Goal: Task Accomplishment & Management: Manage account settings

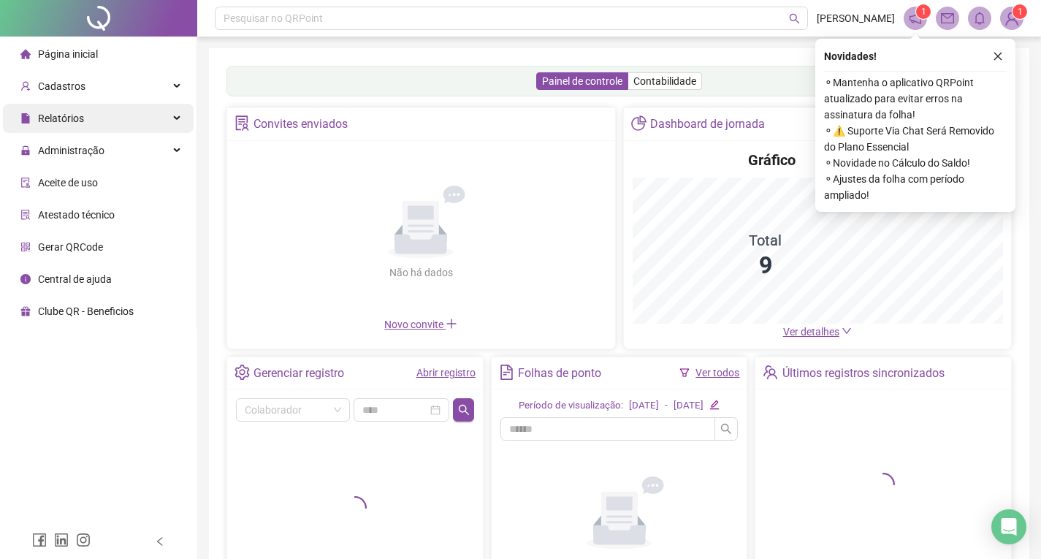
click at [127, 118] on div "Relatórios" at bounding box center [98, 118] width 191 height 29
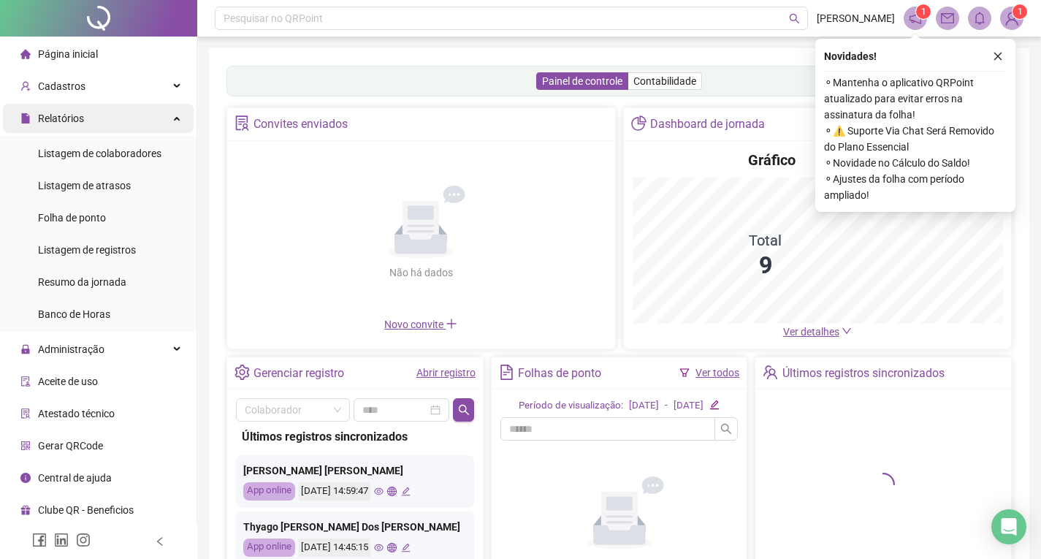
click at [164, 124] on div "Relatórios" at bounding box center [98, 118] width 191 height 29
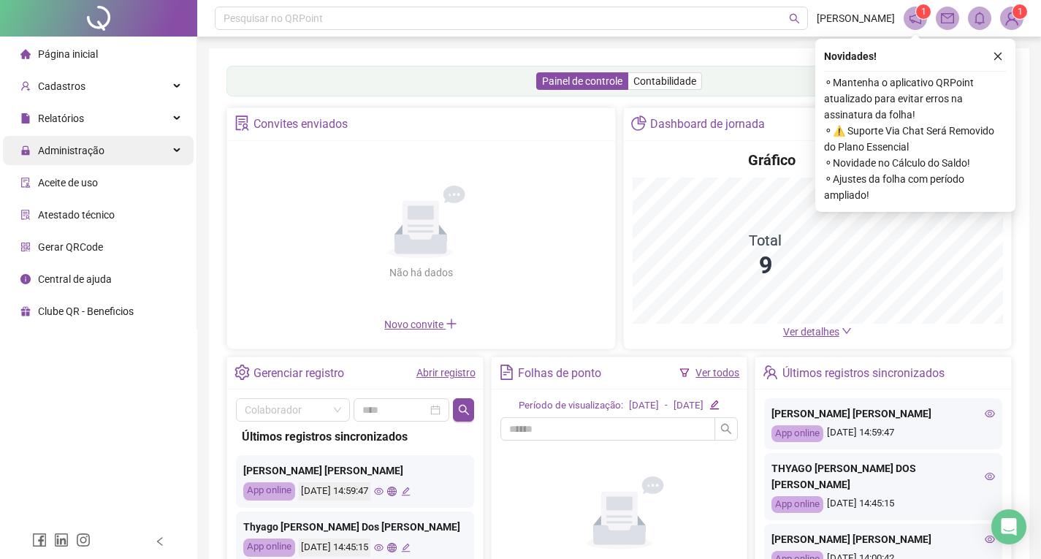
click at [134, 149] on div "Administração" at bounding box center [98, 150] width 191 height 29
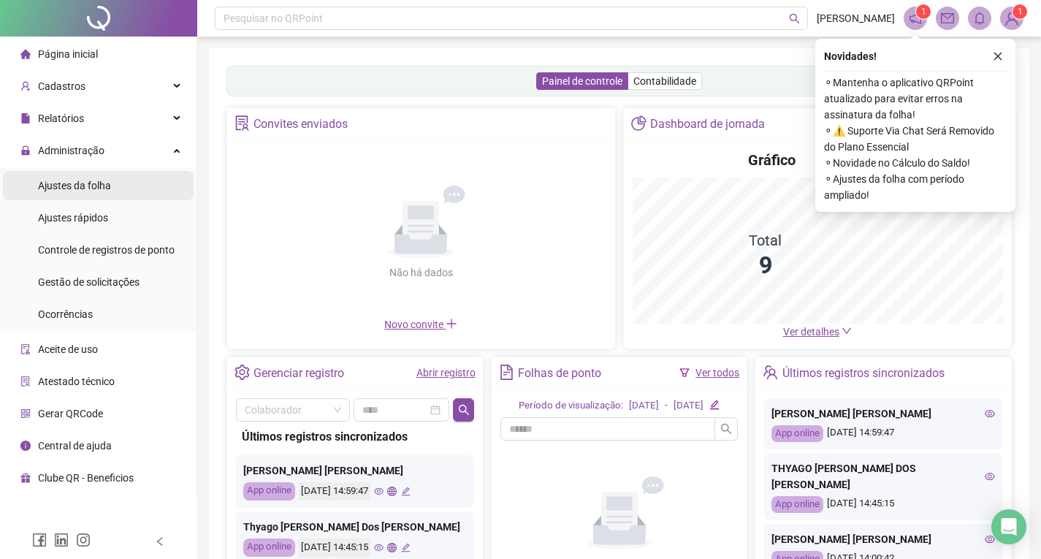
click at [75, 189] on span "Ajustes da folha" at bounding box center [74, 186] width 73 height 12
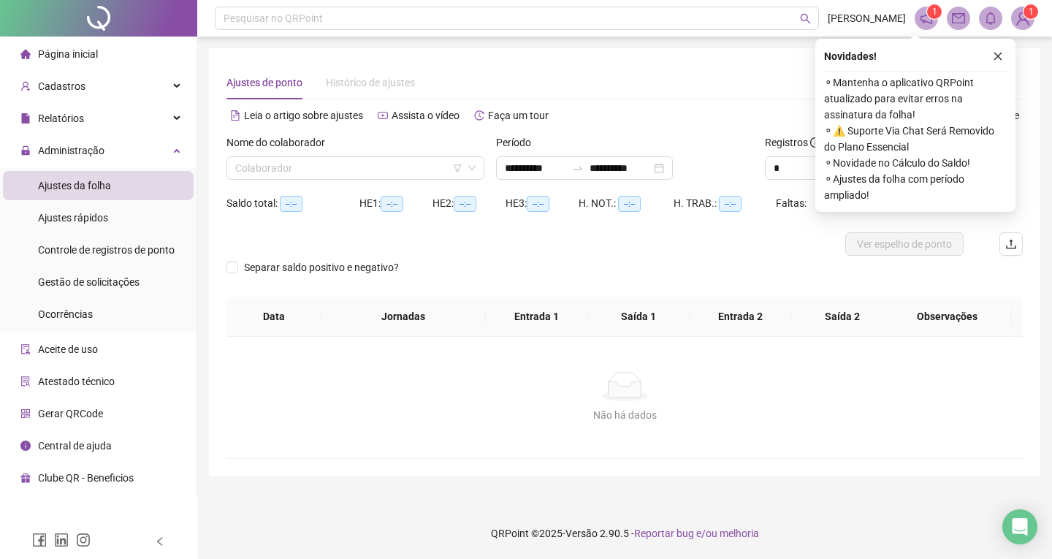
type input "**********"
click at [397, 172] on input "search" at bounding box center [348, 168] width 227 height 22
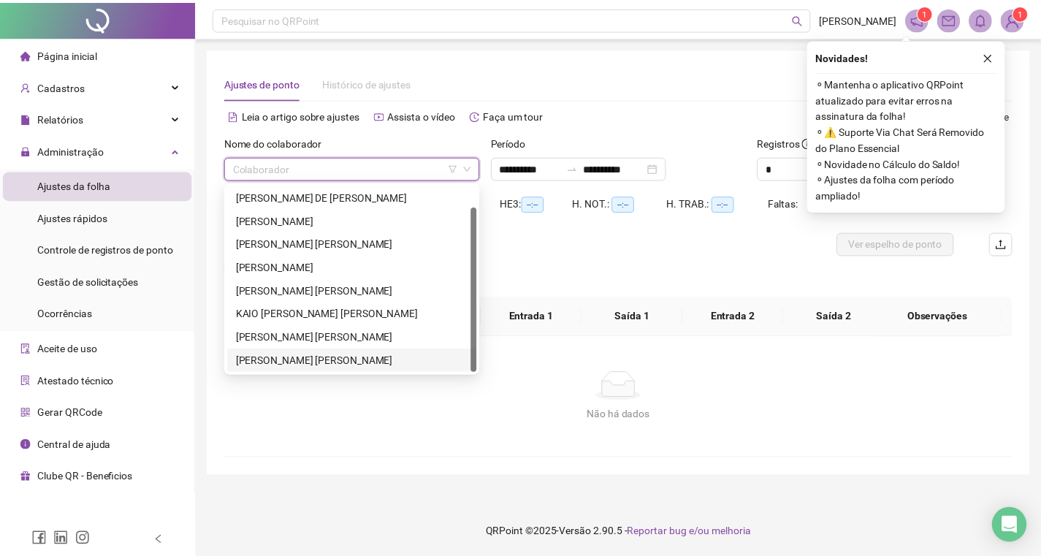
scroll to position [23, 0]
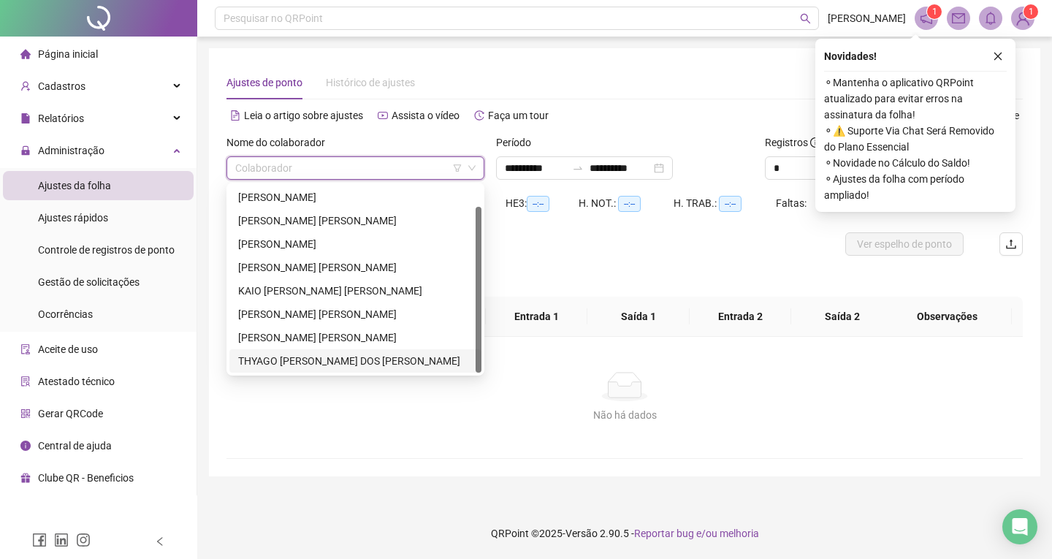
click at [338, 353] on div "THYAGO [PERSON_NAME] DOS [PERSON_NAME]" at bounding box center [355, 361] width 235 height 16
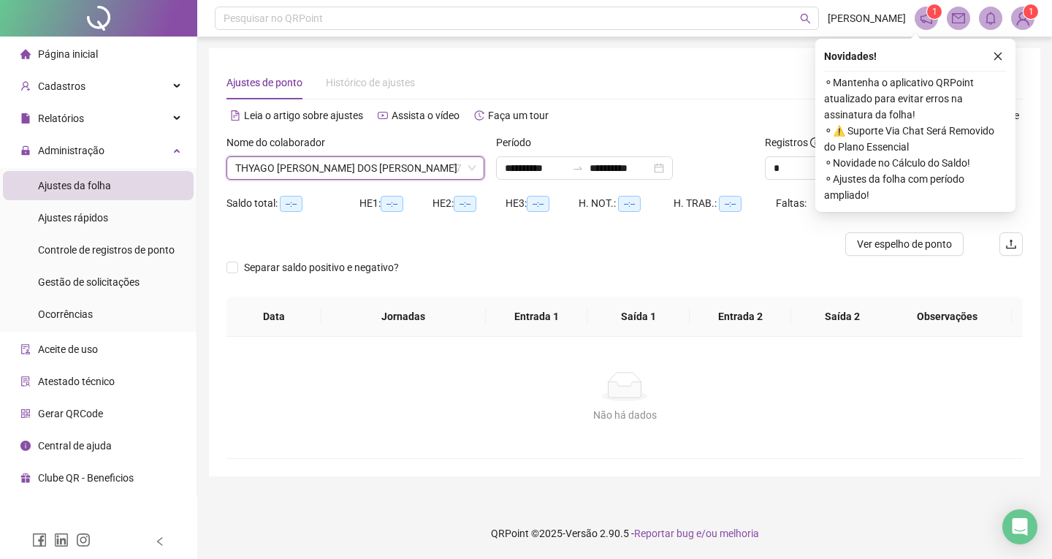
click at [1001, 50] on button "button" at bounding box center [999, 57] width 18 height 18
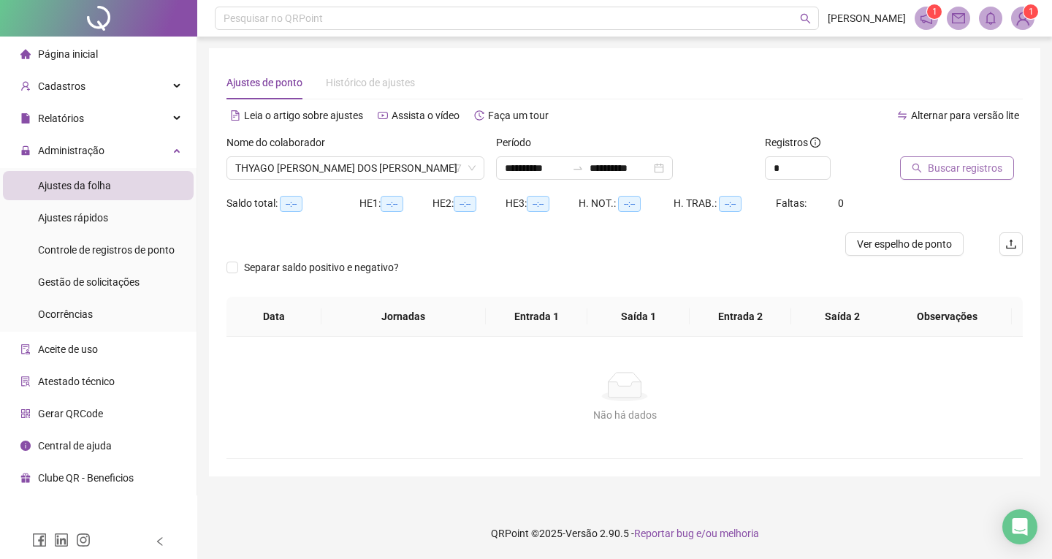
click at [950, 162] on span "Buscar registros" at bounding box center [965, 168] width 75 height 16
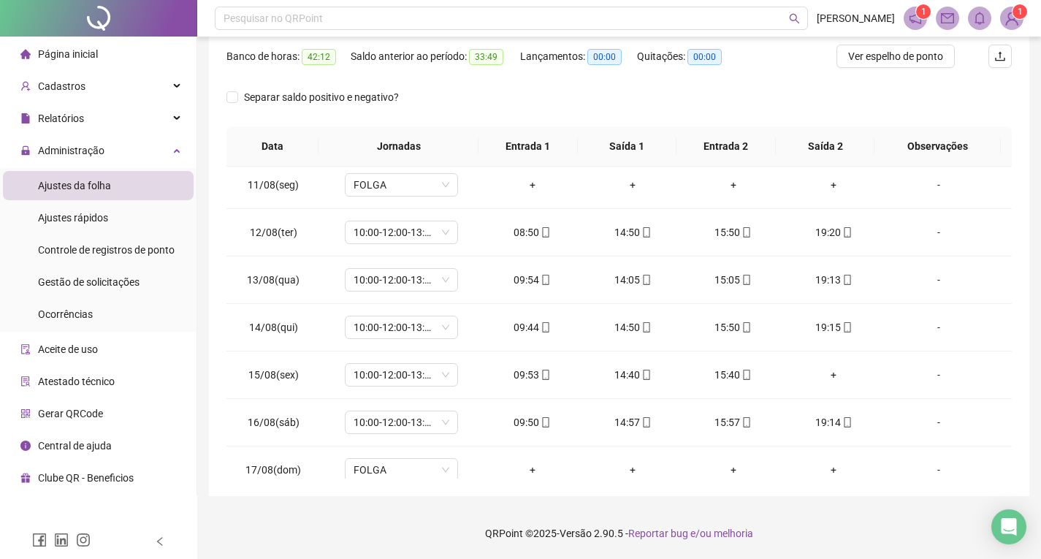
scroll to position [501, 0]
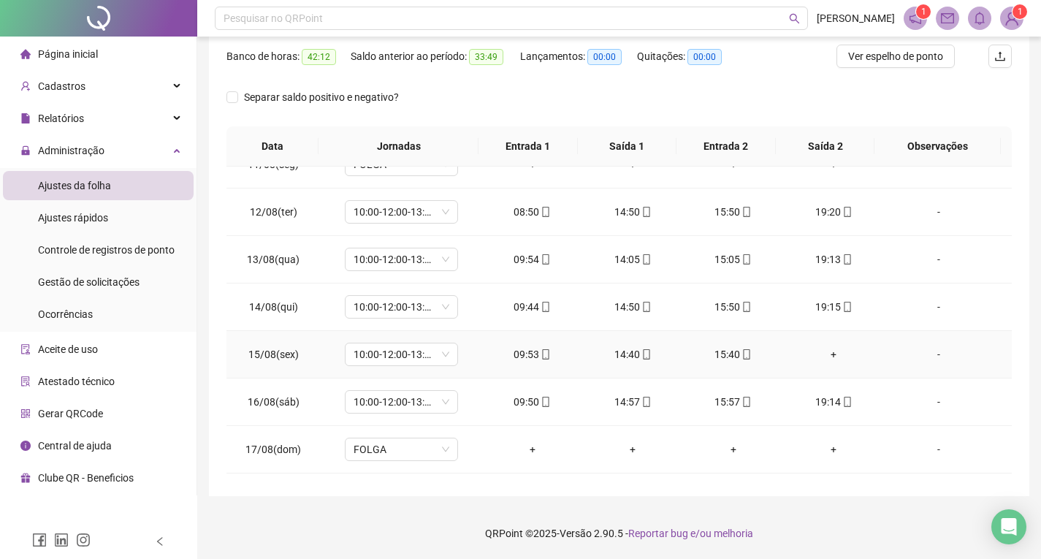
click at [827, 360] on div "+" at bounding box center [834, 354] width 77 height 16
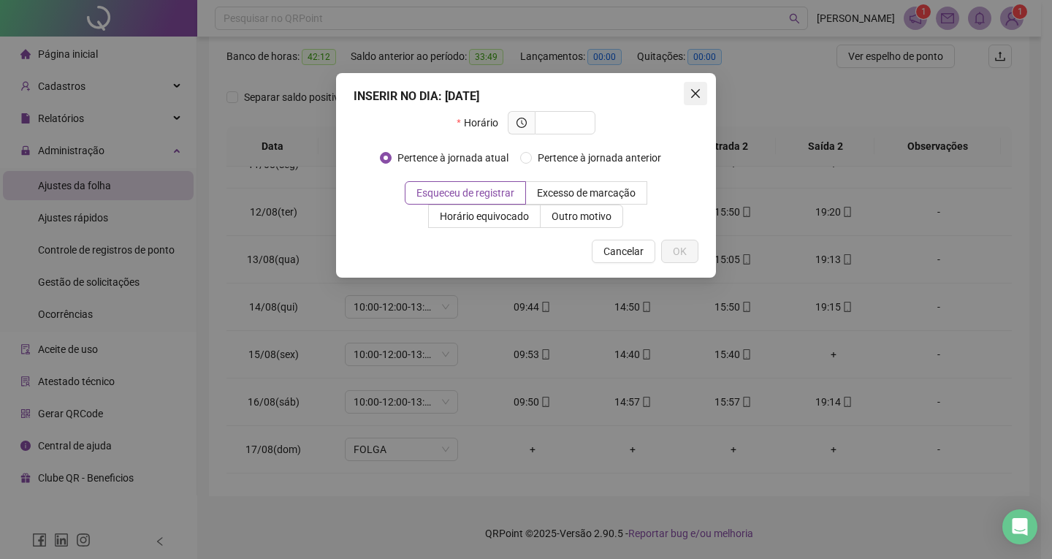
click at [688, 92] on span "Close" at bounding box center [695, 94] width 23 height 12
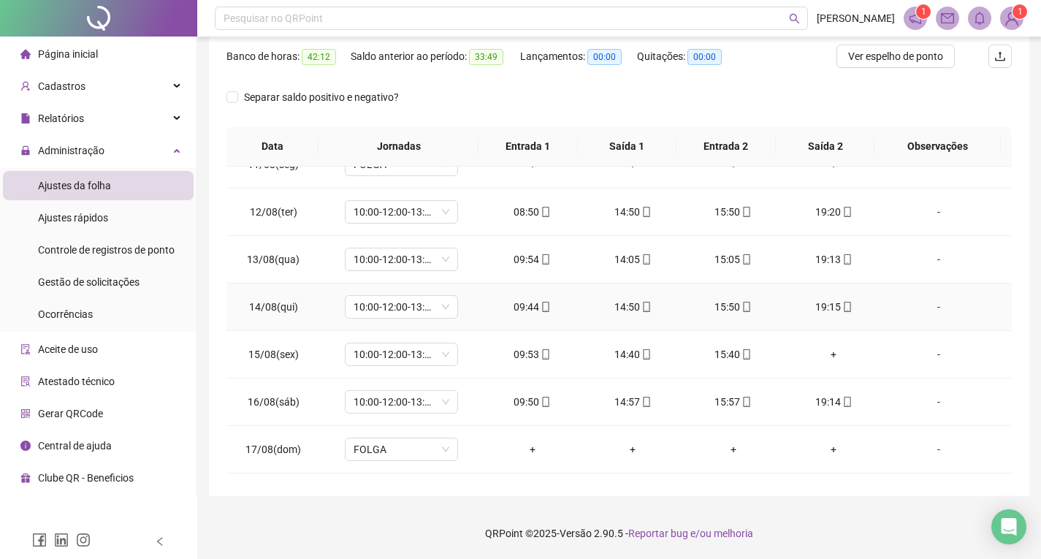
click at [833, 291] on td "19:15" at bounding box center [834, 308] width 101 height 48
click at [843, 303] on icon "mobile" at bounding box center [848, 307] width 10 height 10
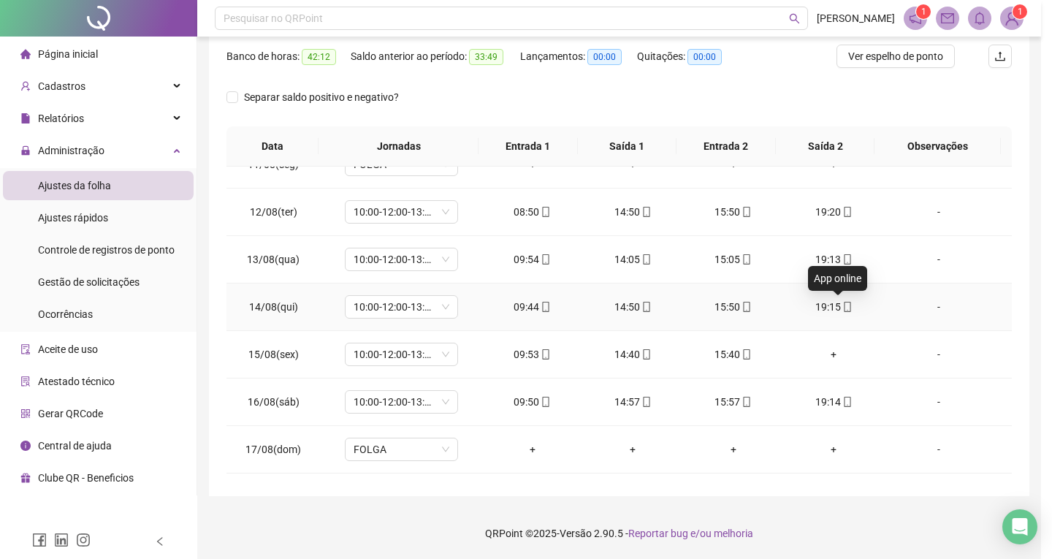
type input "**********"
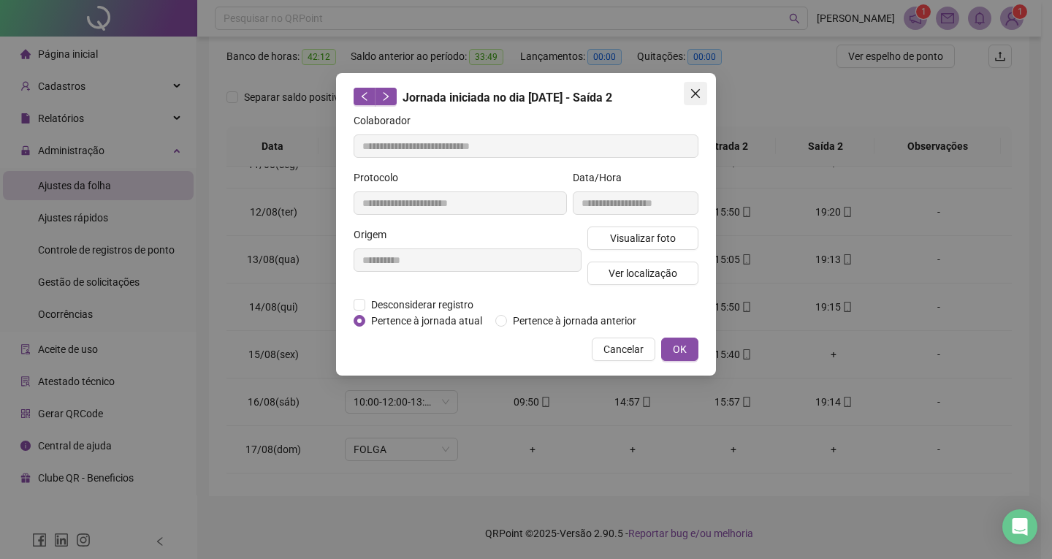
click at [694, 91] on icon "close" at bounding box center [695, 93] width 9 height 9
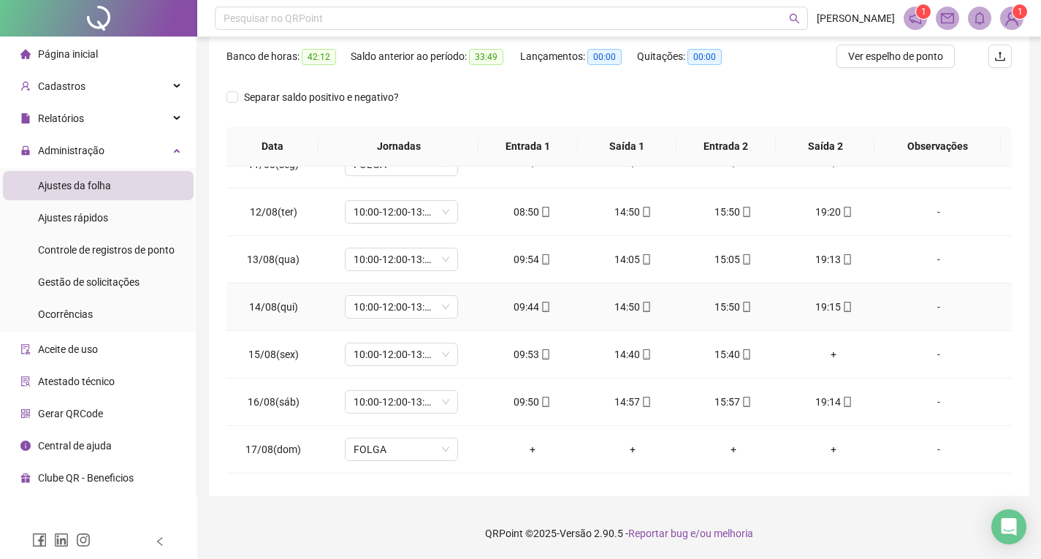
click at [820, 303] on div "19:15" at bounding box center [834, 307] width 77 height 16
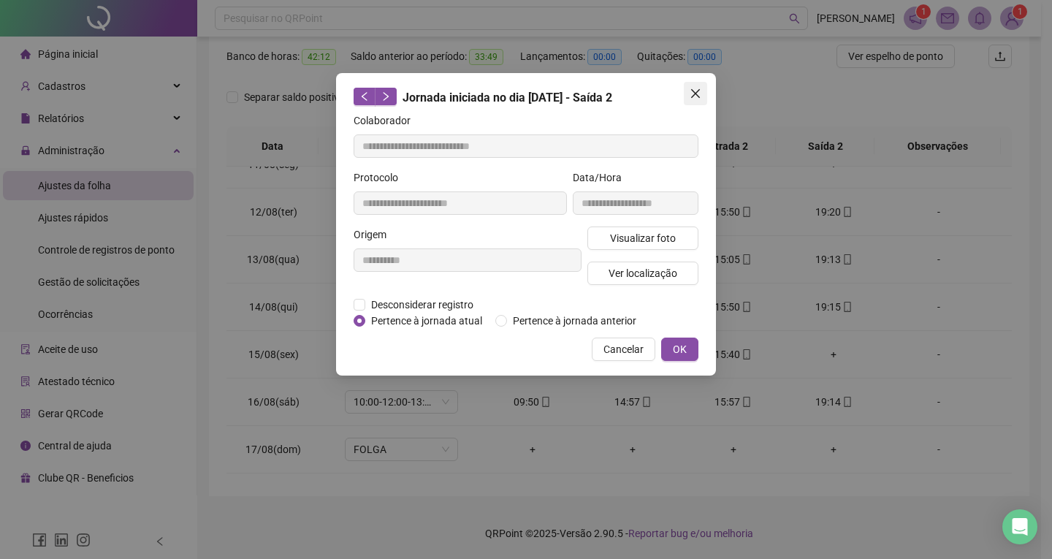
click at [704, 89] on span "Close" at bounding box center [695, 94] width 23 height 12
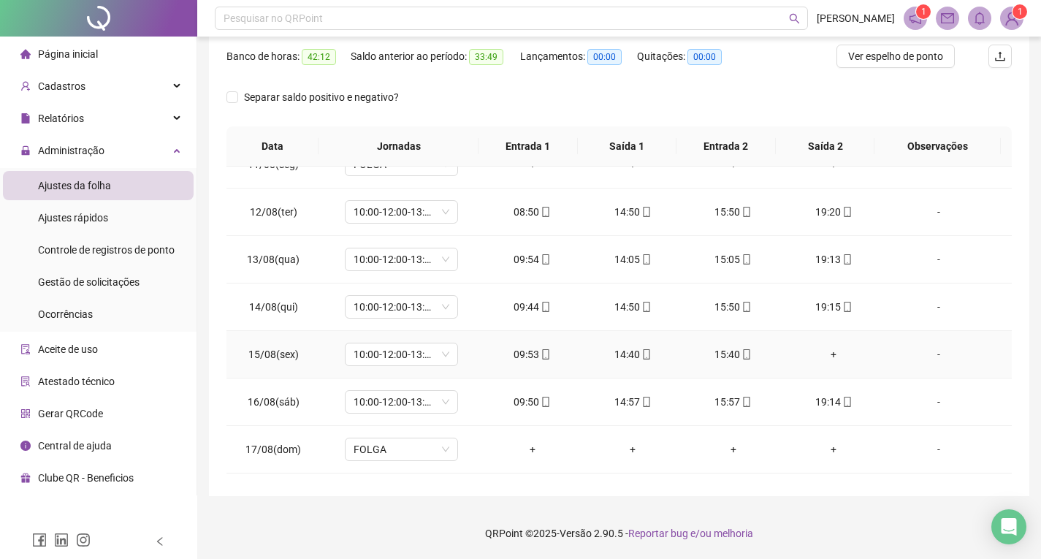
click at [827, 347] on div "+" at bounding box center [834, 354] width 77 height 16
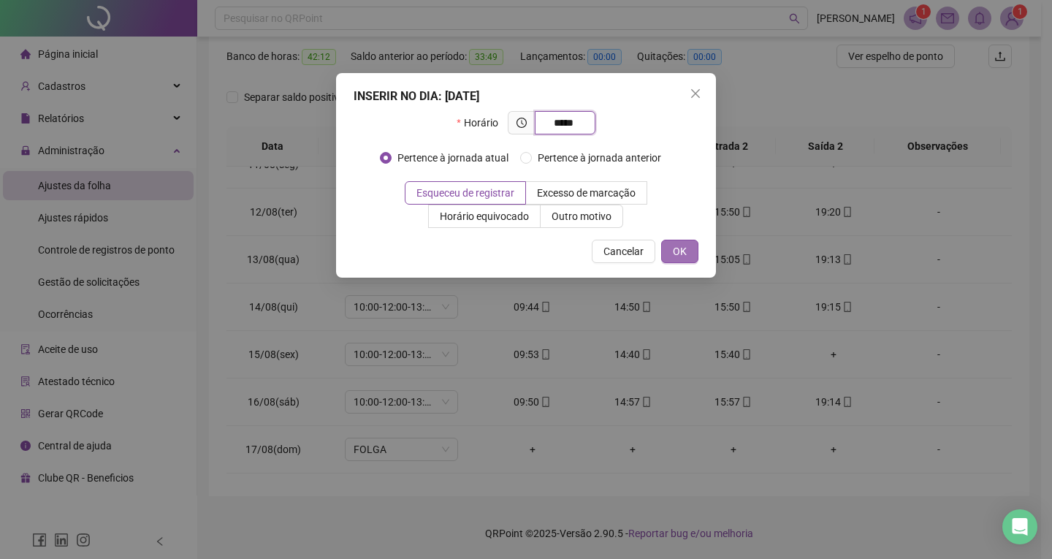
type input "*****"
click at [672, 245] on button "OK" at bounding box center [679, 251] width 37 height 23
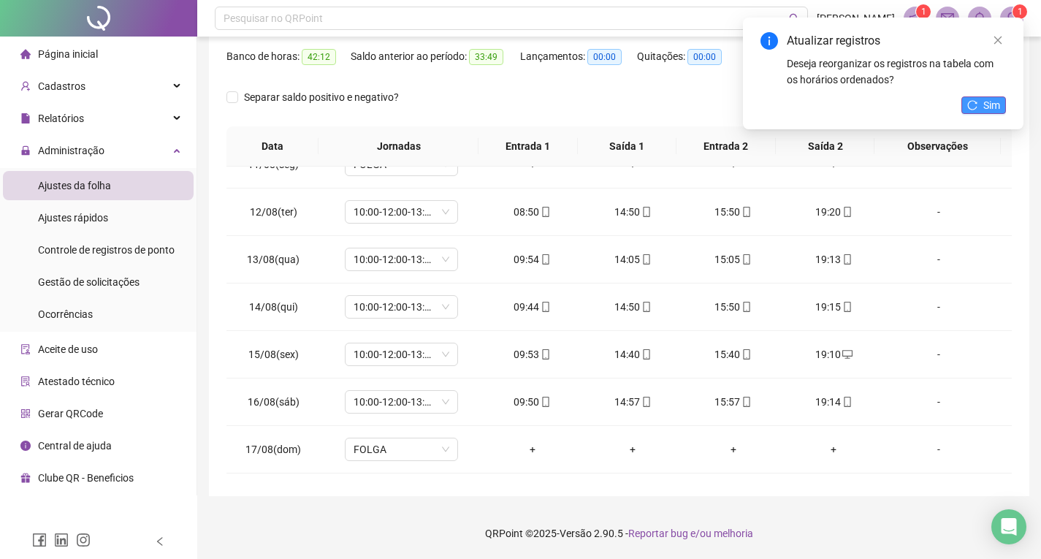
click at [987, 112] on span "Sim" at bounding box center [992, 105] width 17 height 16
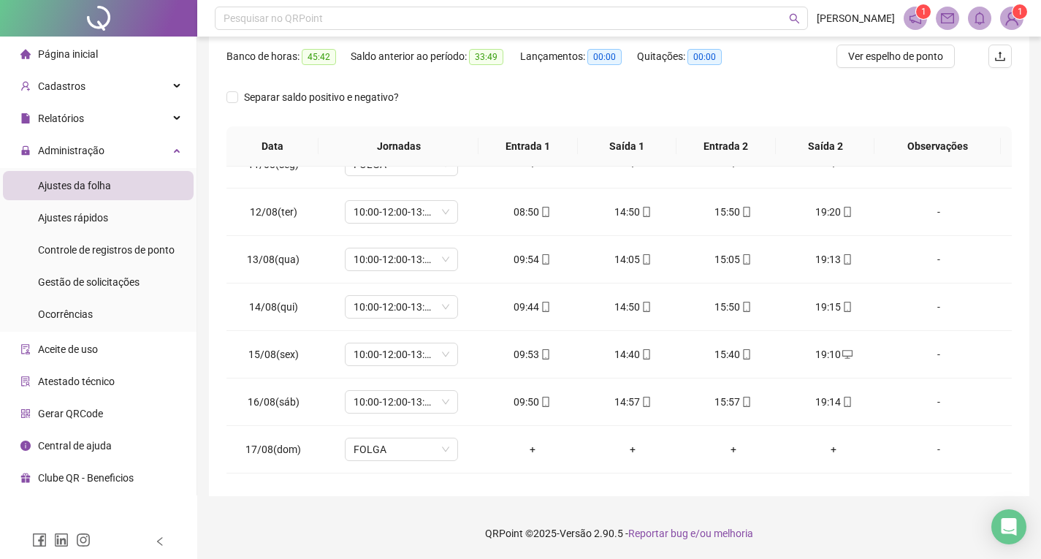
scroll to position [0, 0]
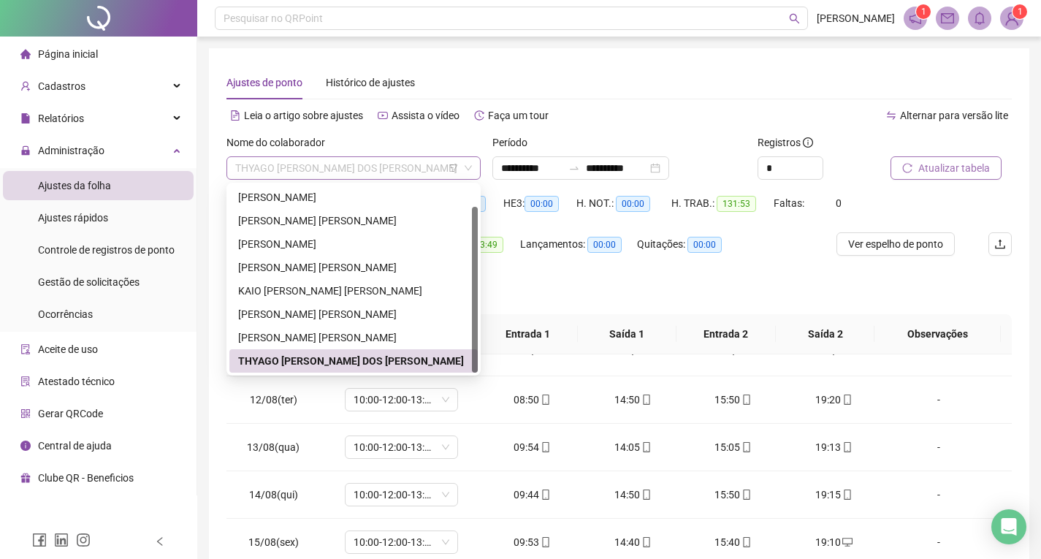
click at [382, 175] on span "THYAGO [PERSON_NAME] DOS [PERSON_NAME]" at bounding box center [353, 168] width 237 height 22
click at [318, 196] on div "[PERSON_NAME]" at bounding box center [353, 197] width 231 height 16
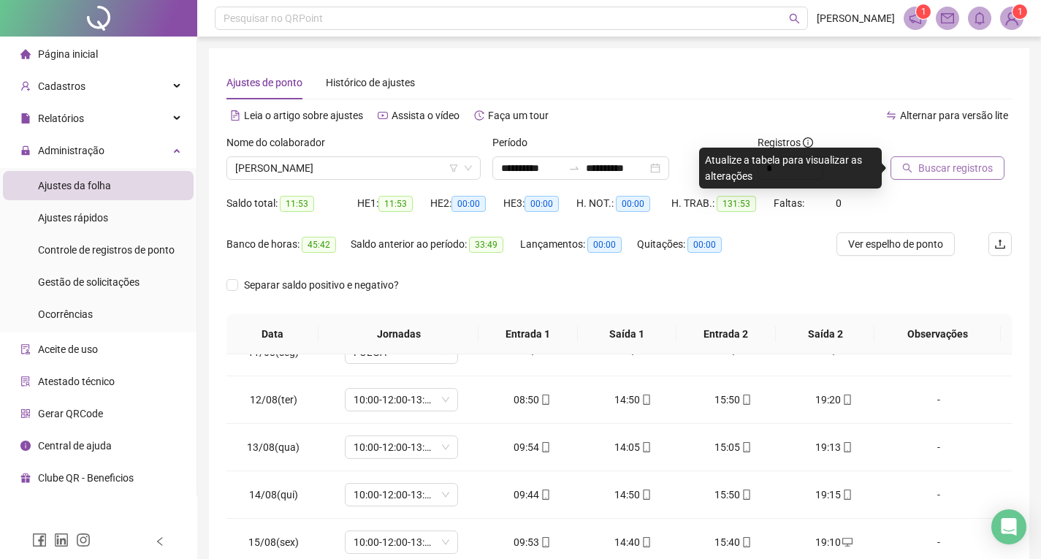
click at [916, 171] on button "Buscar registros" at bounding box center [948, 167] width 114 height 23
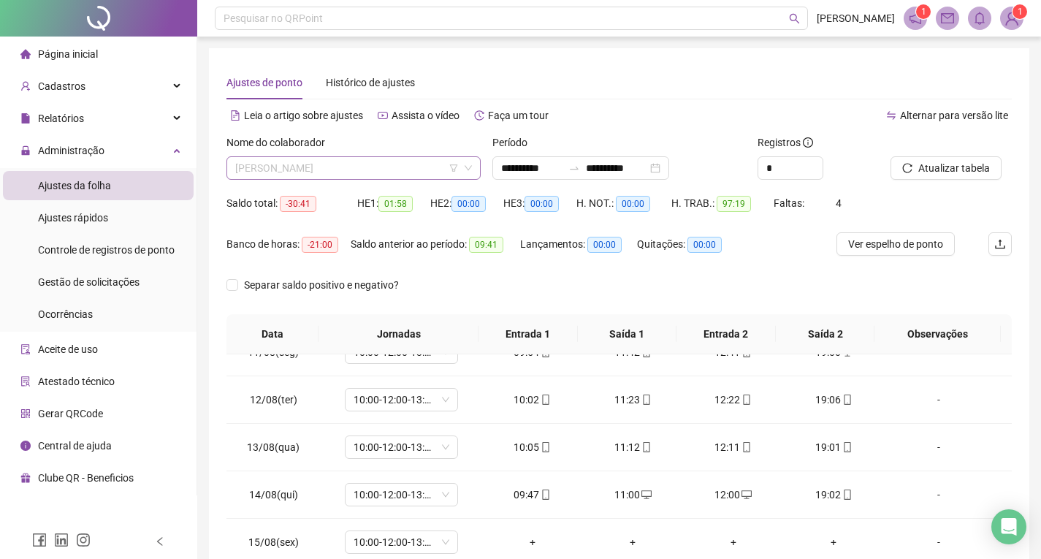
click at [401, 178] on span "[PERSON_NAME]" at bounding box center [353, 168] width 237 height 22
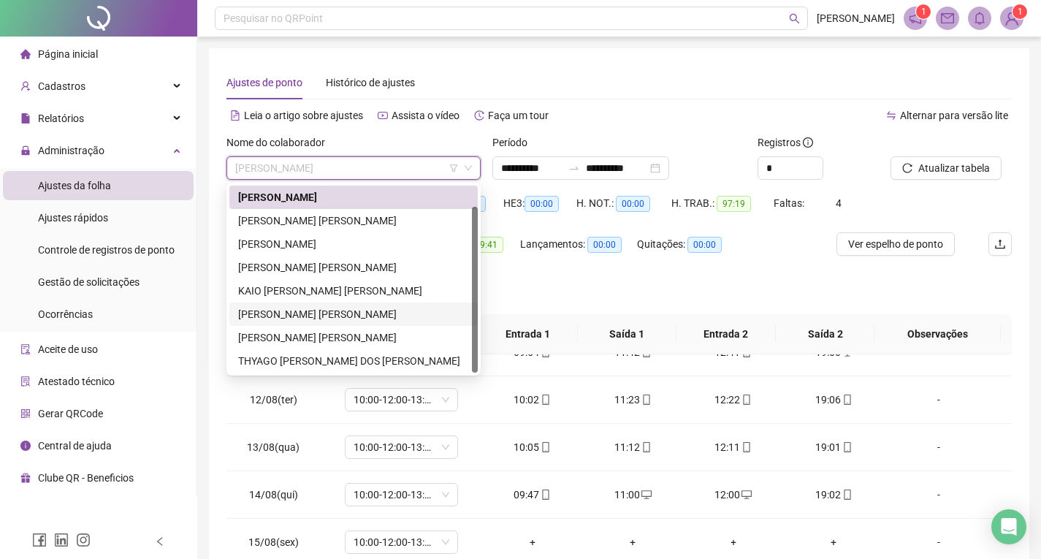
click at [327, 310] on div "[PERSON_NAME] [PERSON_NAME]" at bounding box center [353, 314] width 231 height 16
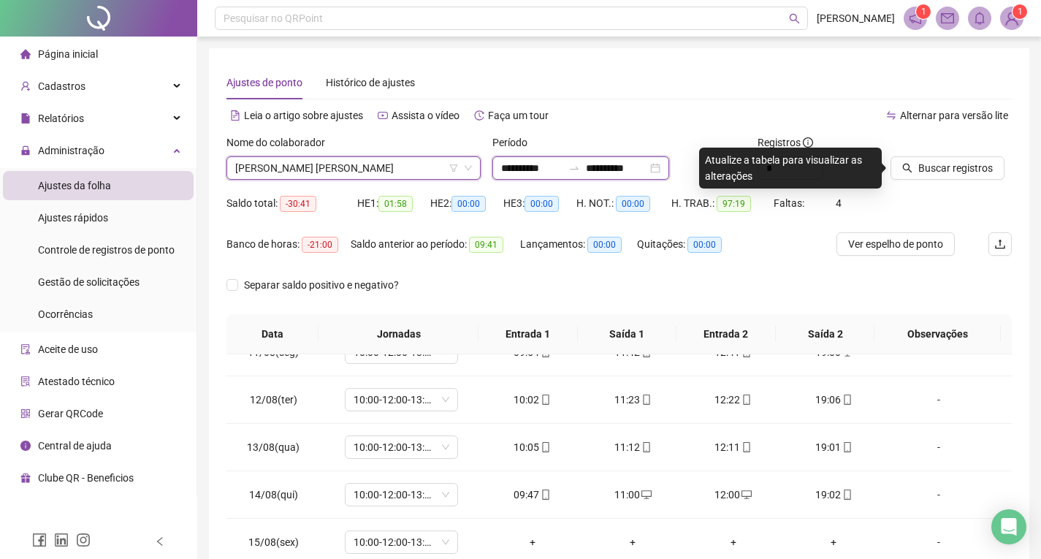
click at [545, 162] on input "**********" at bounding box center [531, 168] width 61 height 16
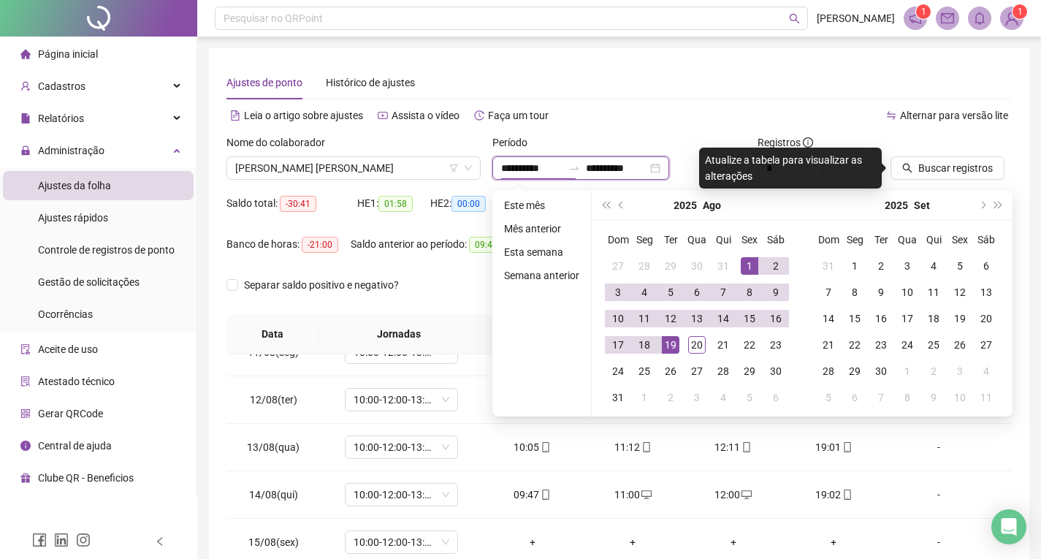
type input "**********"
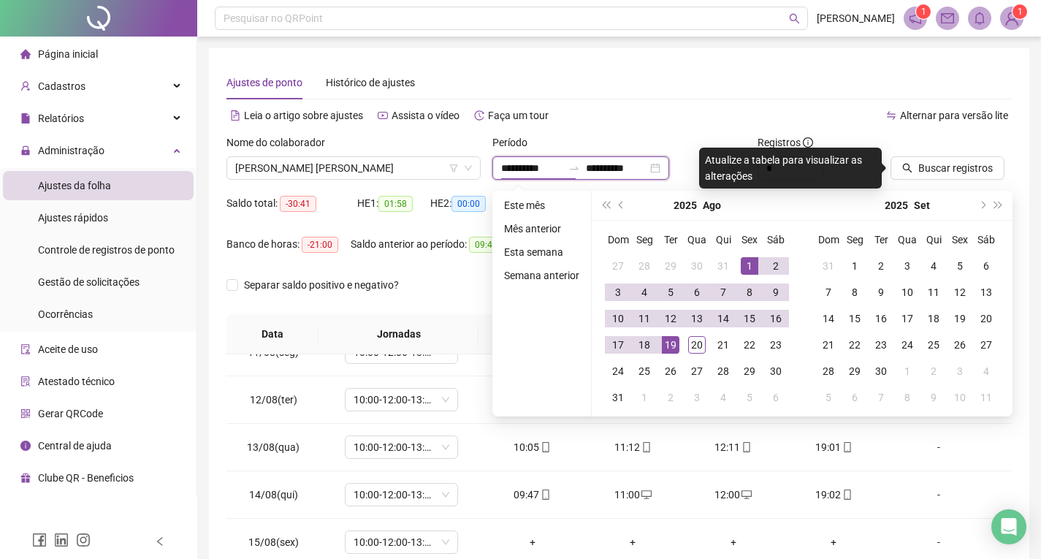
type input "**********"
click at [598, 201] on button "super-prev-year" at bounding box center [606, 205] width 16 height 29
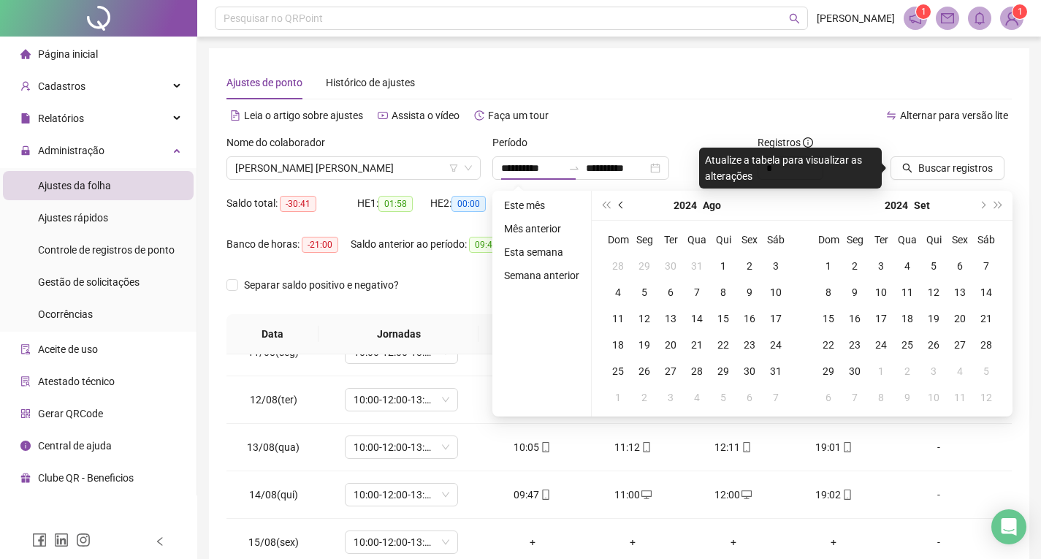
click at [621, 203] on span "prev-year" at bounding box center [622, 205] width 7 height 7
click at [1000, 209] on button "super-next-year" at bounding box center [999, 205] width 16 height 29
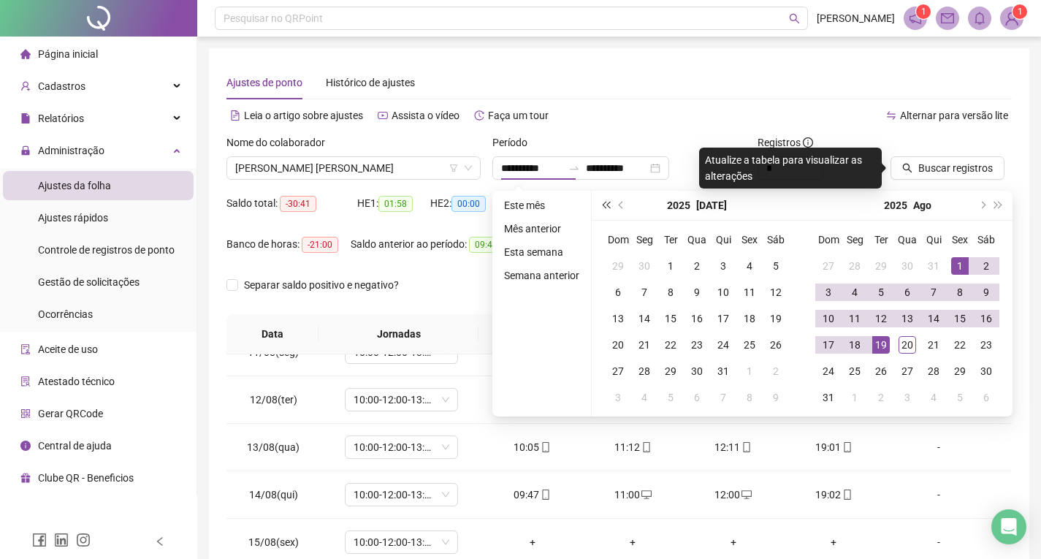
click at [610, 204] on span "super-prev-year" at bounding box center [605, 205] width 7 height 7
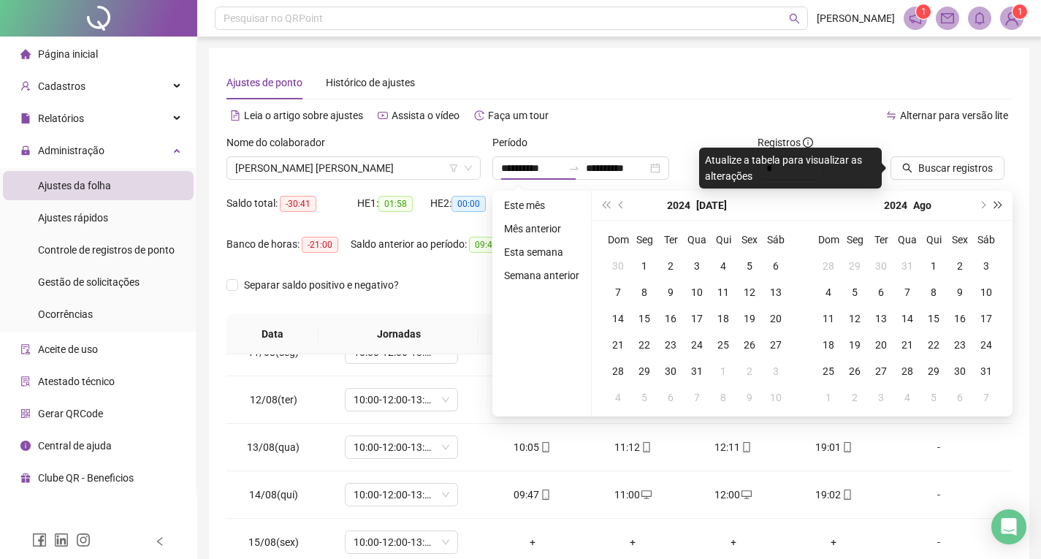
click at [995, 205] on span "super-next-year" at bounding box center [998, 205] width 7 height 7
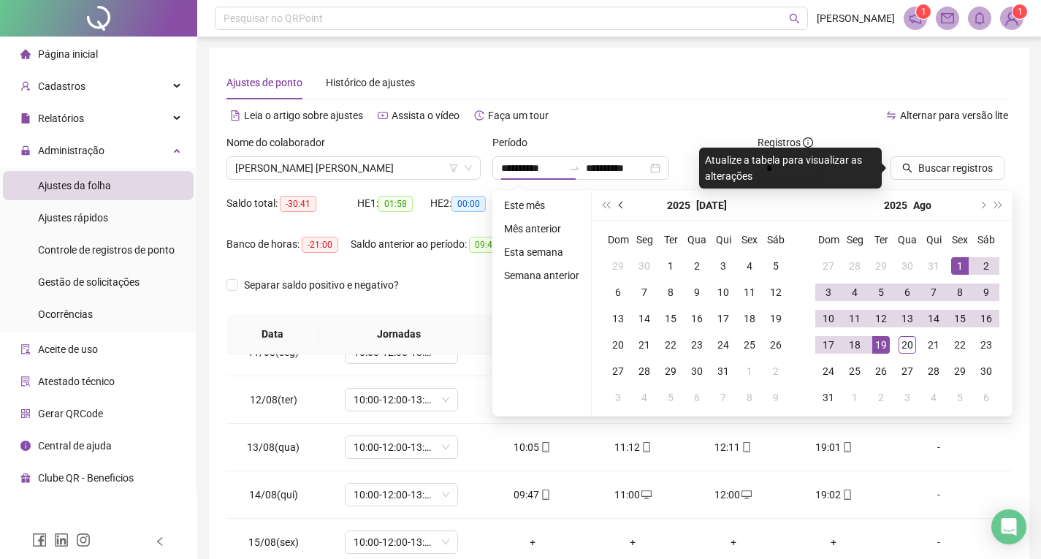
click at [624, 205] on button "prev-year" at bounding box center [622, 205] width 16 height 29
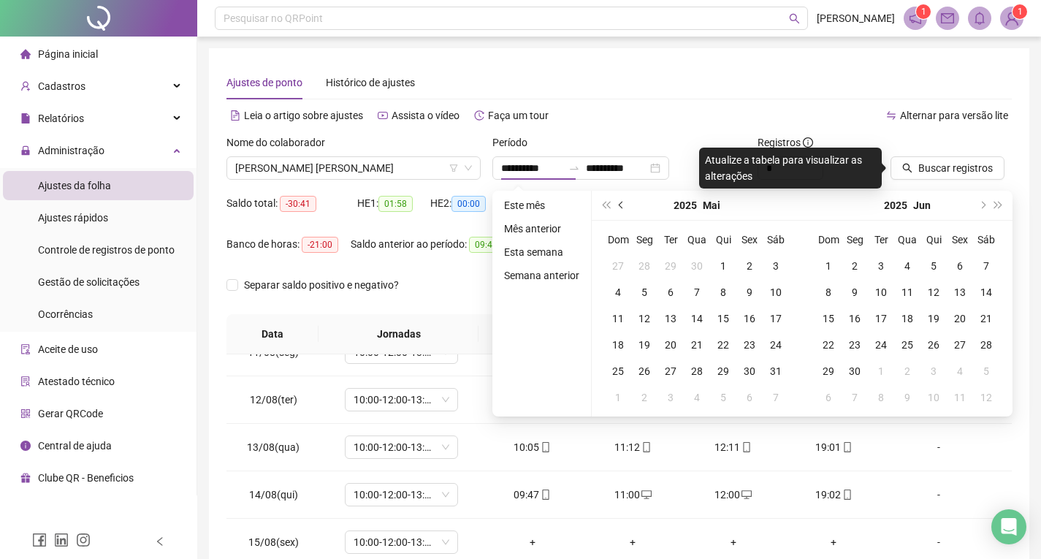
click at [624, 205] on button "prev-year" at bounding box center [622, 205] width 16 height 29
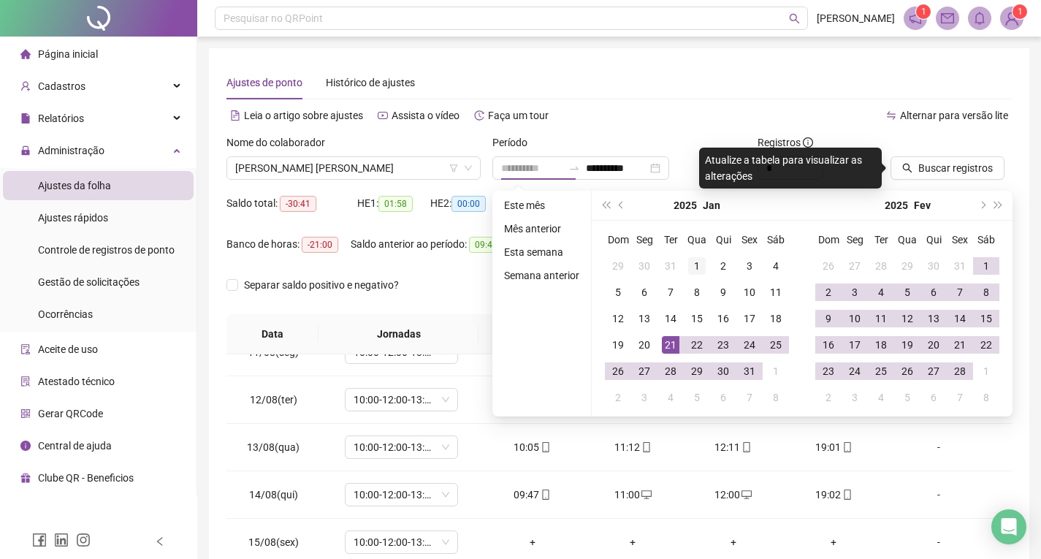
type input "**********"
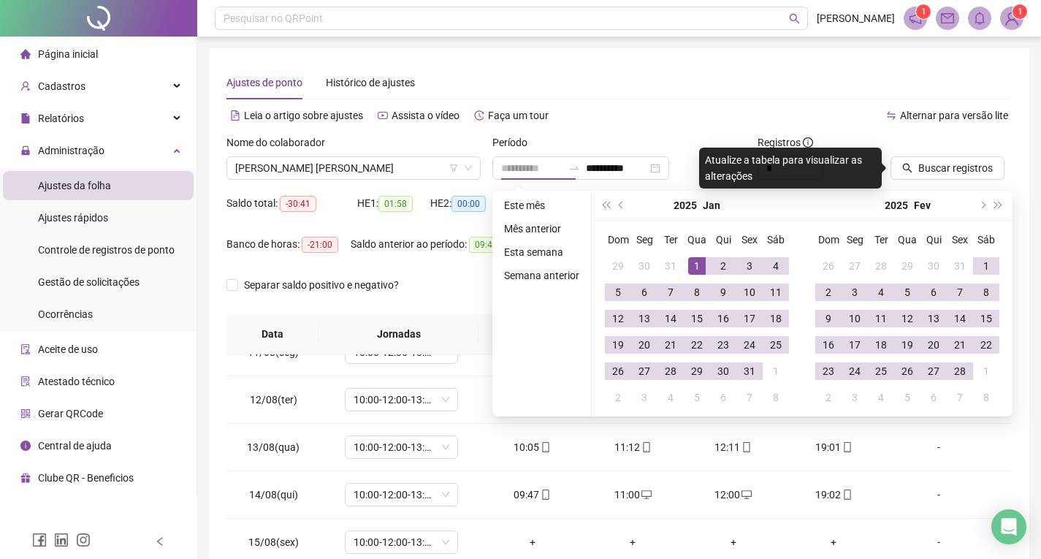
click at [698, 267] on div "1" at bounding box center [697, 266] width 18 height 18
type input "**********"
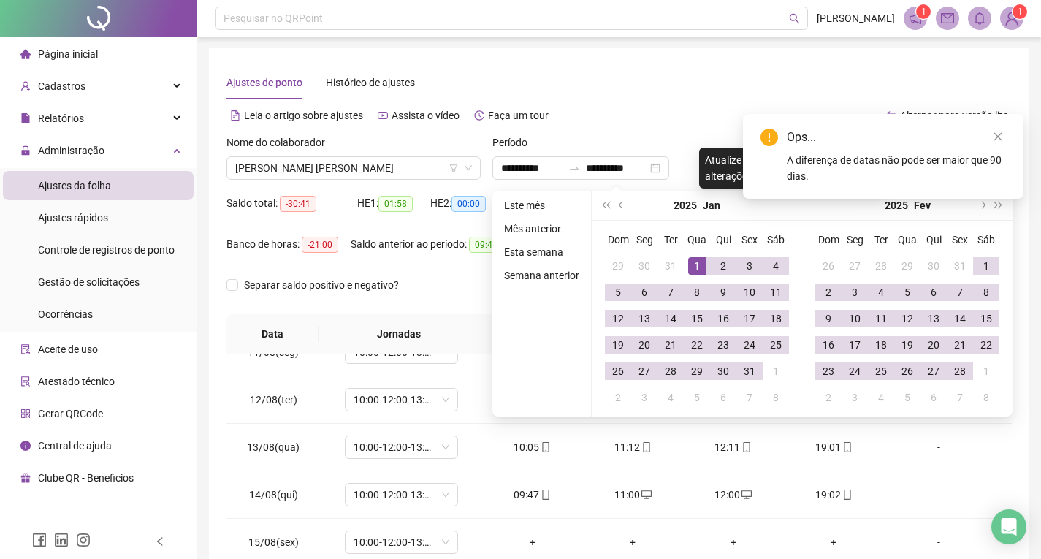
click at [916, 167] on button "Buscar registros" at bounding box center [948, 167] width 114 height 23
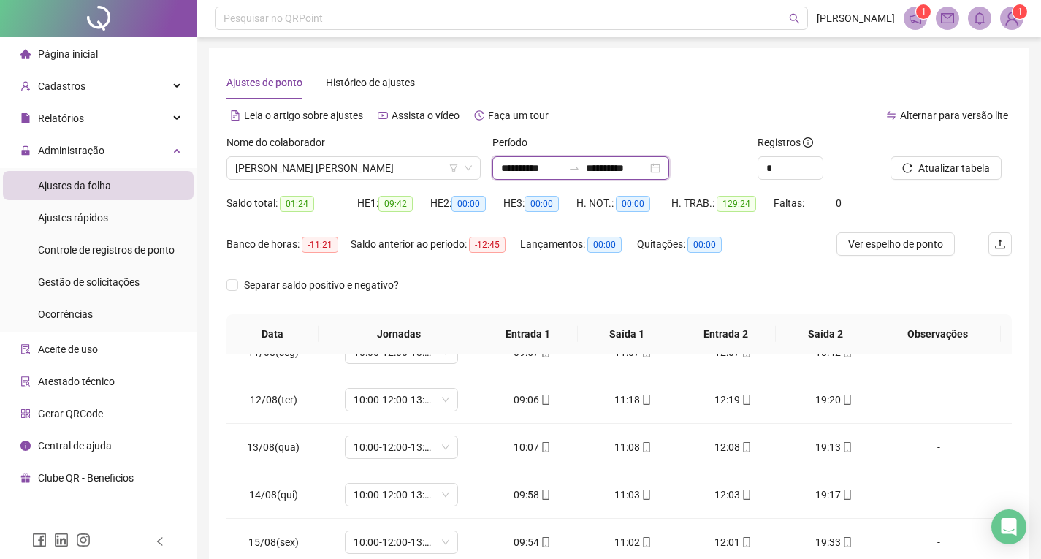
click at [563, 175] on input "**********" at bounding box center [531, 168] width 61 height 16
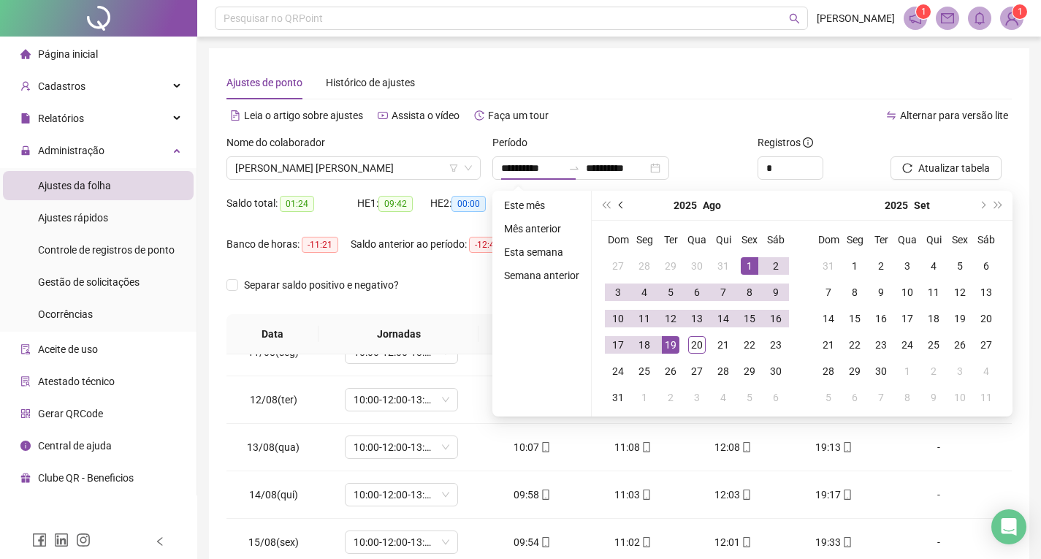
click at [622, 209] on button "prev-year" at bounding box center [622, 205] width 16 height 29
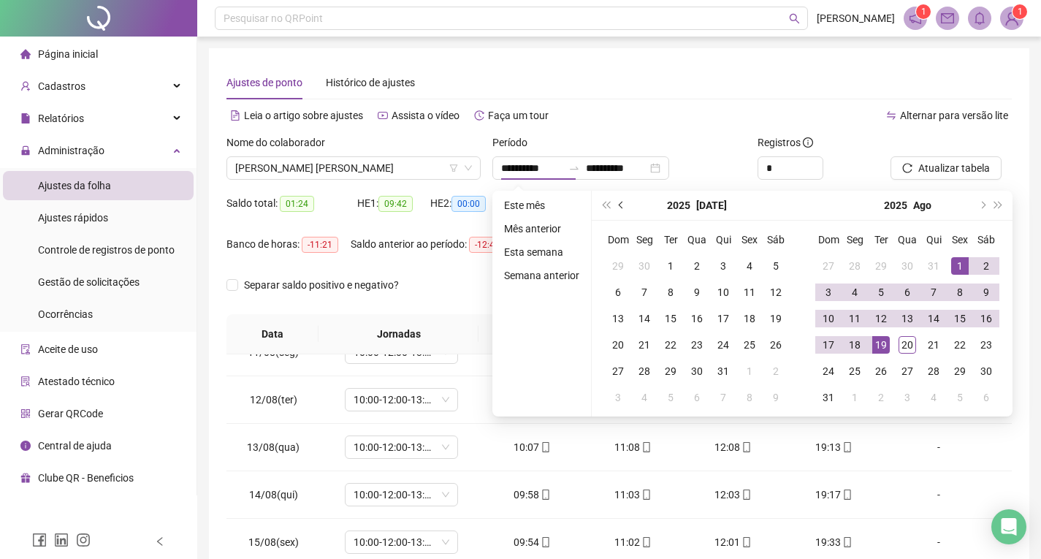
click at [622, 209] on button "prev-year" at bounding box center [622, 205] width 16 height 29
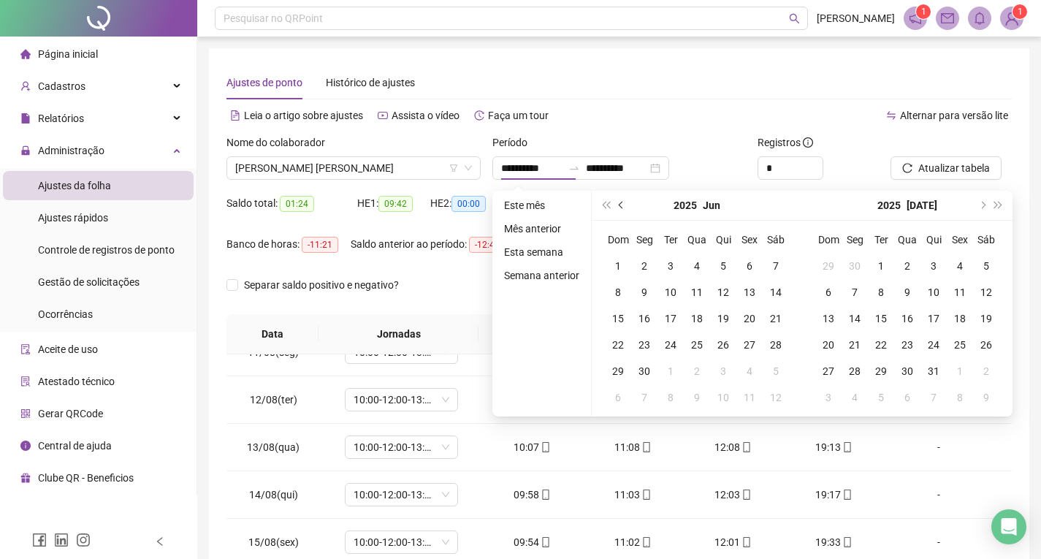
click at [622, 209] on button "prev-year" at bounding box center [622, 205] width 16 height 29
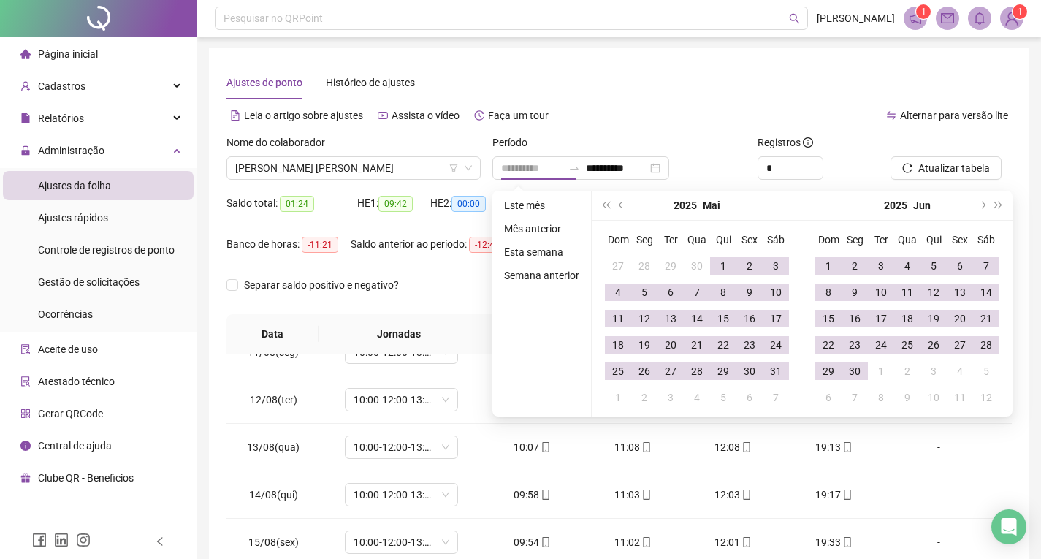
type input "**********"
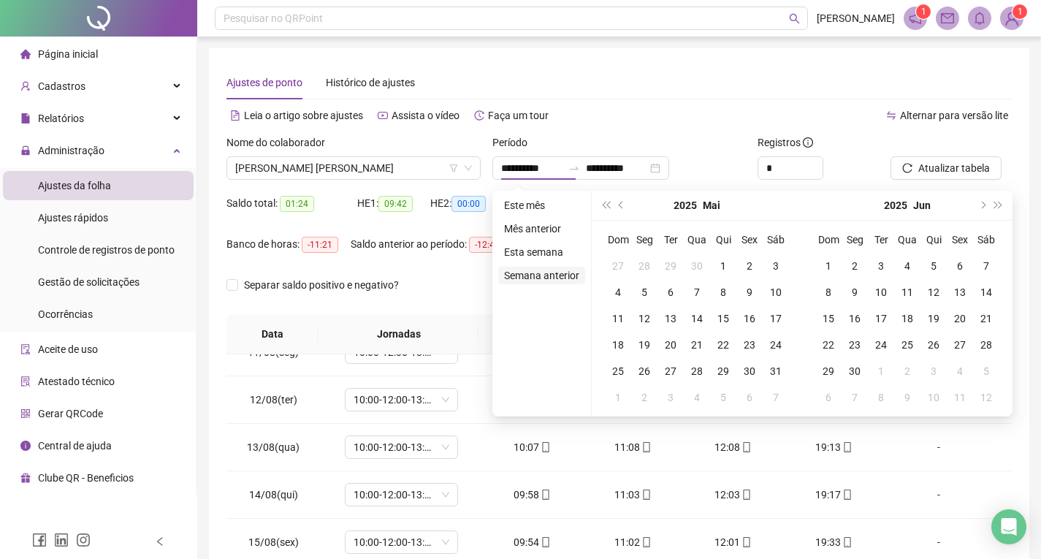
type input "**********"
click at [975, 213] on button "next-year" at bounding box center [982, 205] width 16 height 29
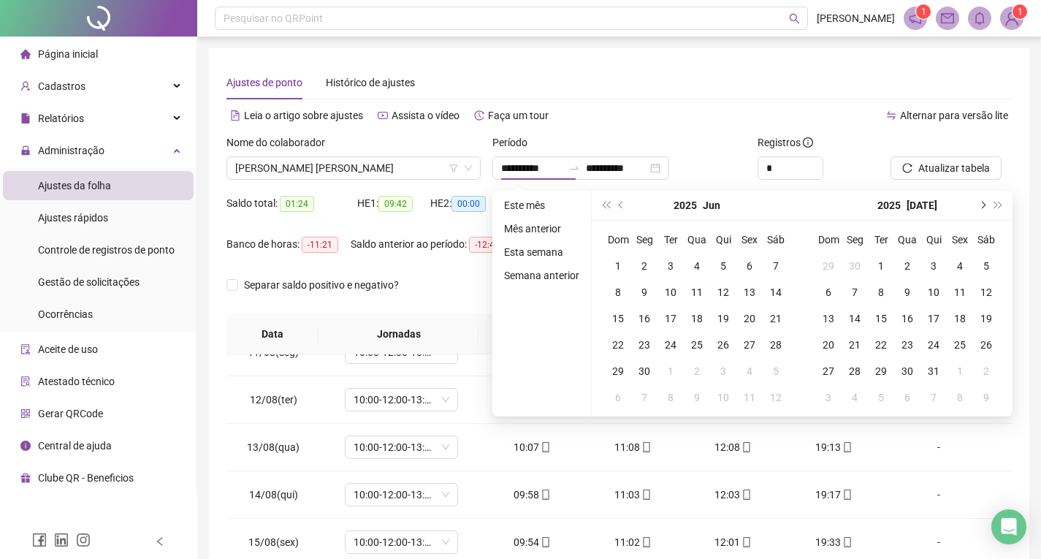
click at [975, 213] on button "next-year" at bounding box center [982, 205] width 16 height 29
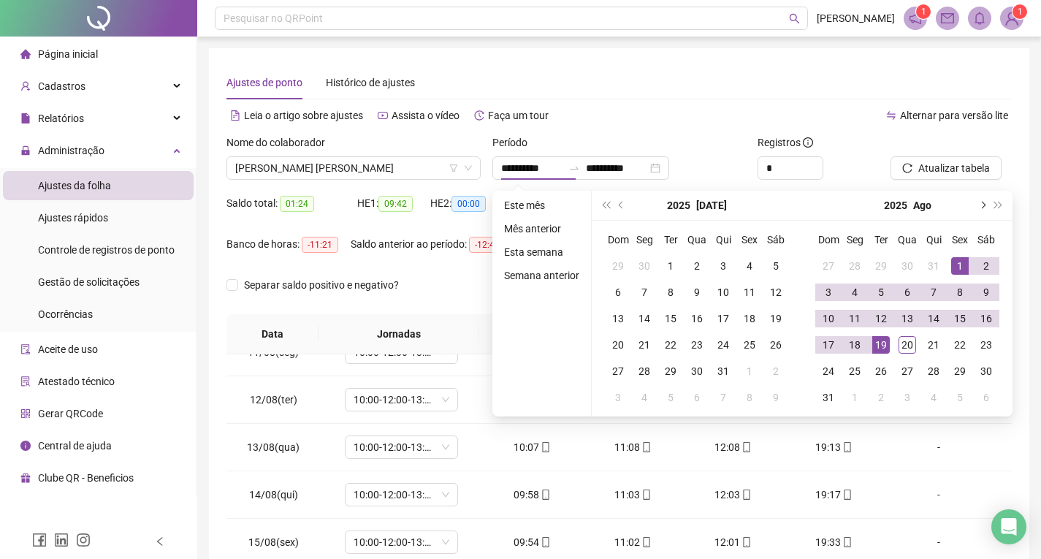
click at [975, 213] on button "next-year" at bounding box center [982, 205] width 16 height 29
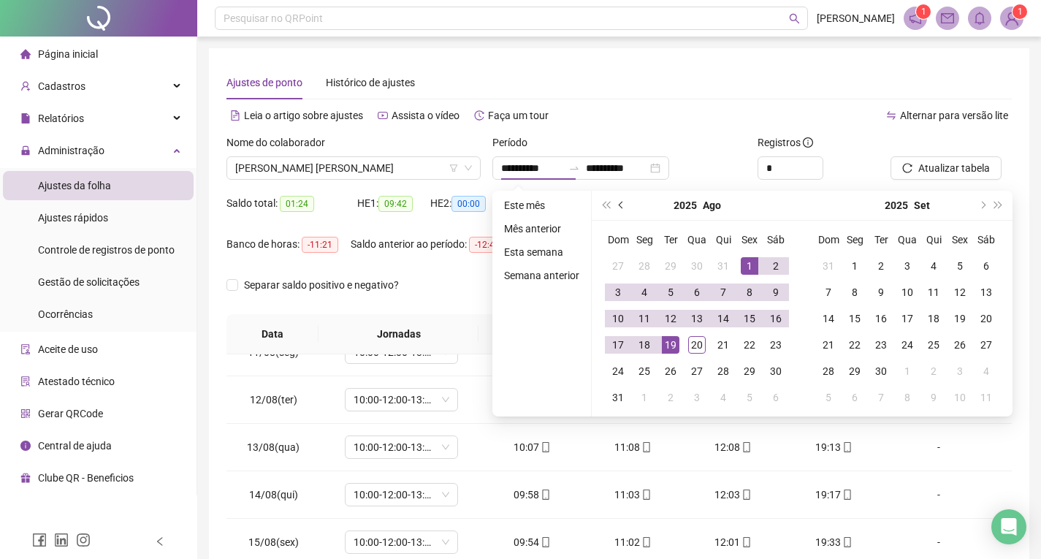
click at [618, 210] on button "prev-year" at bounding box center [622, 205] width 16 height 29
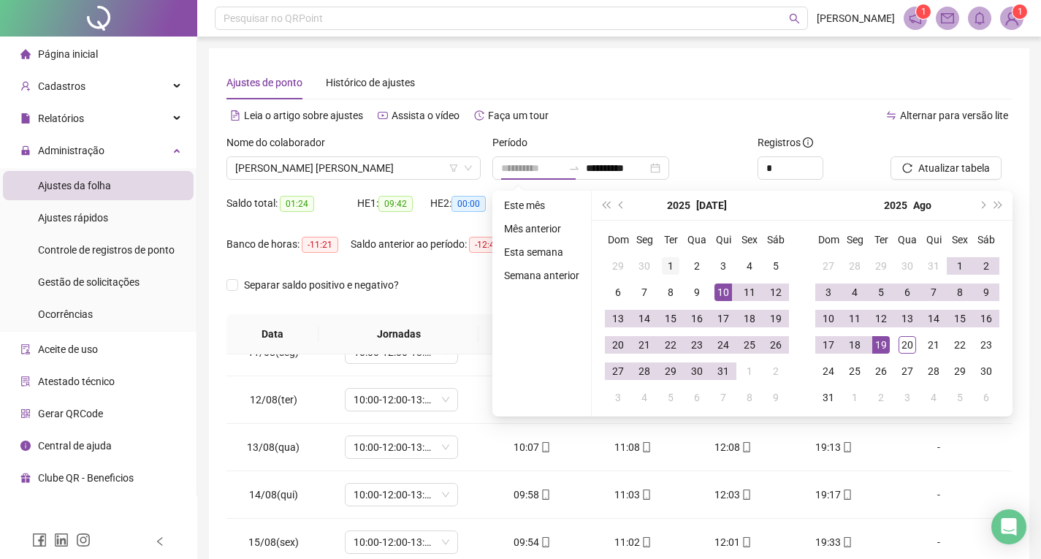
type input "**********"
click at [665, 274] on div "1" at bounding box center [671, 266] width 18 height 18
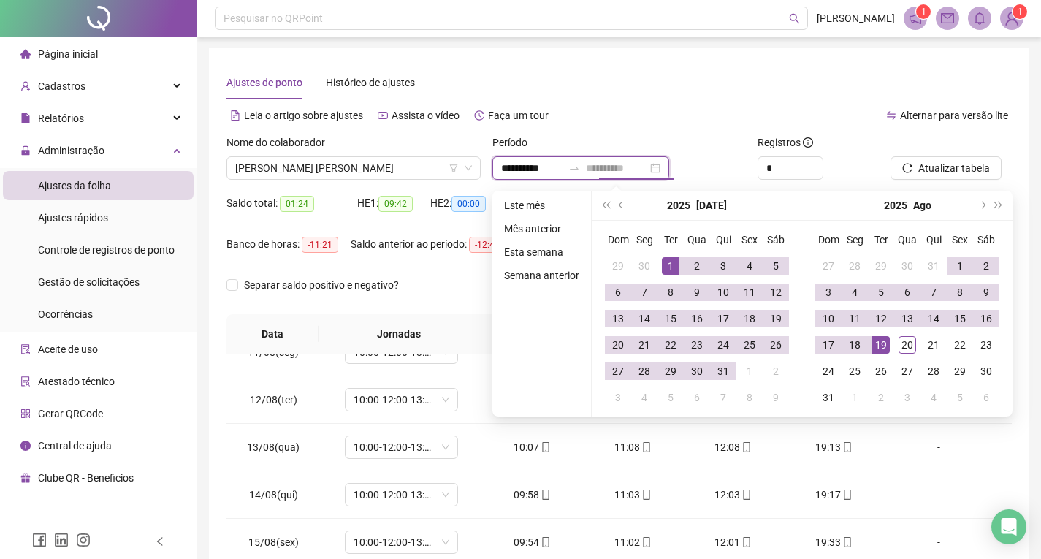
type input "**********"
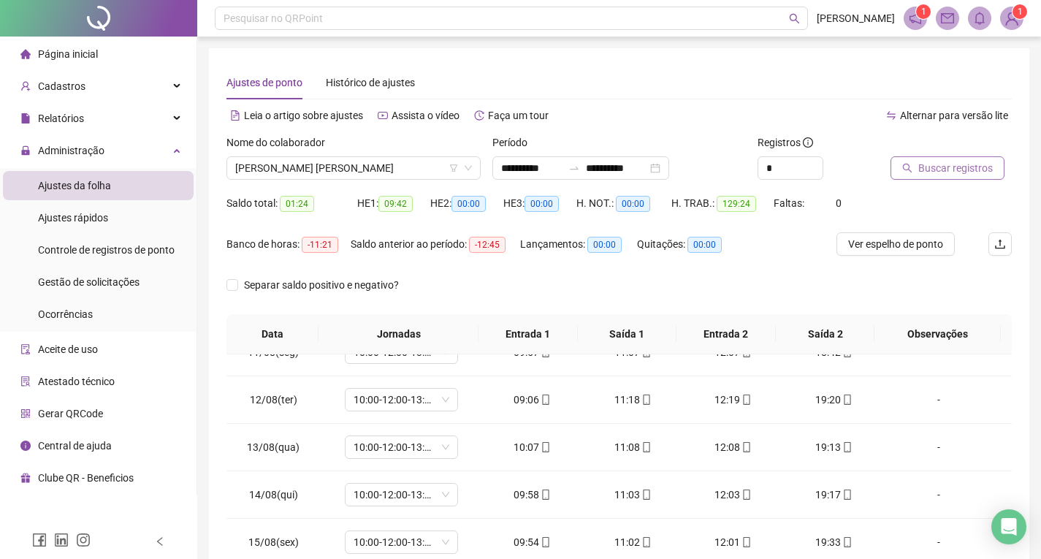
click at [962, 173] on span "Buscar registros" at bounding box center [956, 168] width 75 height 16
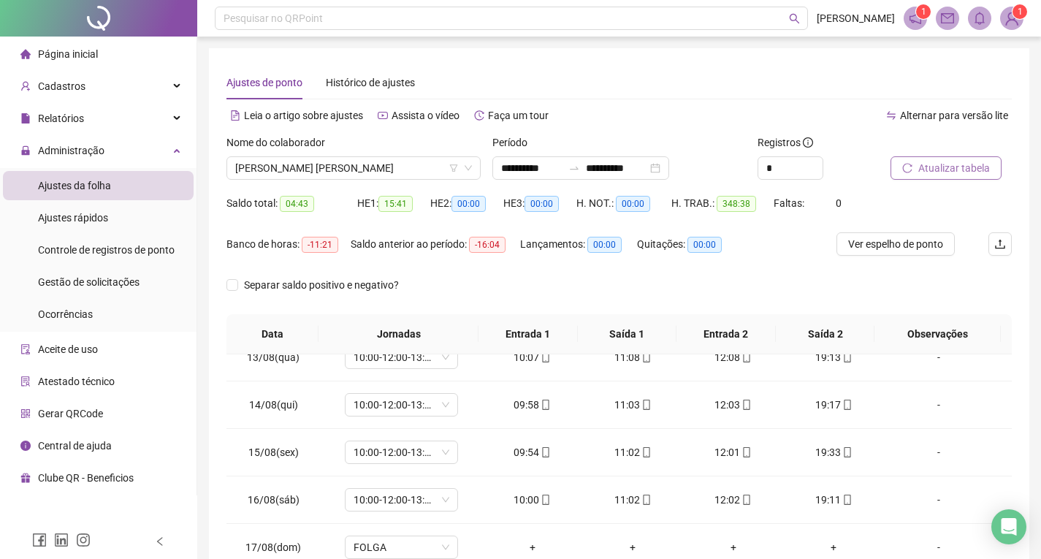
click at [80, 191] on span "Ajustes da folha" at bounding box center [74, 186] width 73 height 12
click at [556, 170] on input "**********" at bounding box center [531, 168] width 61 height 16
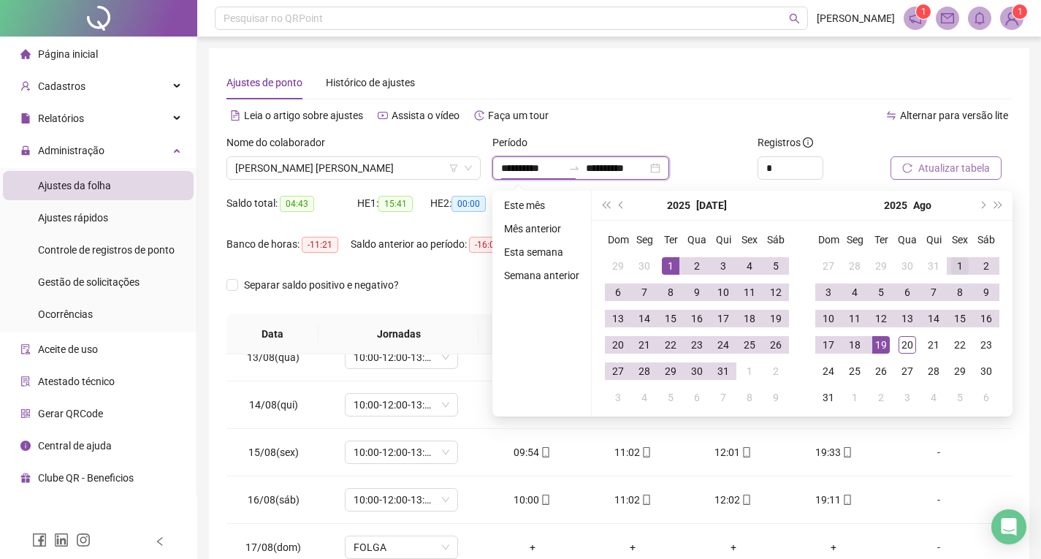
type input "**********"
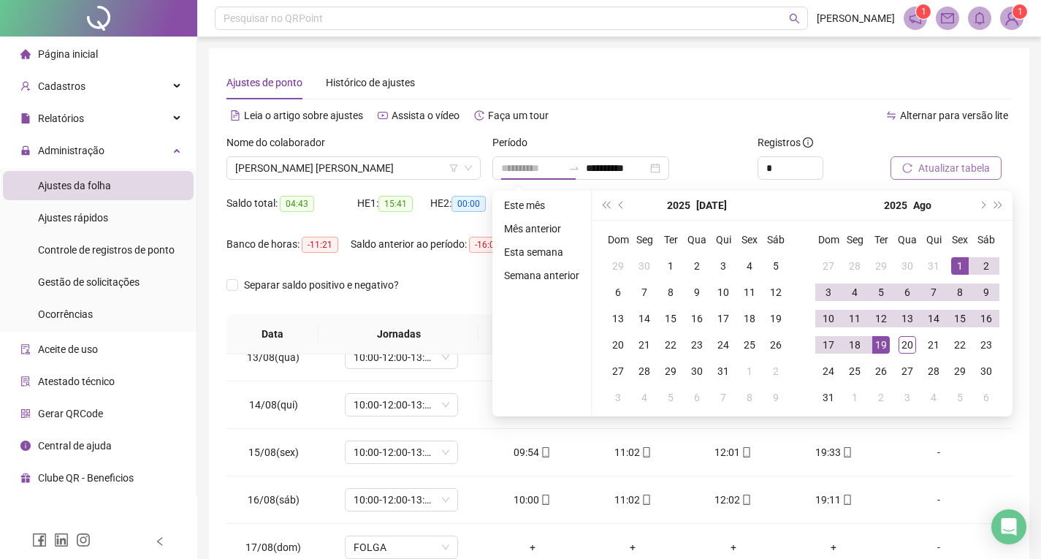
click at [957, 259] on div "1" at bounding box center [961, 266] width 18 height 18
type input "**********"
click at [903, 349] on div "20" at bounding box center [908, 345] width 18 height 18
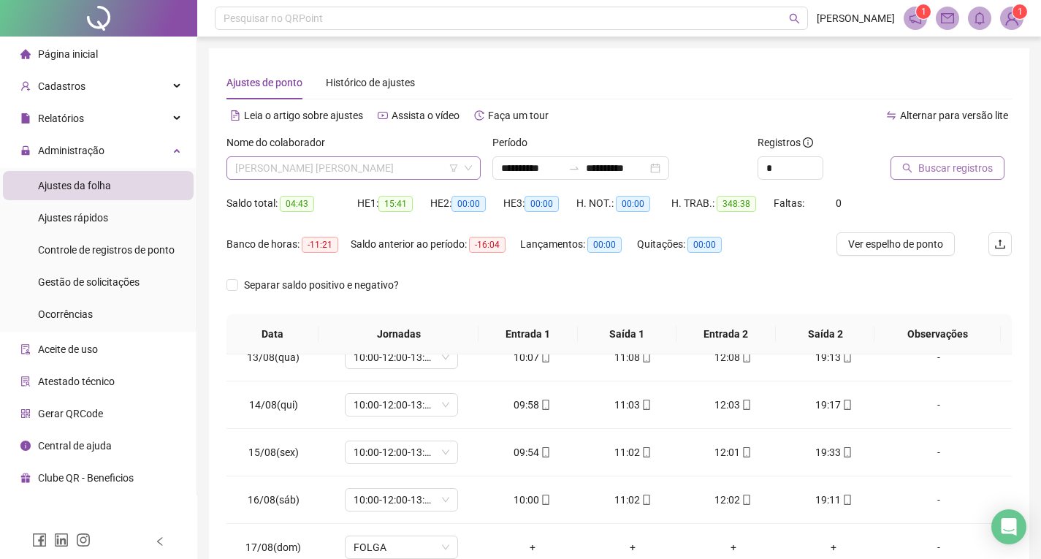
drag, startPoint x: 364, startPoint y: 164, endPoint x: 369, endPoint y: 158, distance: 8.3
click at [364, 164] on span "[PERSON_NAME] [PERSON_NAME]" at bounding box center [353, 168] width 237 height 22
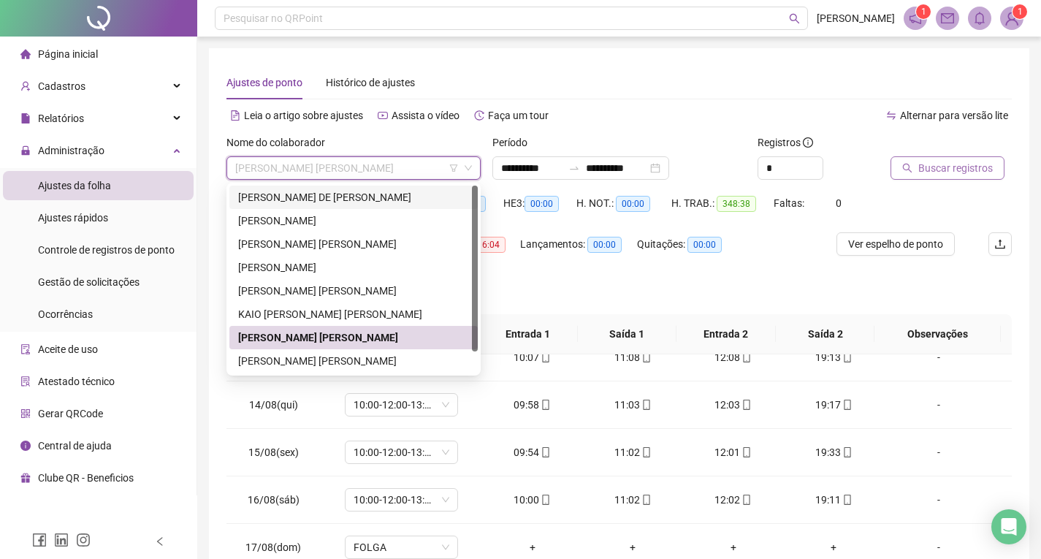
click at [290, 194] on div "[PERSON_NAME] DE [PERSON_NAME]" at bounding box center [353, 197] width 231 height 16
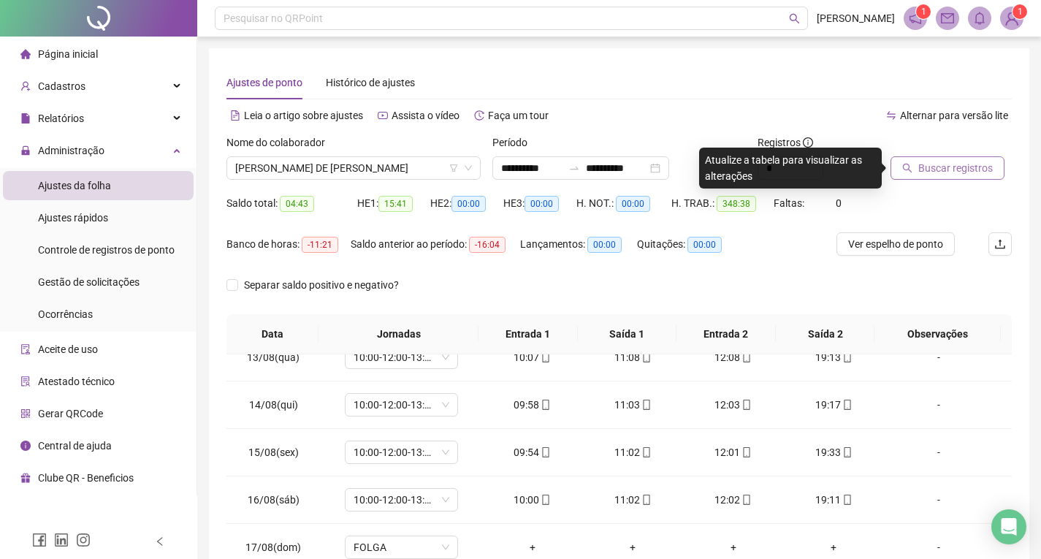
click at [945, 162] on span "Buscar registros" at bounding box center [956, 168] width 75 height 16
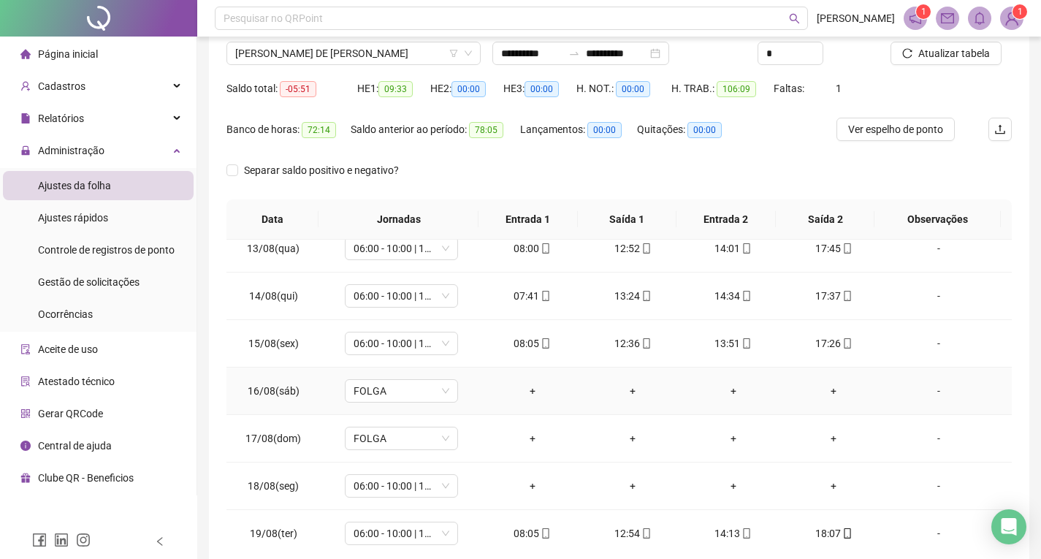
scroll to position [638, 0]
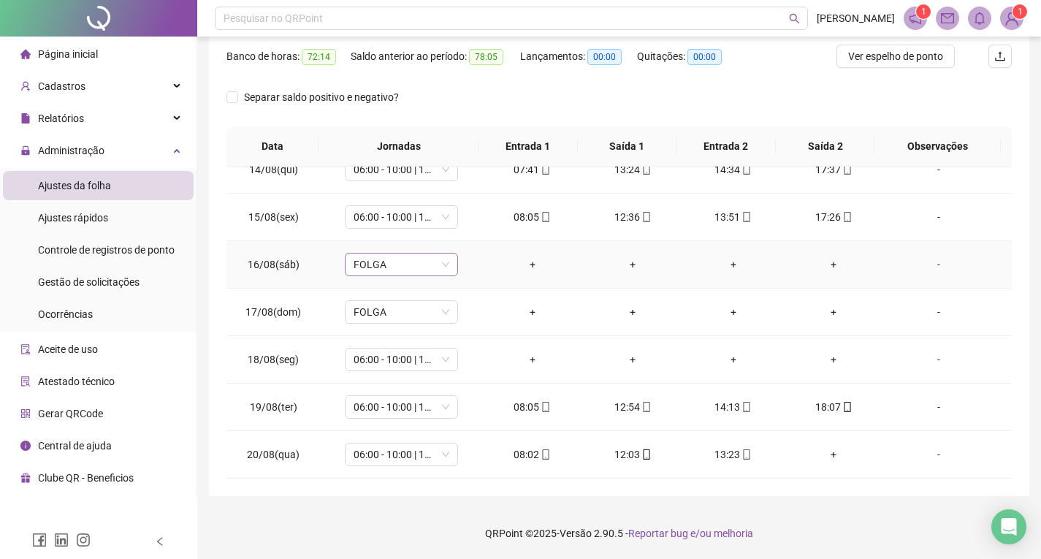
click at [399, 259] on span "FOLGA" at bounding box center [402, 265] width 96 height 22
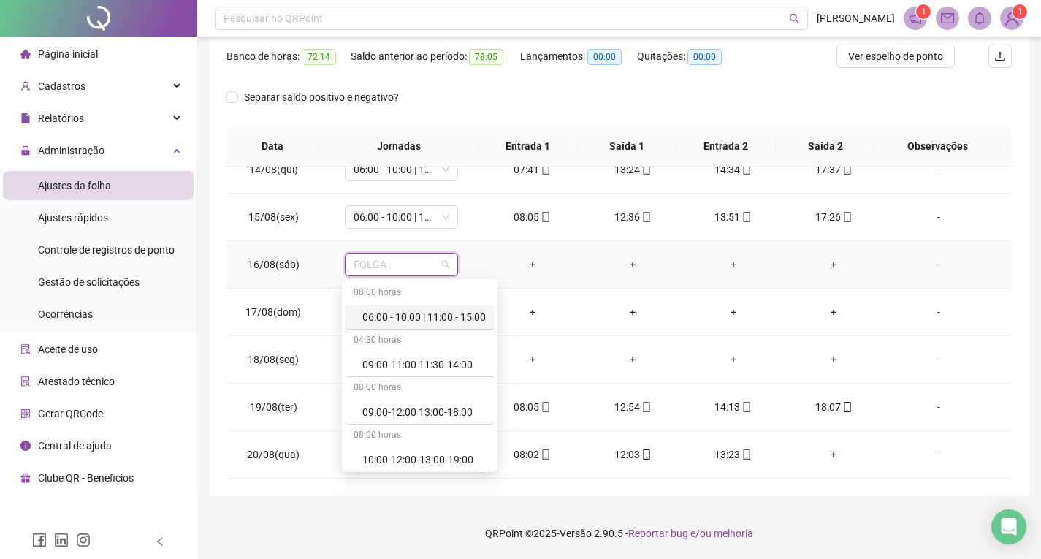
click at [422, 316] on div "06:00 - 10:00 | 11:00 - 15:00" at bounding box center [425, 317] width 124 height 16
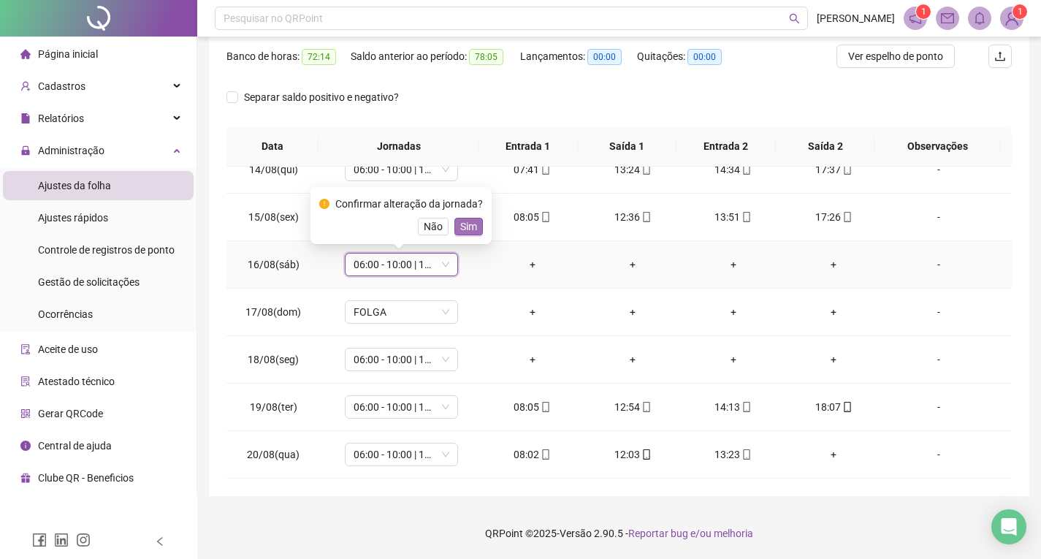
click at [468, 229] on span "Sim" at bounding box center [468, 227] width 17 height 16
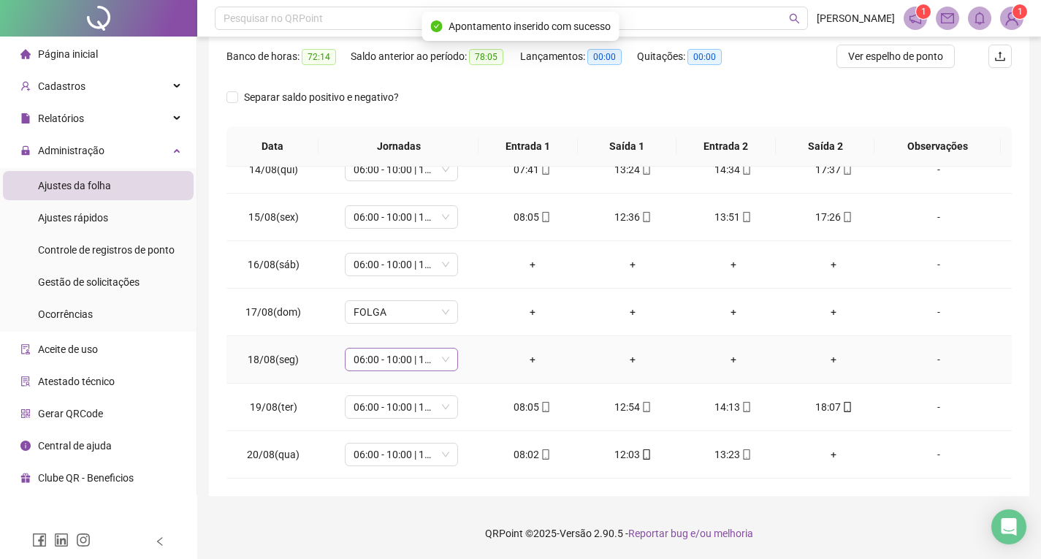
click at [401, 356] on span "06:00 - 10:00 | 11:00 - 15:00" at bounding box center [402, 360] width 96 height 22
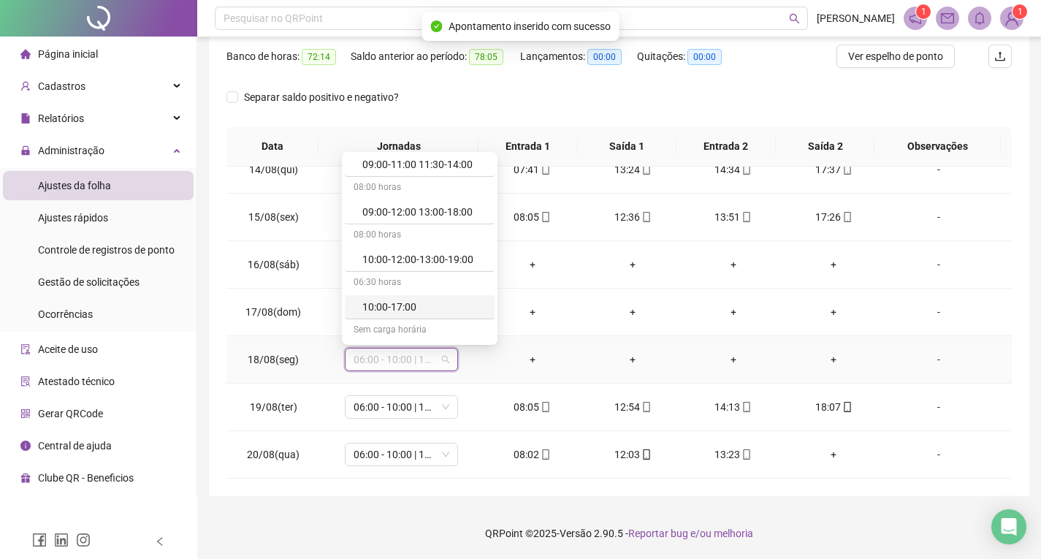
scroll to position [219, 0]
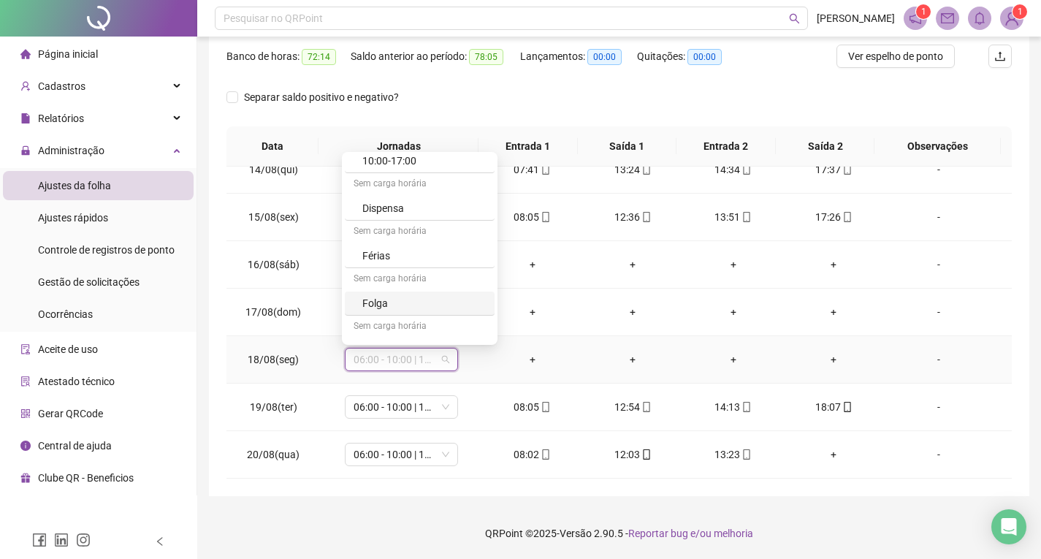
click at [398, 300] on div "Folga" at bounding box center [425, 303] width 124 height 16
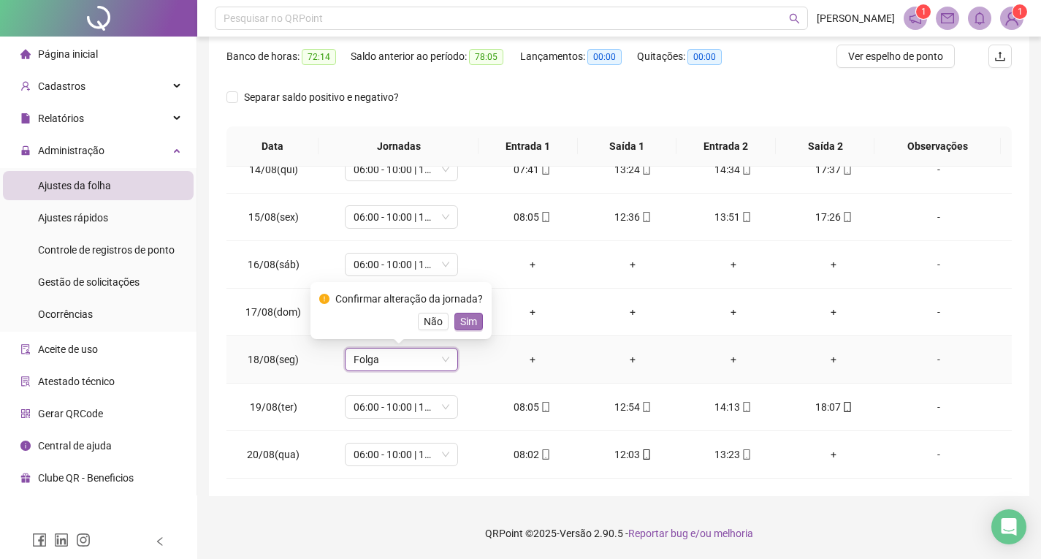
click at [465, 323] on span "Sim" at bounding box center [468, 322] width 17 height 16
click at [422, 362] on span "Folga" at bounding box center [402, 360] width 96 height 22
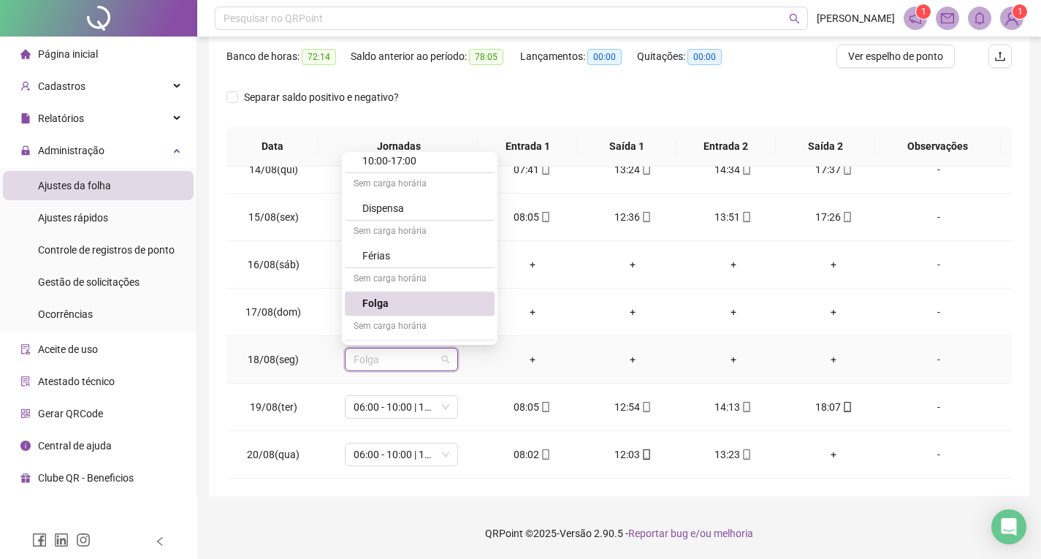
scroll to position [288, 0]
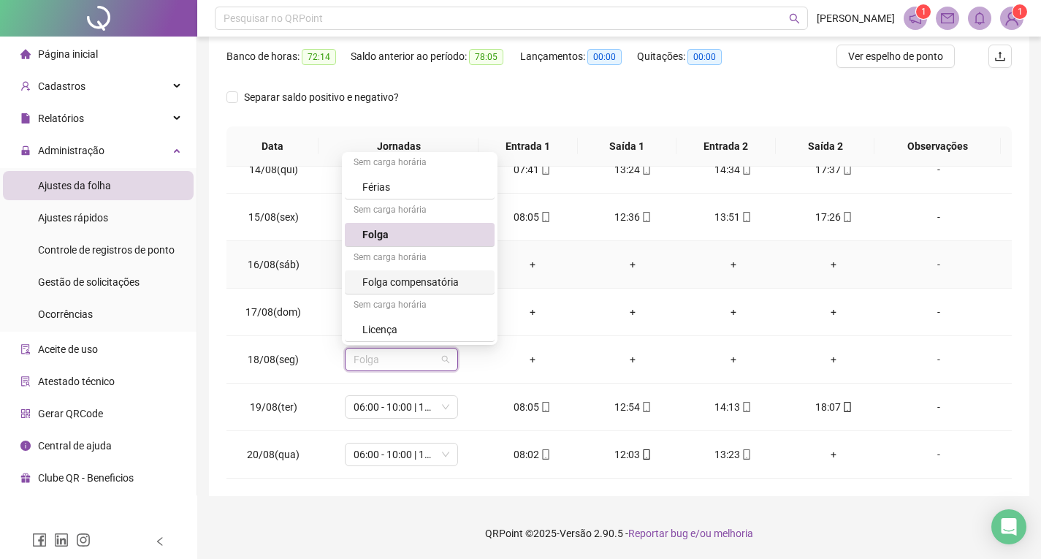
click at [544, 281] on td "+" at bounding box center [532, 265] width 101 height 48
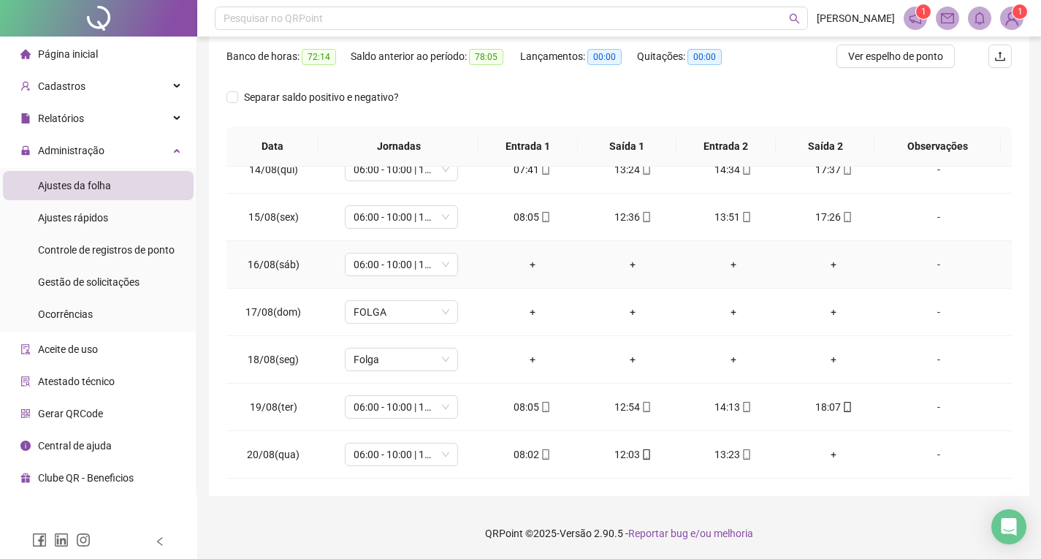
click at [524, 262] on div "+" at bounding box center [532, 265] width 77 height 16
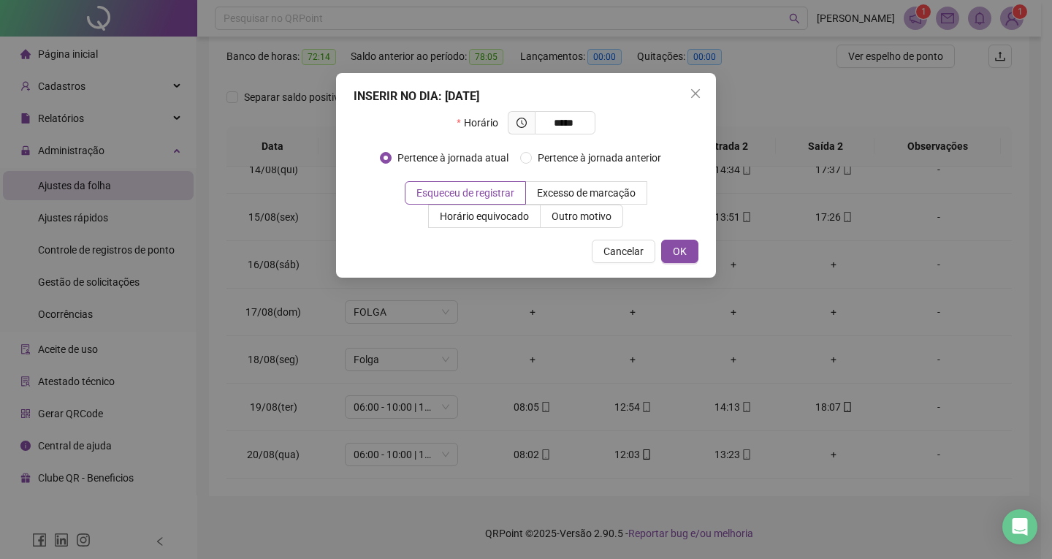
type input "*****"
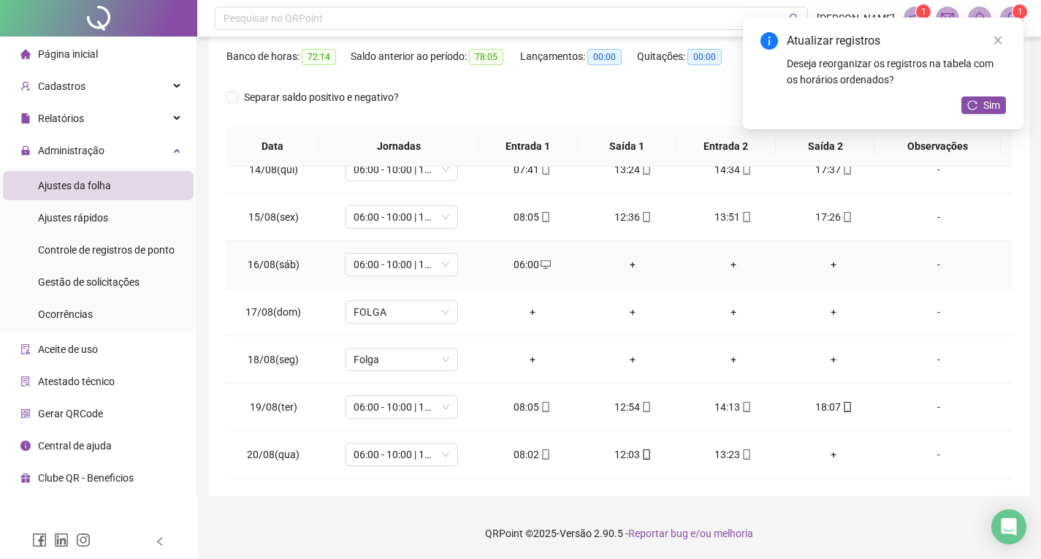
click at [616, 265] on div "+" at bounding box center [632, 265] width 77 height 16
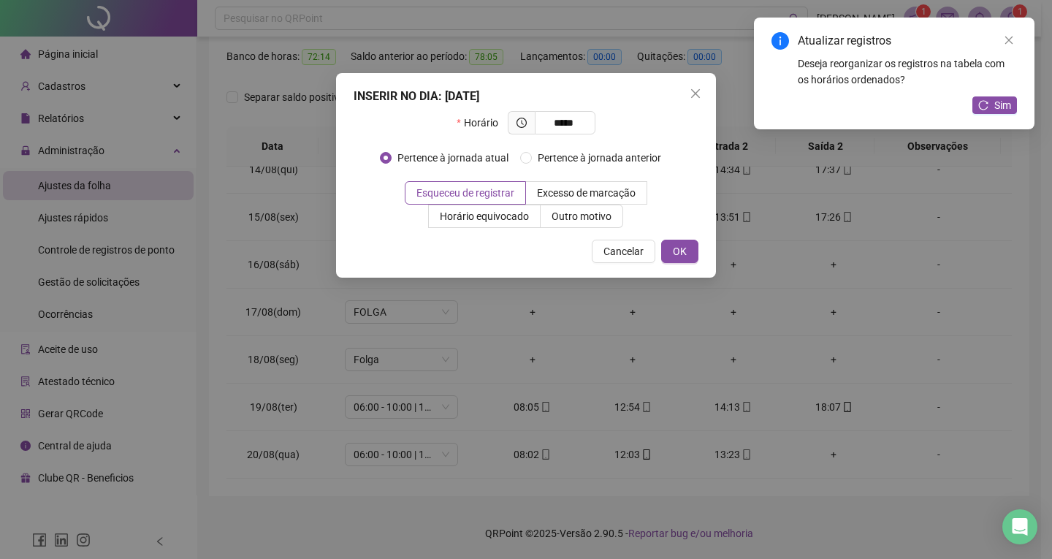
type input "*****"
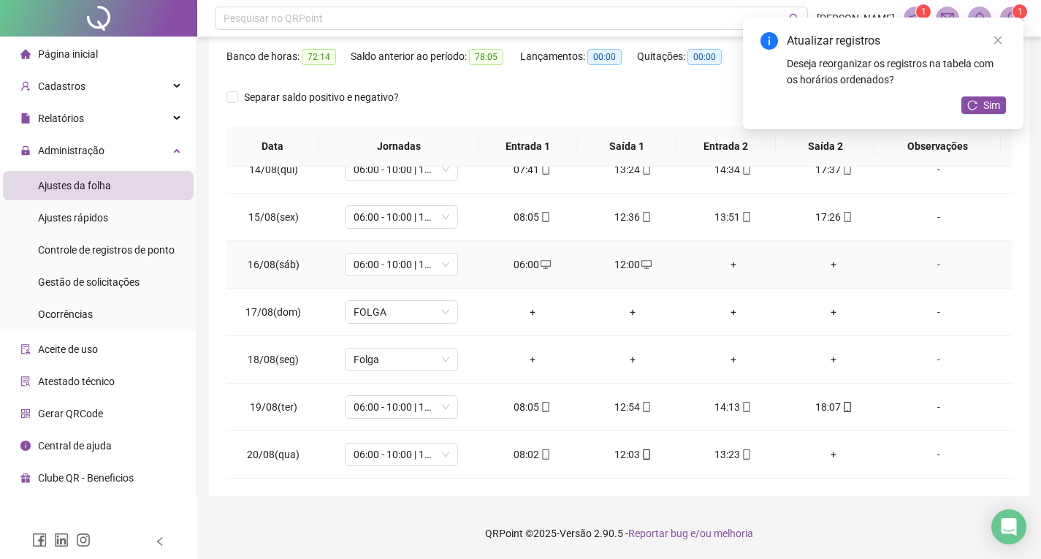
click at [723, 267] on div "+" at bounding box center [733, 265] width 77 height 16
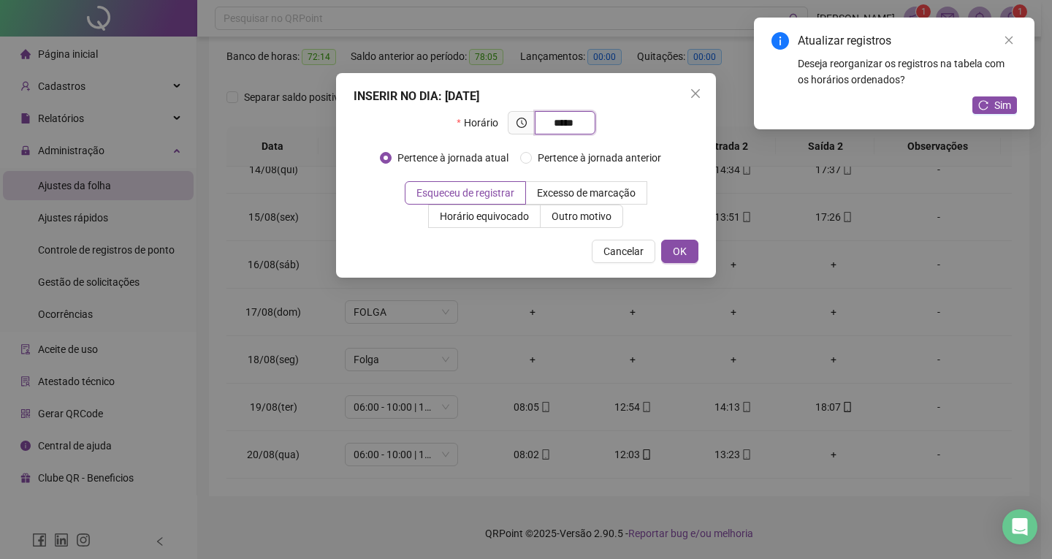
type input "*****"
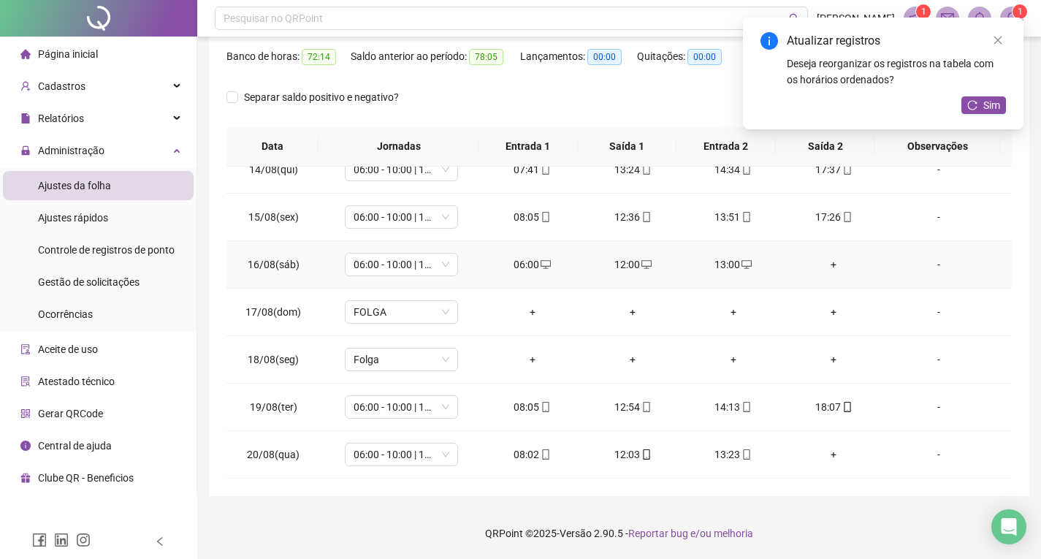
click at [820, 265] on div "+" at bounding box center [834, 265] width 77 height 16
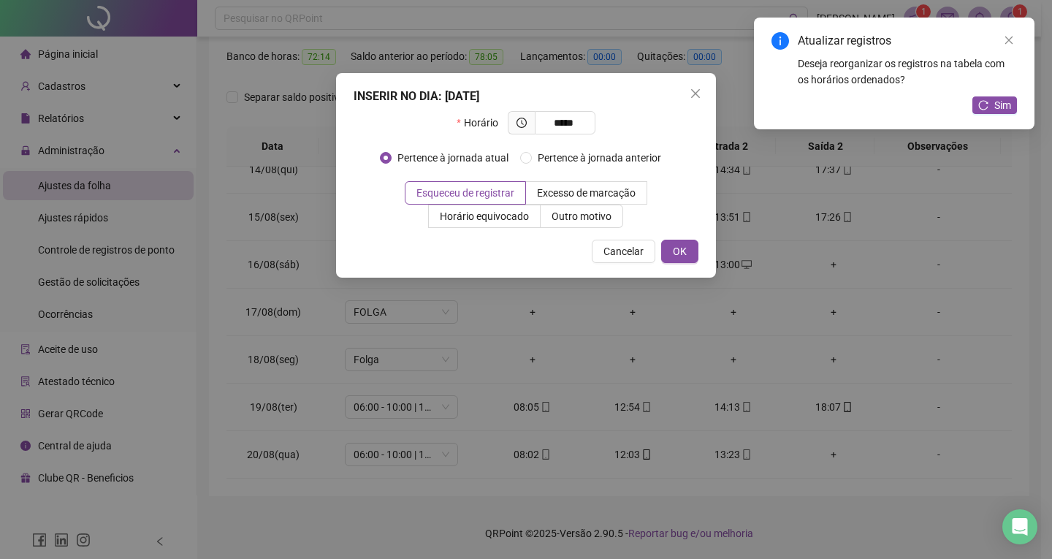
type input "*****"
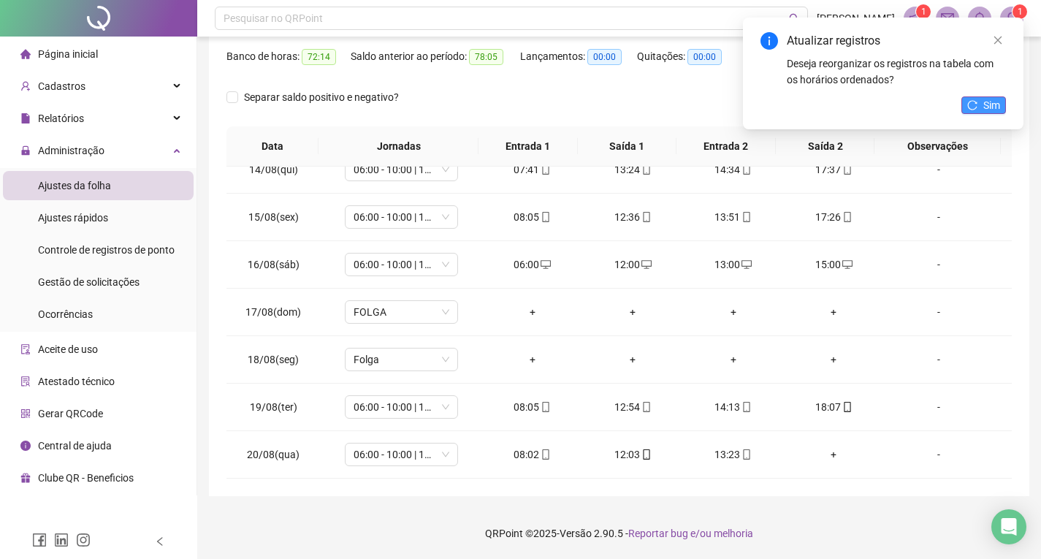
click at [985, 105] on span "Sim" at bounding box center [992, 105] width 17 height 16
click at [978, 105] on icon "reload" at bounding box center [973, 105] width 10 height 10
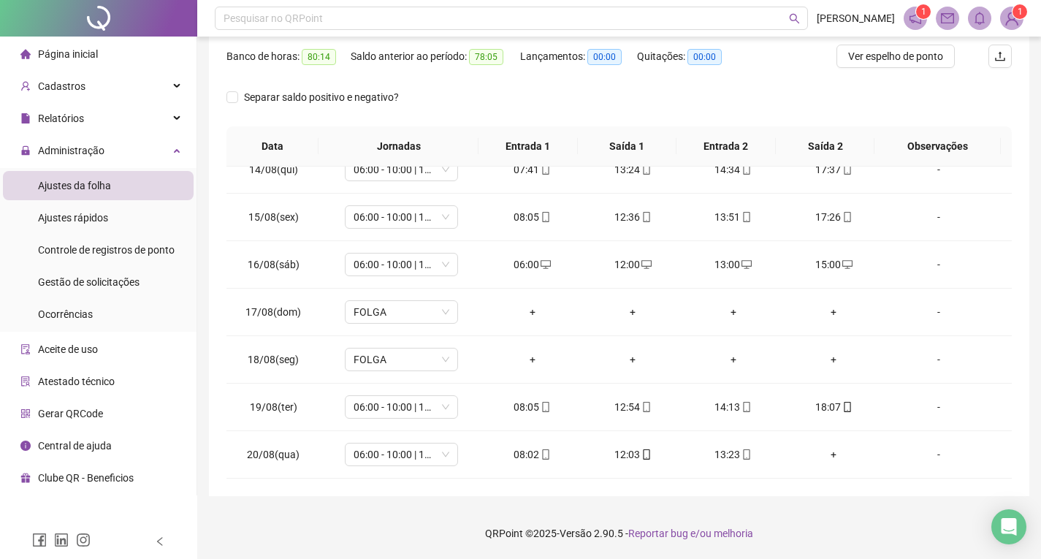
scroll to position [115, 0]
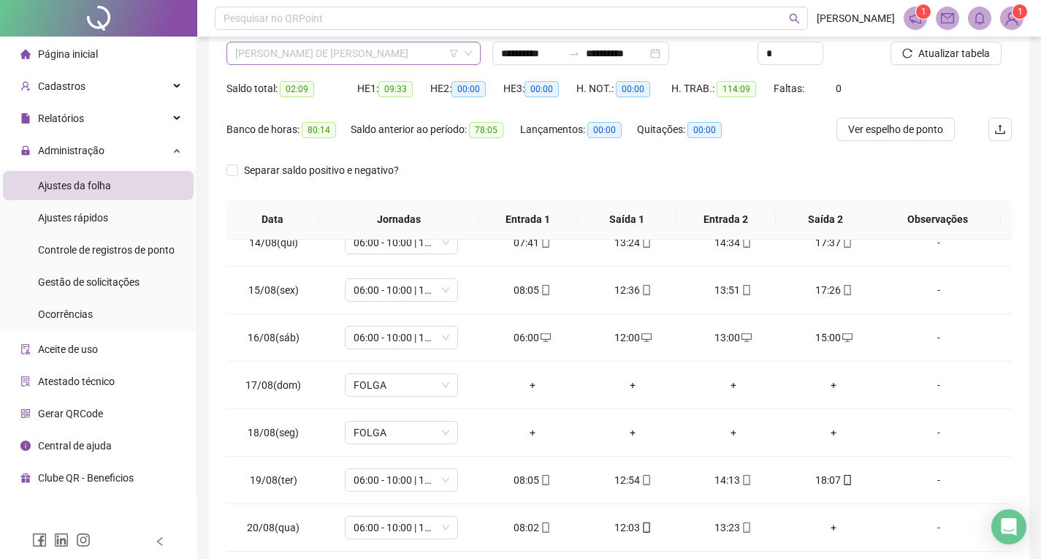
drag, startPoint x: 352, startPoint y: 56, endPoint x: 354, endPoint y: 69, distance: 13.3
click at [353, 55] on span "[PERSON_NAME] DE [PERSON_NAME]" at bounding box center [353, 53] width 237 height 22
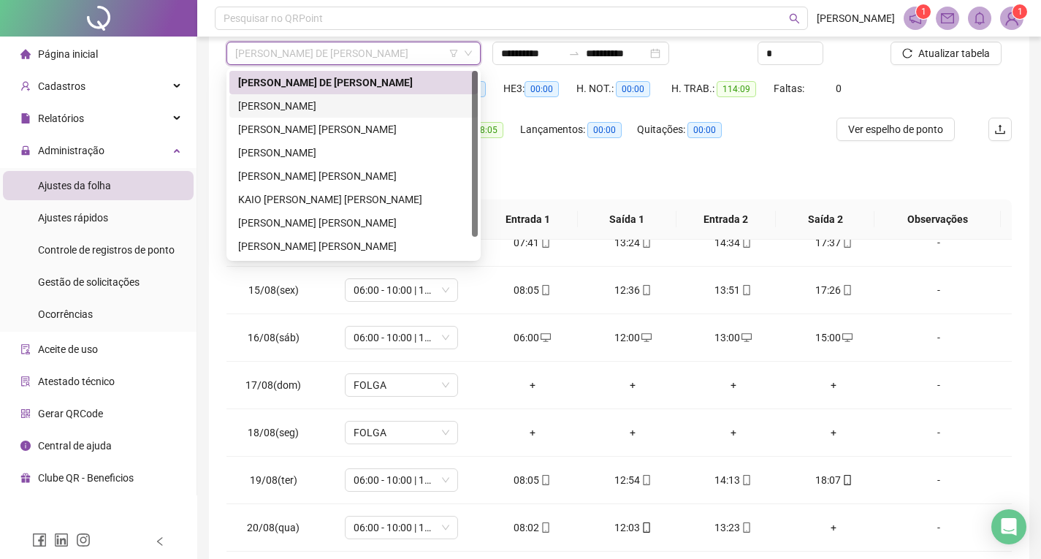
click at [308, 110] on div "[PERSON_NAME]" at bounding box center [353, 106] width 231 height 16
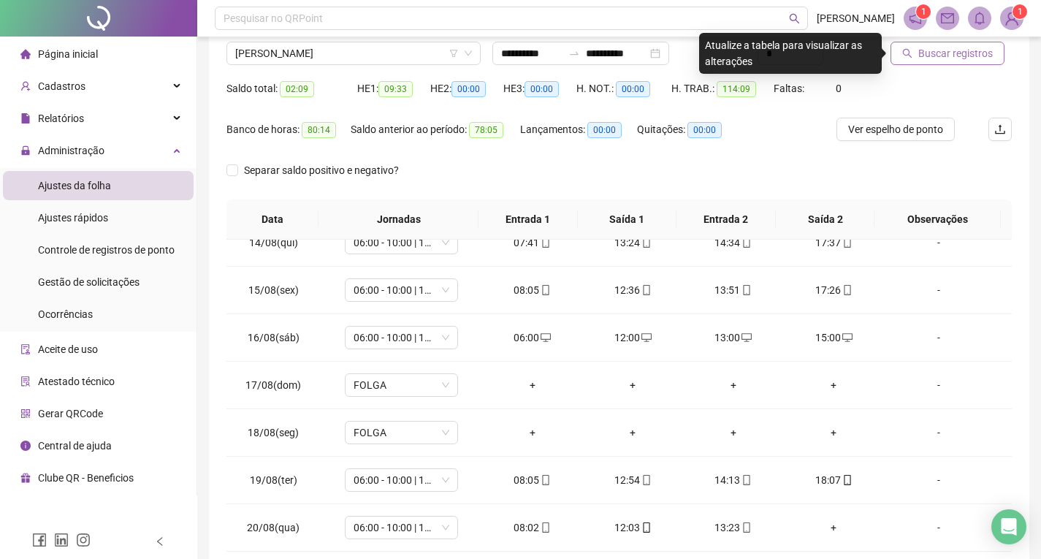
click at [907, 48] on icon "search" at bounding box center [908, 53] width 10 height 10
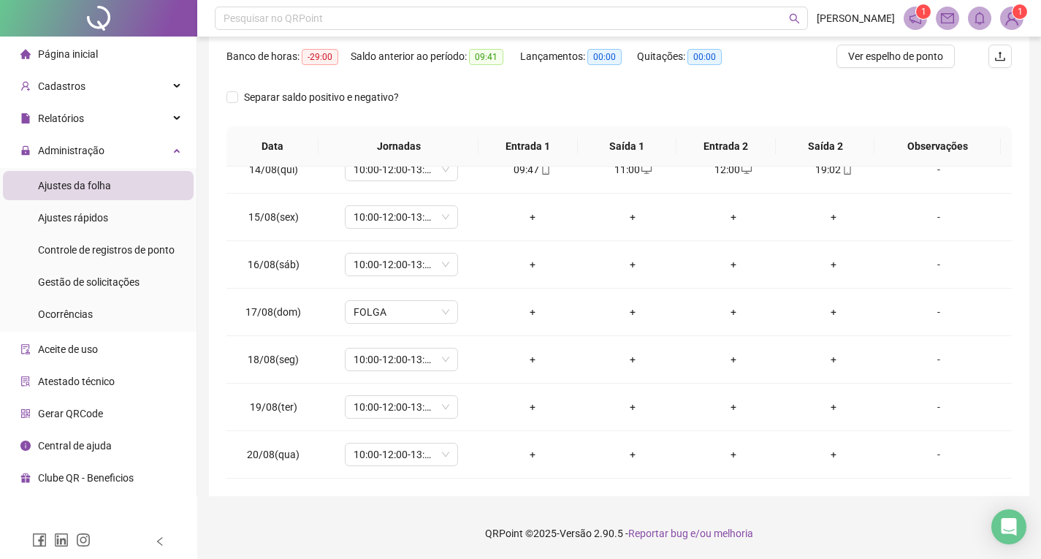
scroll to position [42, 0]
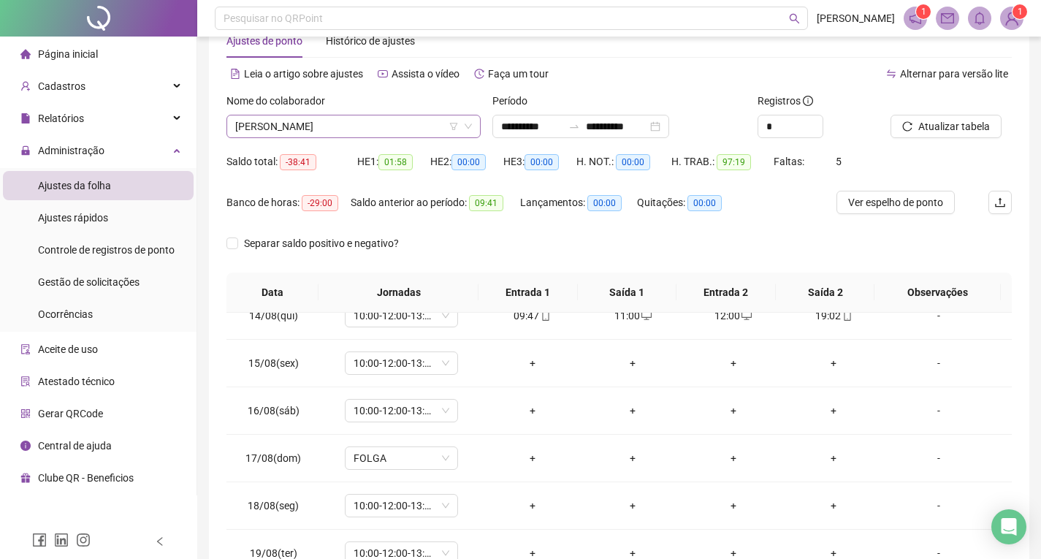
click at [355, 133] on span "[PERSON_NAME]" at bounding box center [353, 126] width 237 height 22
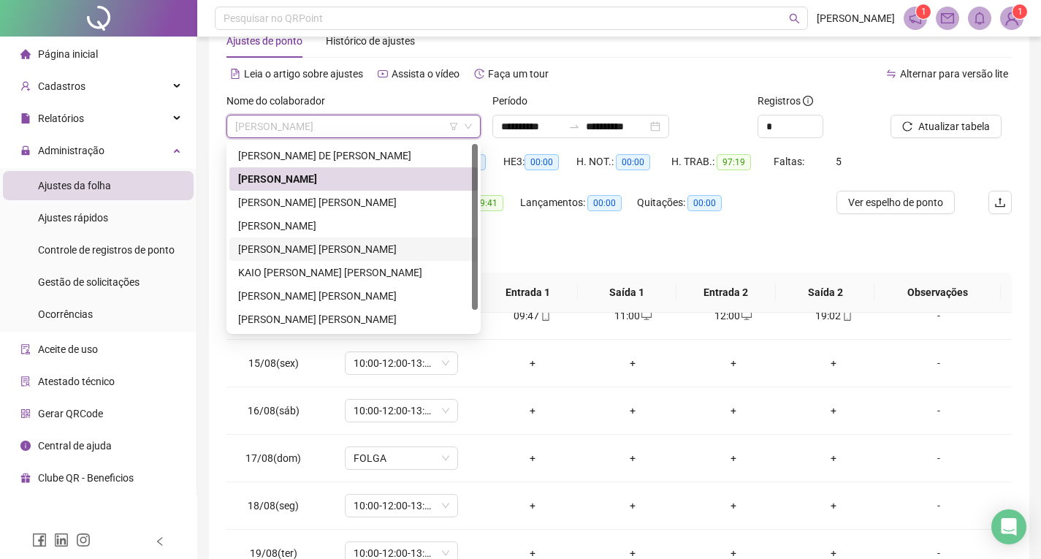
click at [340, 250] on div "[PERSON_NAME] [PERSON_NAME]" at bounding box center [353, 249] width 231 height 16
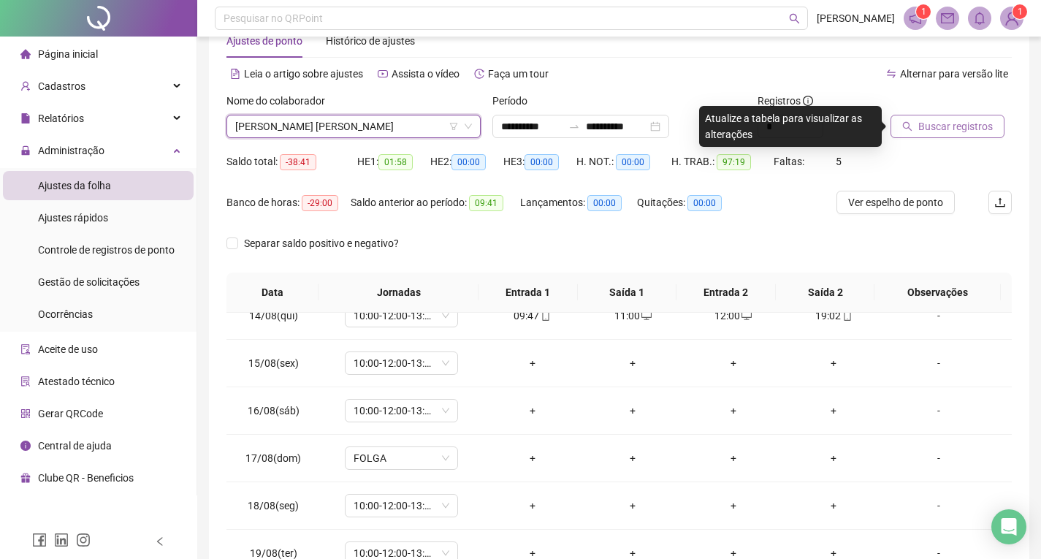
click at [919, 135] on button "Buscar registros" at bounding box center [948, 126] width 114 height 23
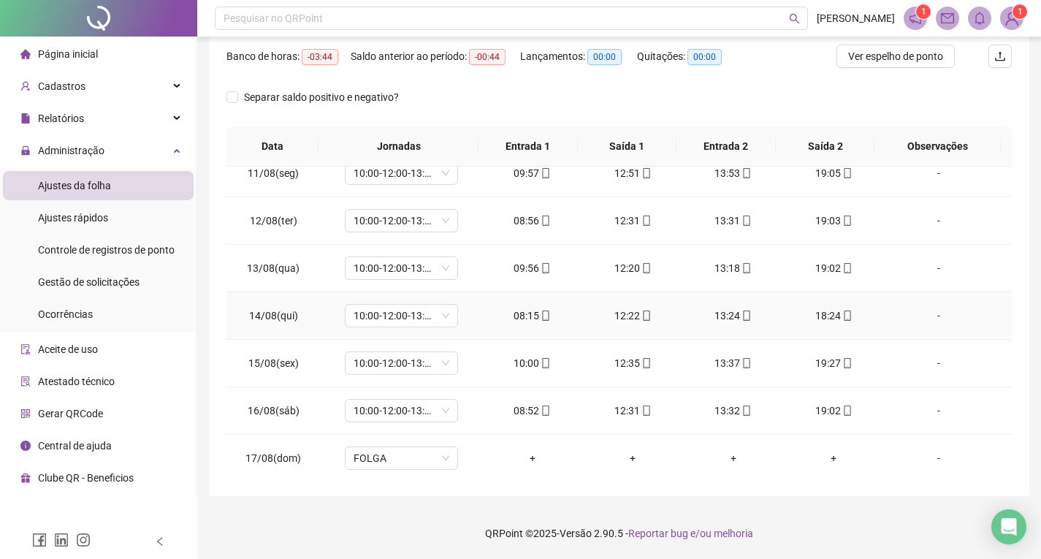
scroll to position [638, 0]
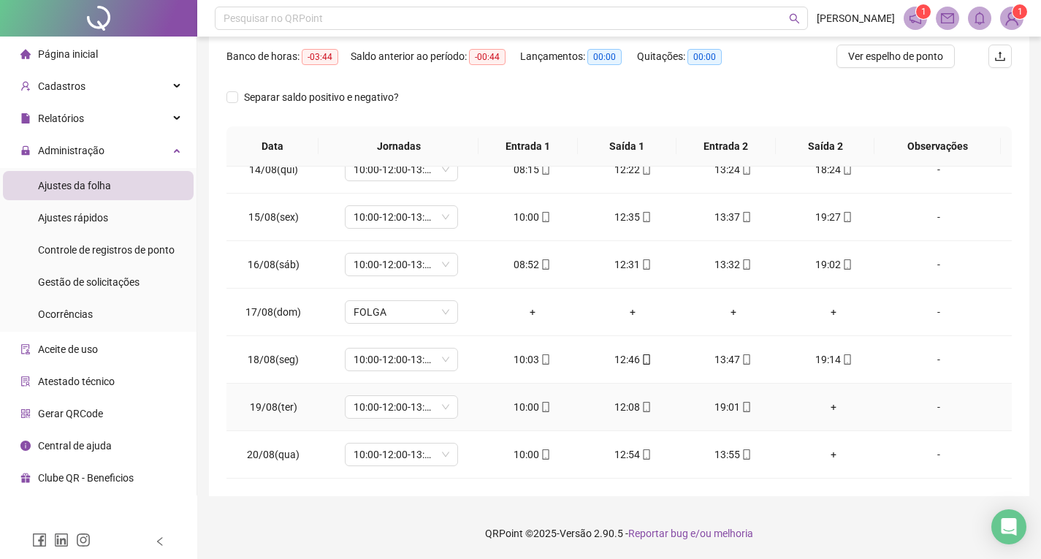
click at [830, 407] on div "+" at bounding box center [834, 407] width 77 height 16
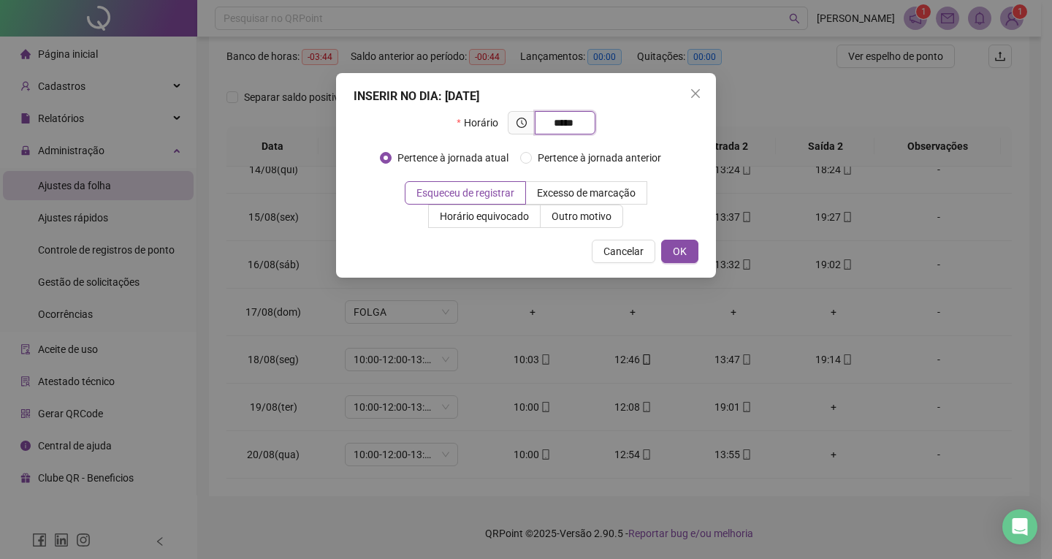
type input "*****"
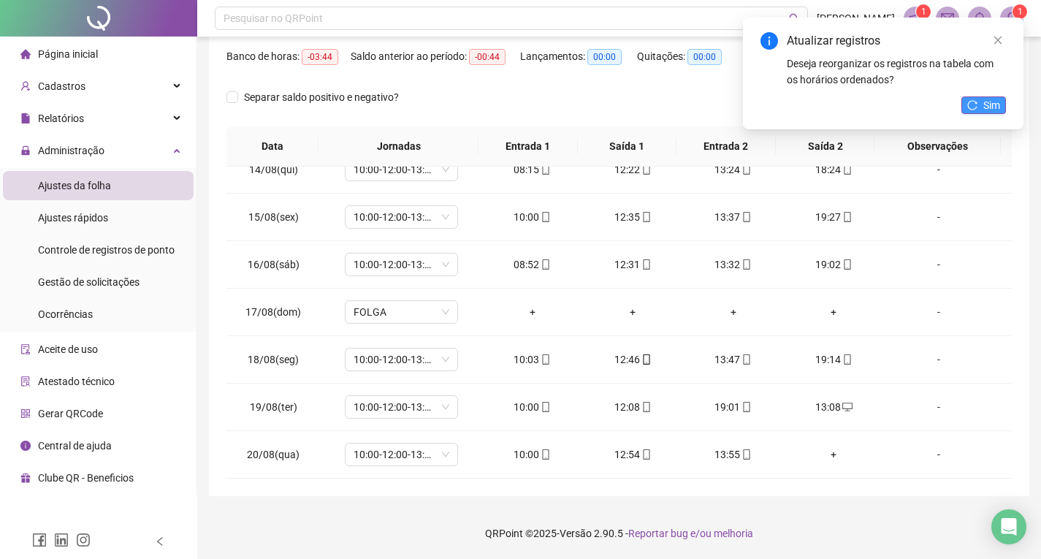
click at [979, 101] on button "Sim" at bounding box center [984, 105] width 45 height 18
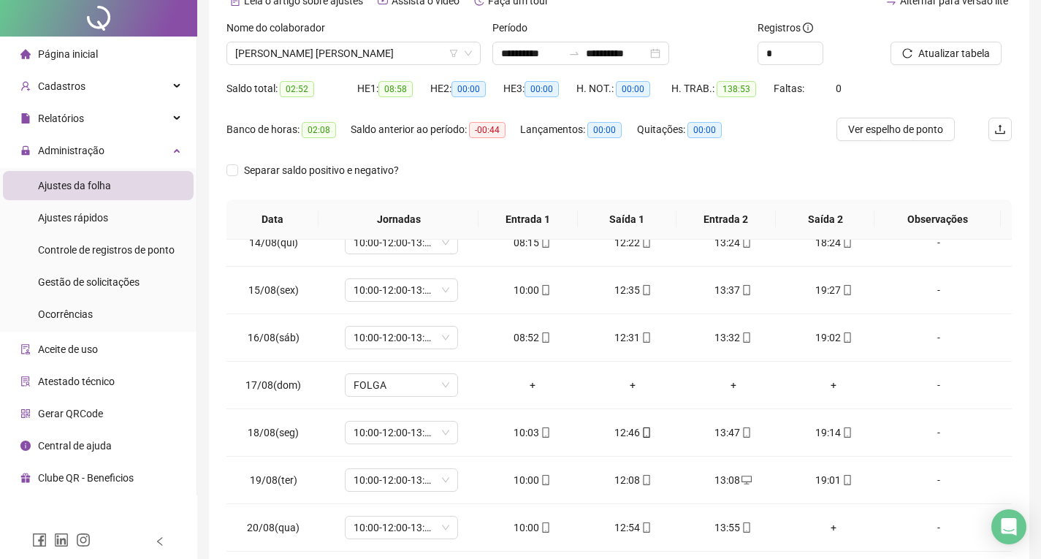
scroll to position [0, 0]
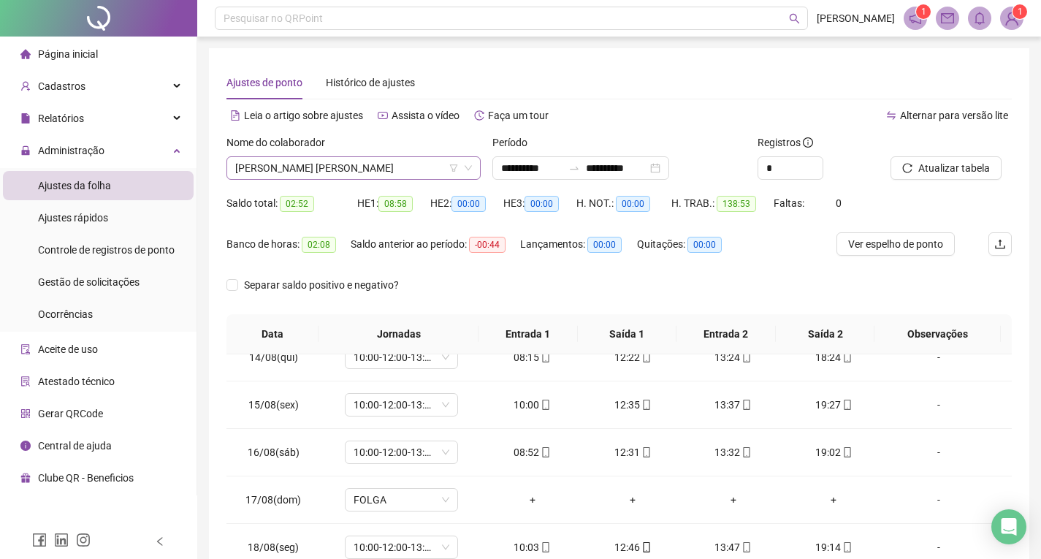
click at [337, 173] on span "[PERSON_NAME] [PERSON_NAME]" at bounding box center [353, 168] width 237 height 22
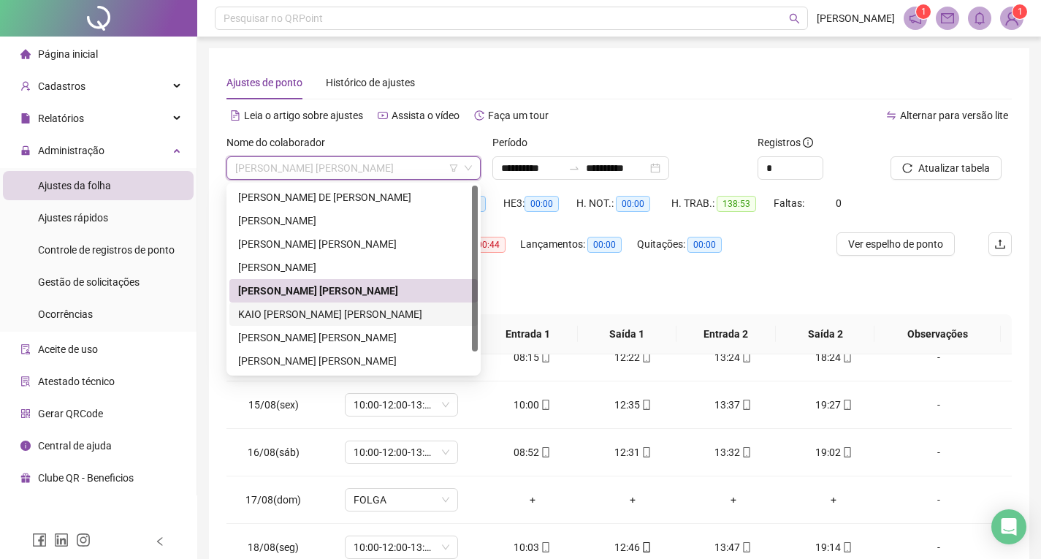
click at [336, 311] on div "KAIO [PERSON_NAME] [PERSON_NAME]" at bounding box center [353, 314] width 231 height 16
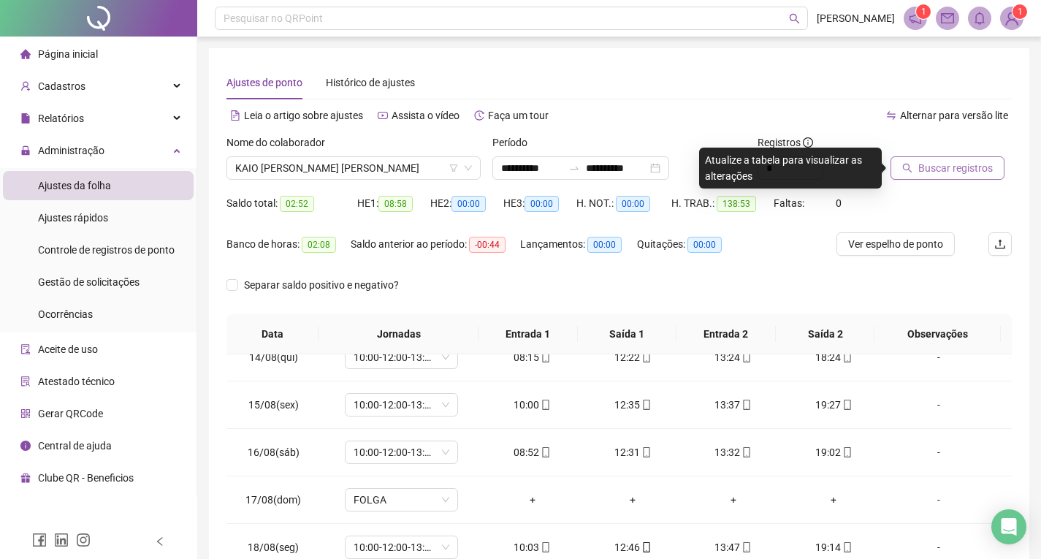
click at [957, 161] on span "Buscar registros" at bounding box center [956, 168] width 75 height 16
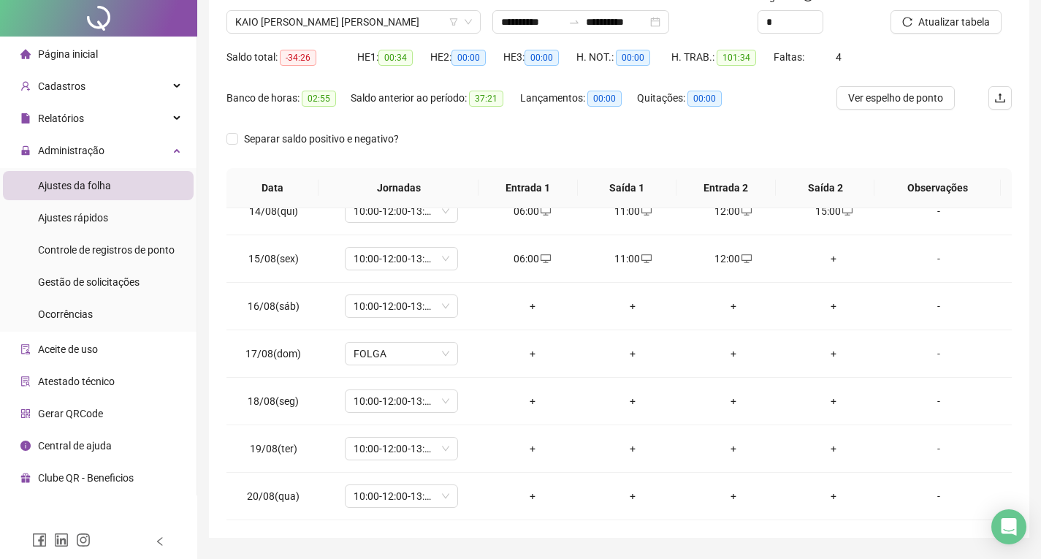
scroll to position [188, 0]
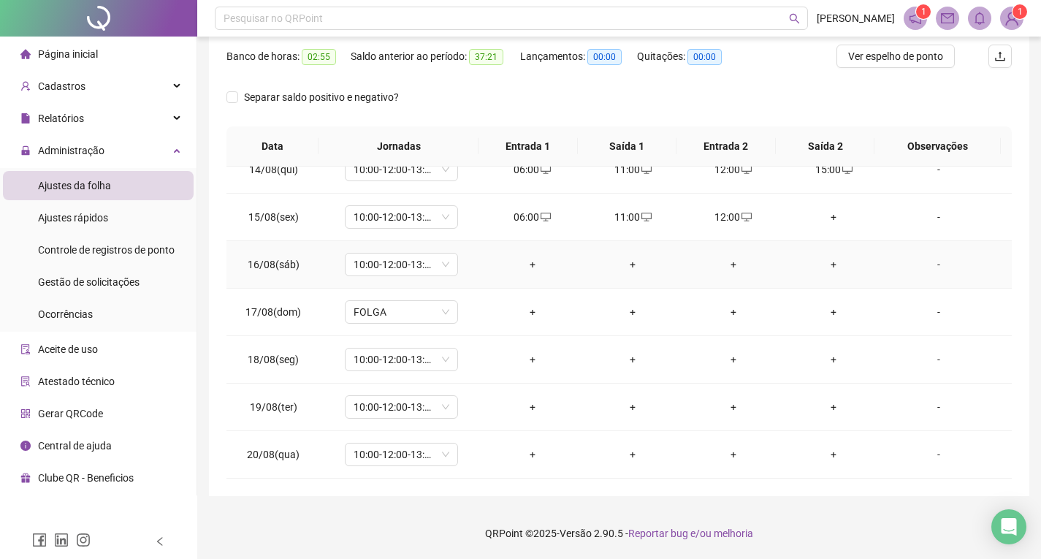
click at [526, 263] on div "+" at bounding box center [532, 265] width 77 height 16
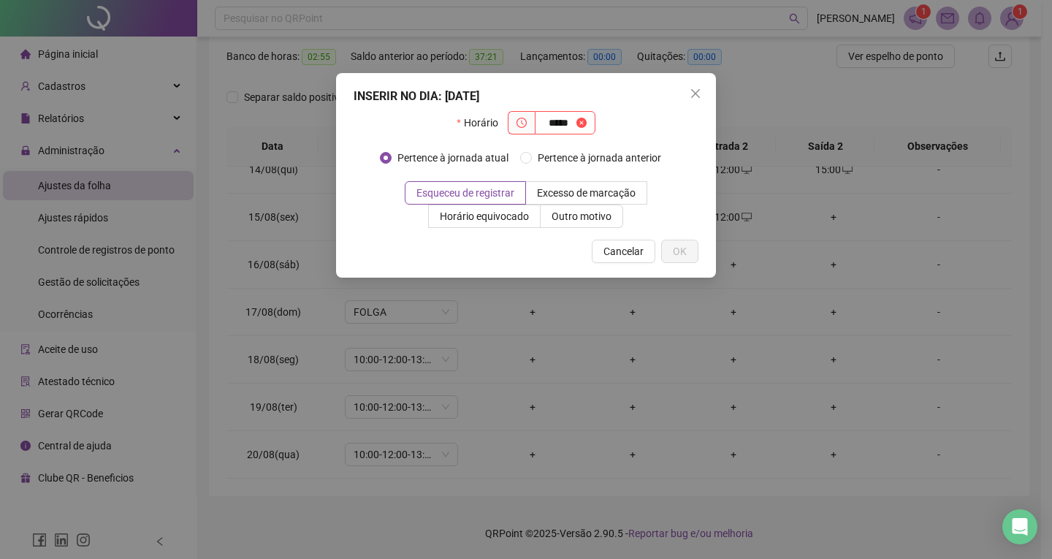
type input "*****"
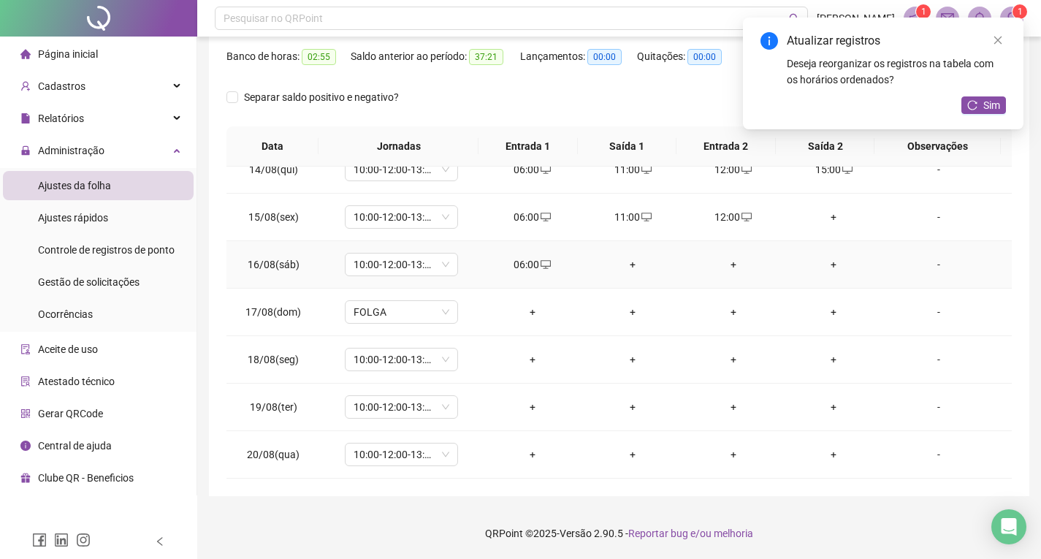
click at [628, 262] on div "+" at bounding box center [632, 265] width 77 height 16
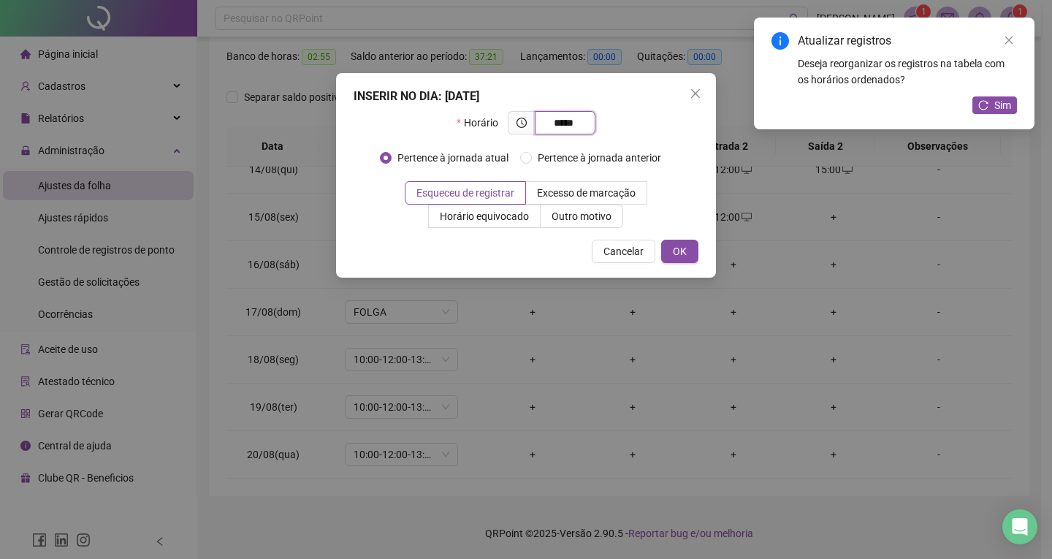
type input "*****"
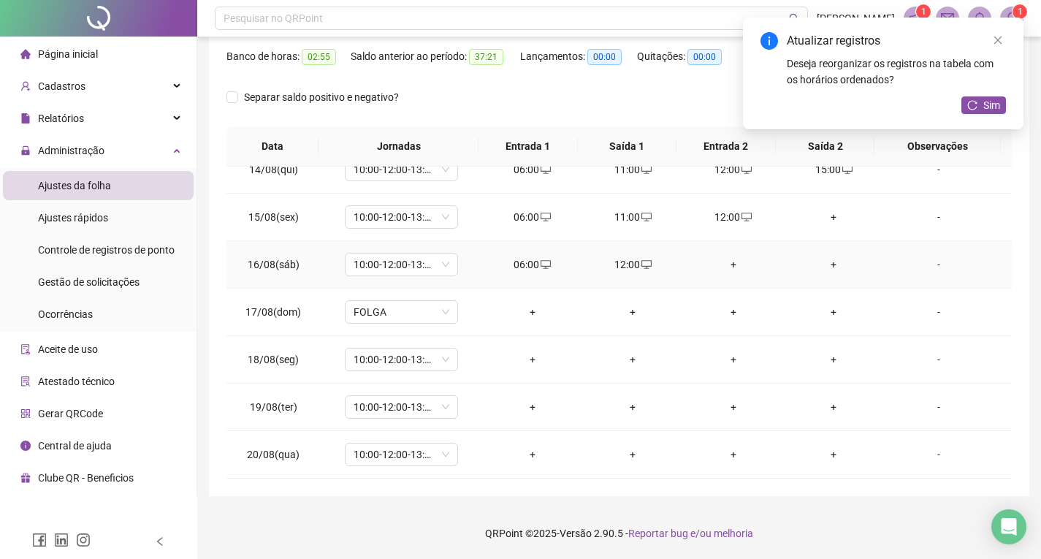
click at [724, 263] on div "+" at bounding box center [733, 265] width 77 height 16
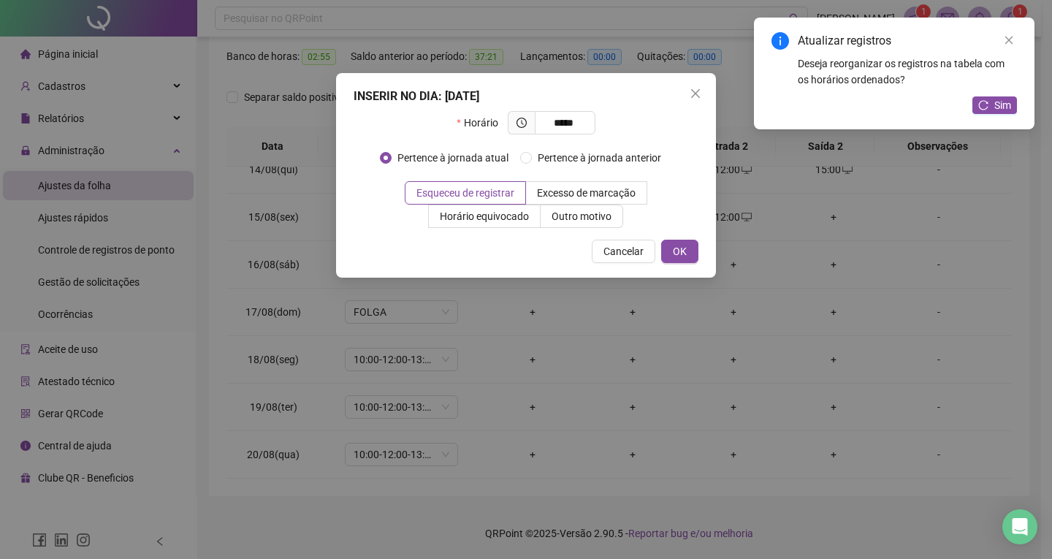
type input "*****"
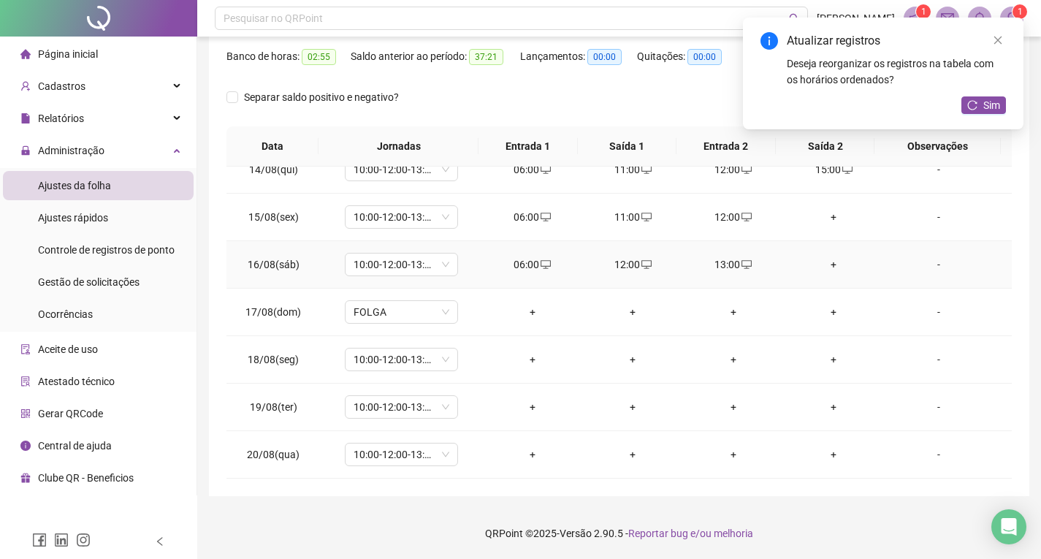
click at [827, 265] on div "+" at bounding box center [834, 265] width 77 height 16
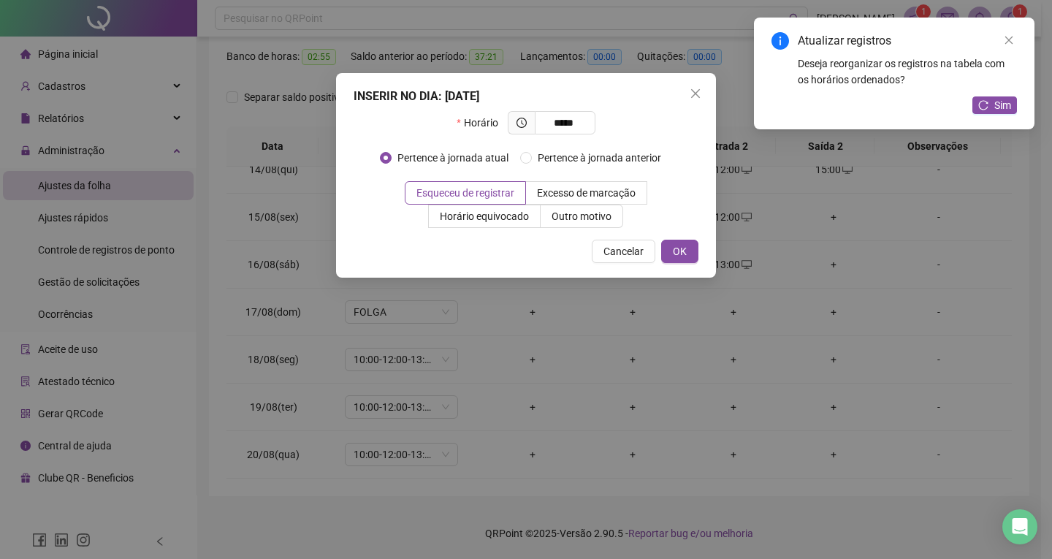
type input "*****"
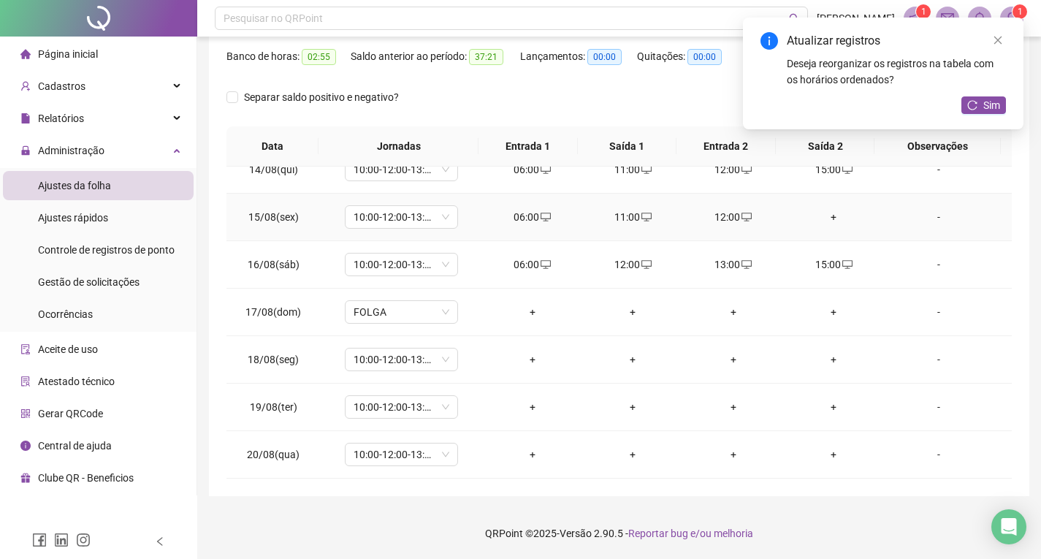
click at [824, 225] on td "+" at bounding box center [834, 218] width 101 height 48
click at [824, 219] on div "+" at bounding box center [834, 217] width 77 height 16
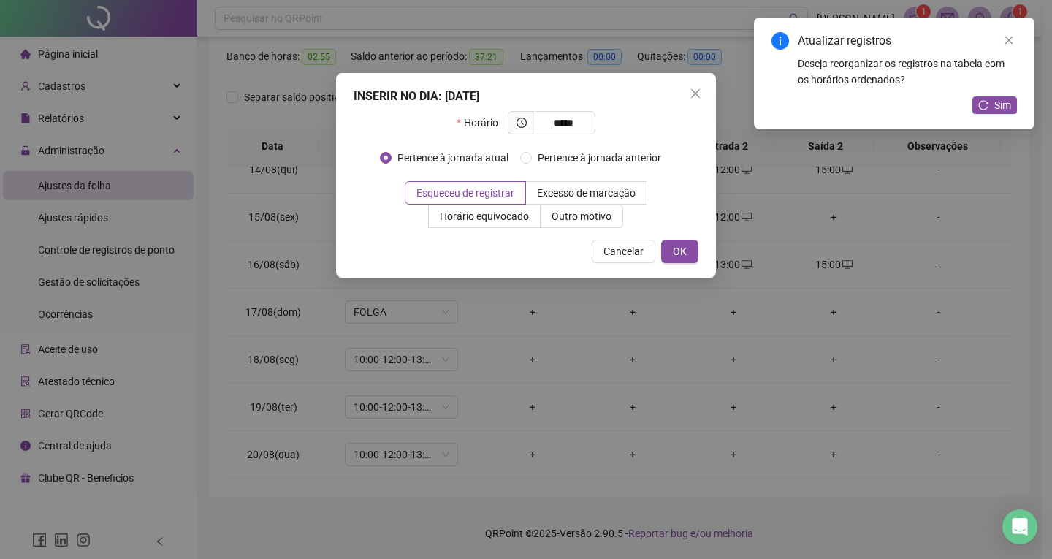
type input "*****"
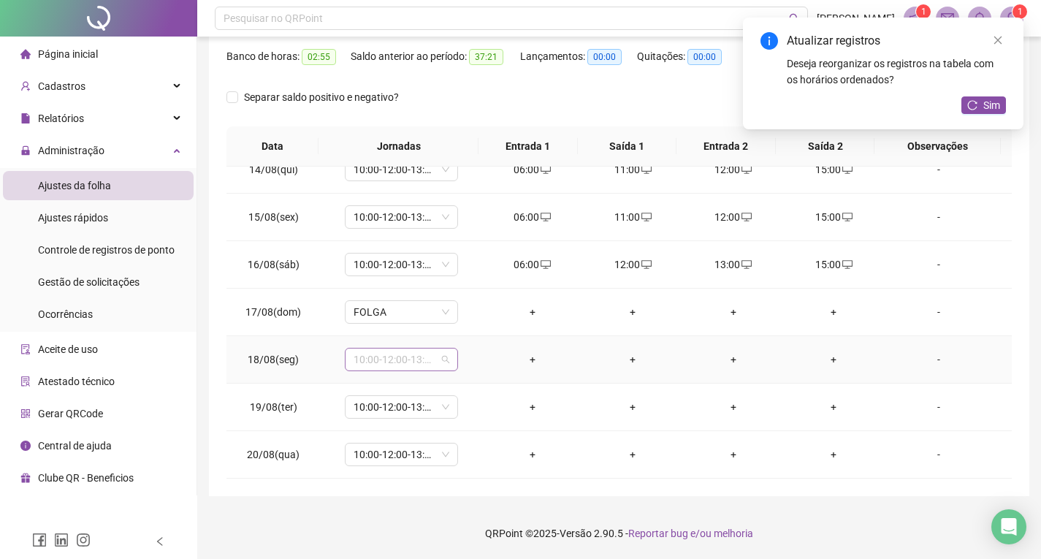
click at [389, 364] on span "10:00-12:00-13:00-19:00" at bounding box center [402, 360] width 96 height 22
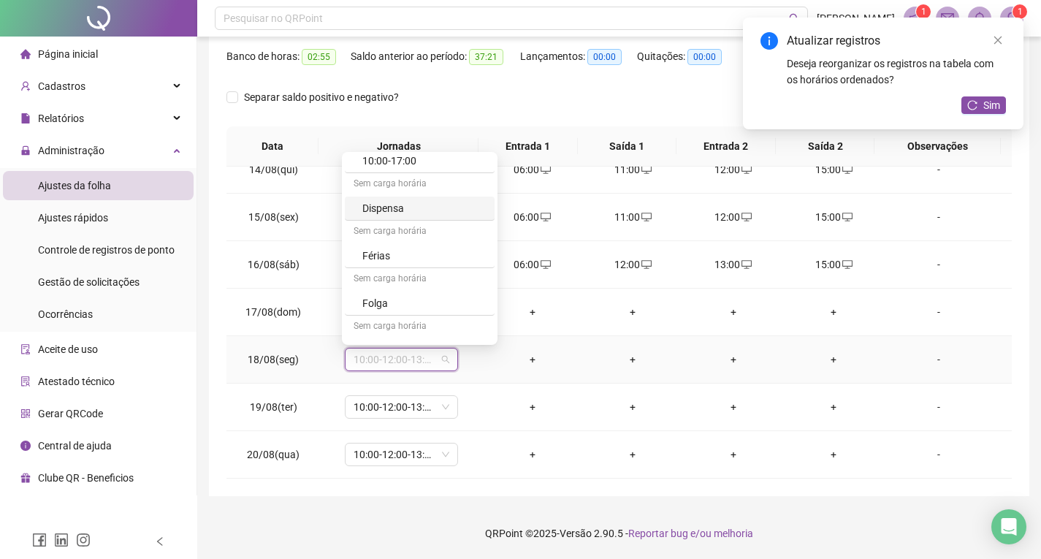
scroll to position [288, 0]
click at [400, 238] on div "Folga" at bounding box center [425, 235] width 124 height 16
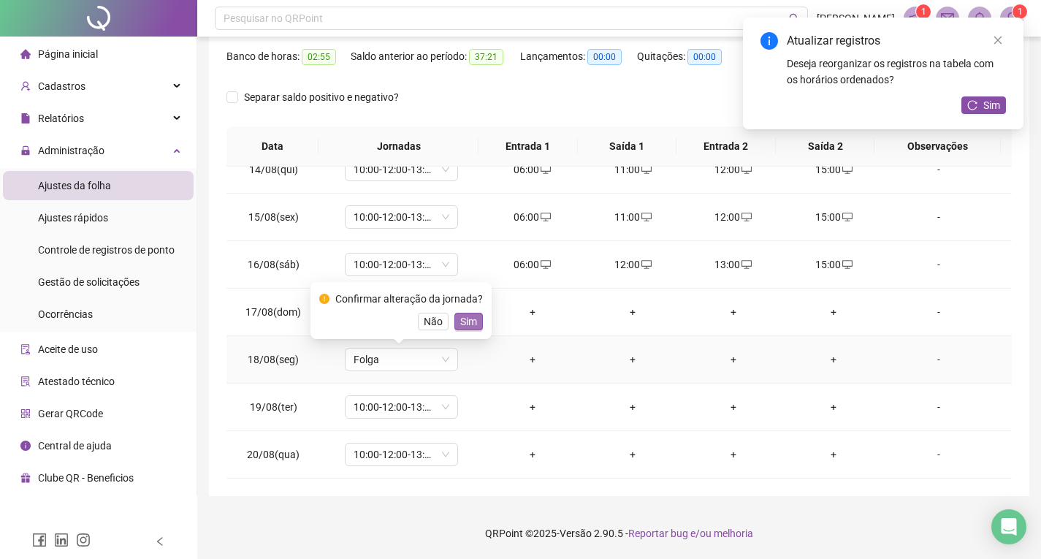
click at [460, 315] on span "Sim" at bounding box center [468, 322] width 17 height 16
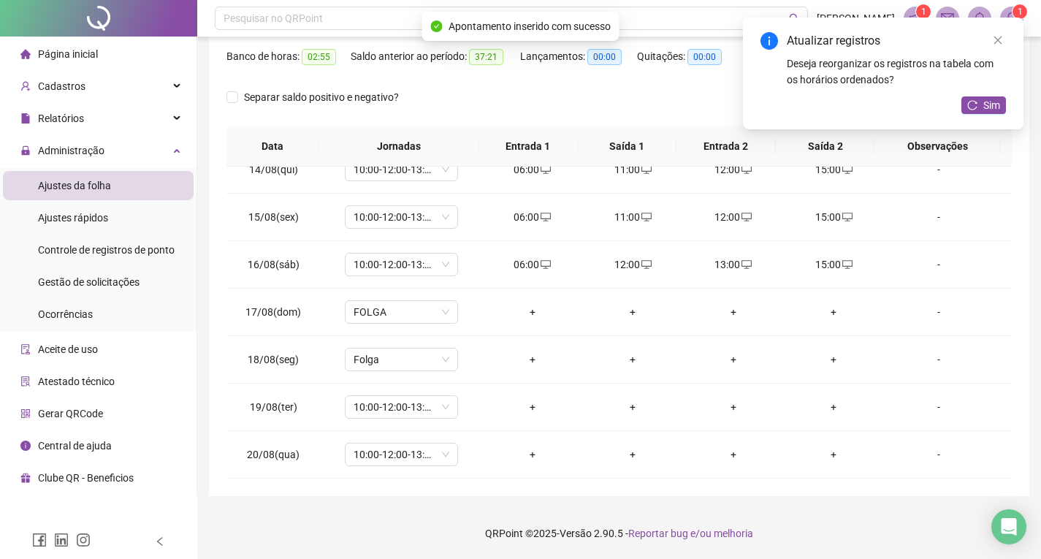
click at [968, 105] on button "Sim" at bounding box center [984, 105] width 45 height 18
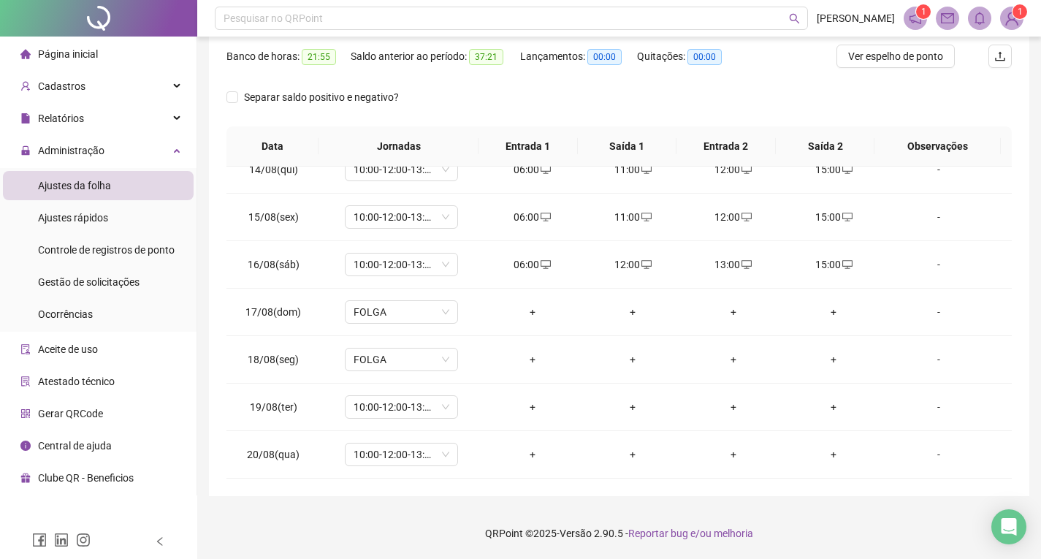
scroll to position [42, 0]
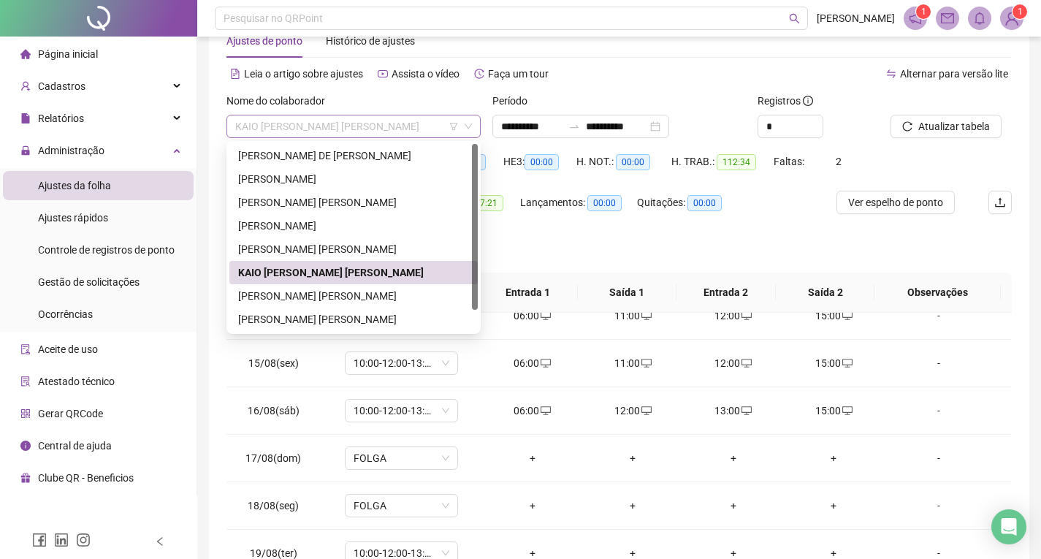
click at [357, 132] on span "KAIO [PERSON_NAME] [PERSON_NAME]" at bounding box center [353, 126] width 237 height 22
click at [310, 297] on div "[PERSON_NAME] [PERSON_NAME]" at bounding box center [353, 296] width 231 height 16
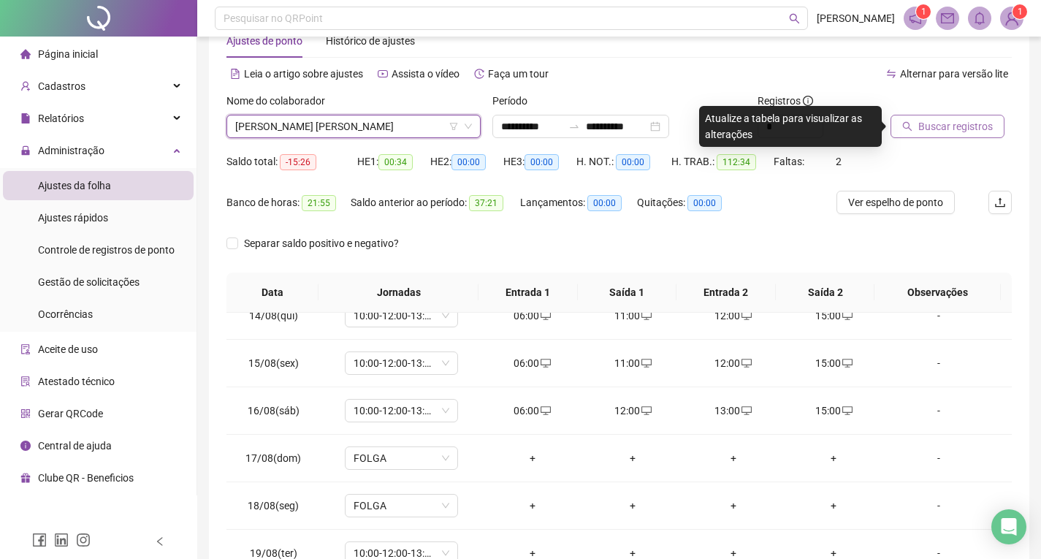
click at [933, 124] on span "Buscar registros" at bounding box center [956, 126] width 75 height 16
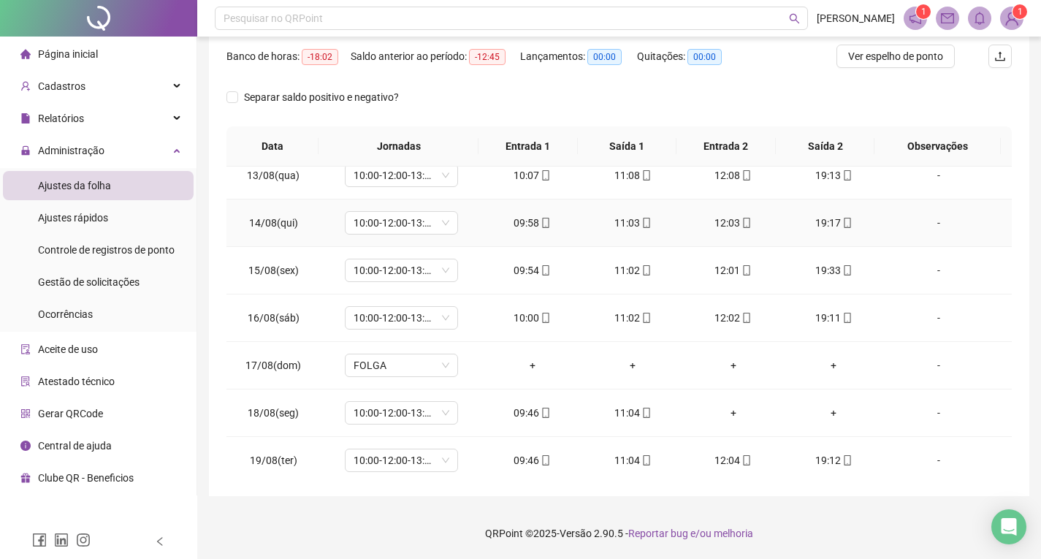
scroll to position [638, 0]
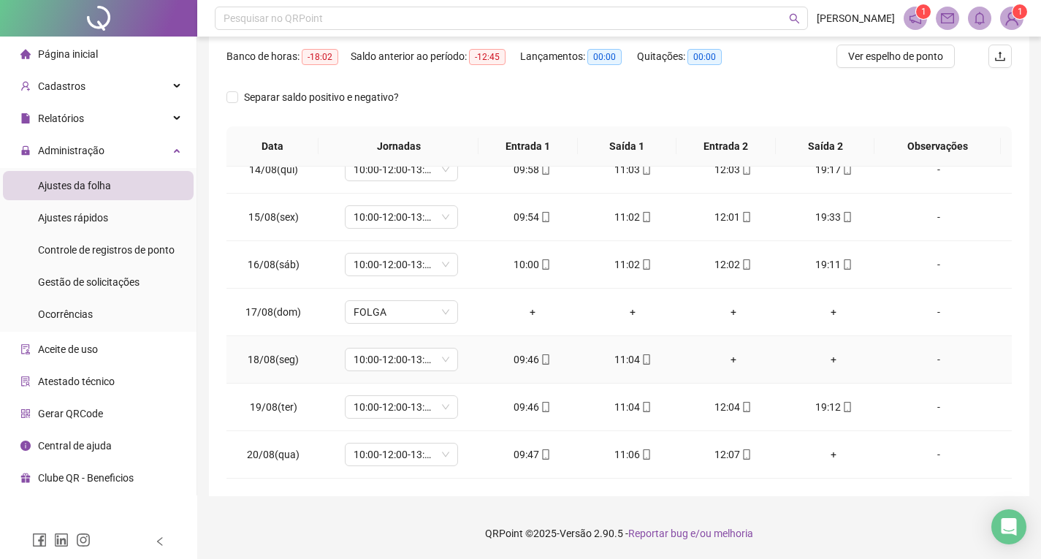
click at [727, 359] on div "+" at bounding box center [733, 360] width 77 height 16
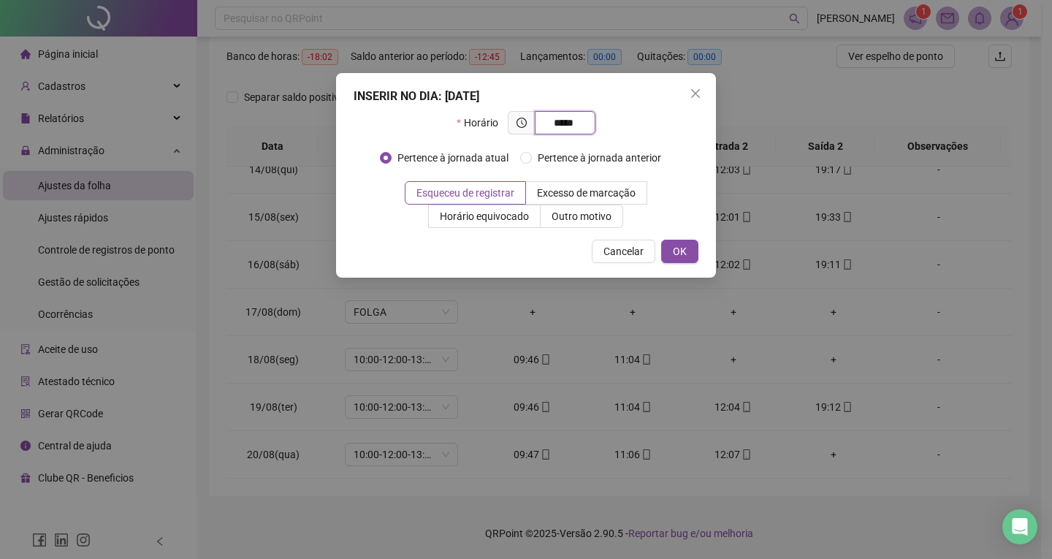
type input "*****"
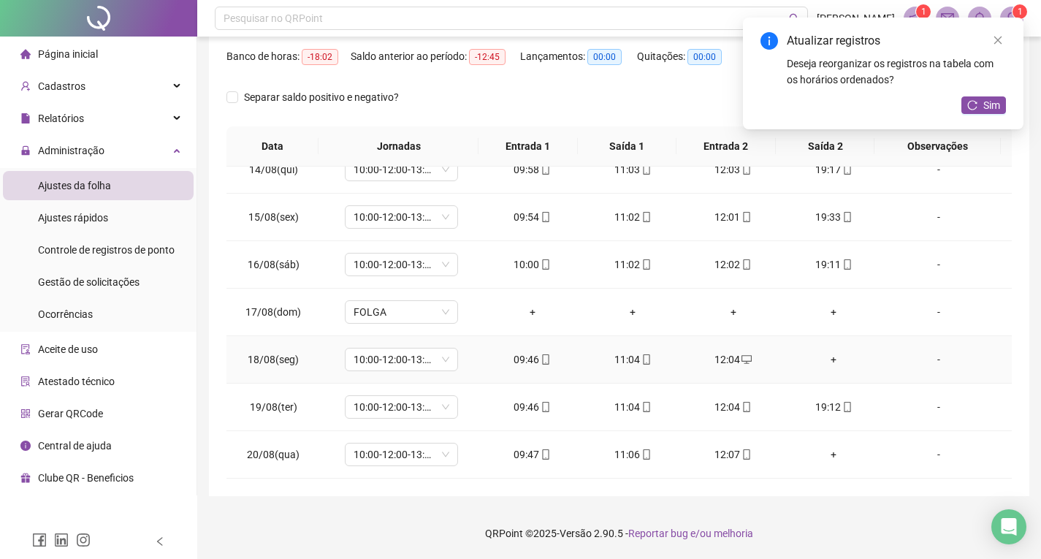
click at [825, 349] on td "+" at bounding box center [834, 360] width 101 height 48
click at [824, 355] on div "+" at bounding box center [834, 360] width 77 height 16
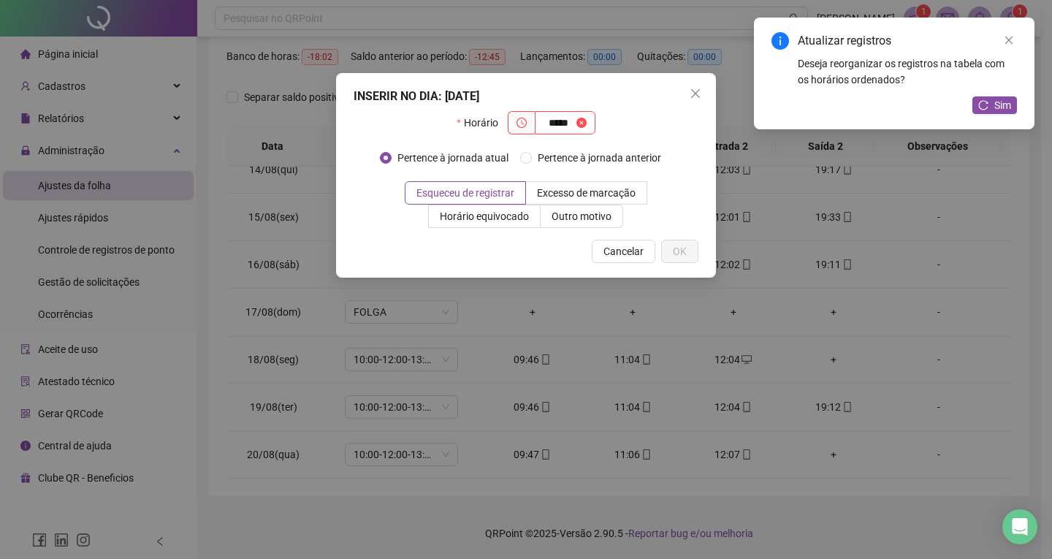
type input "*****"
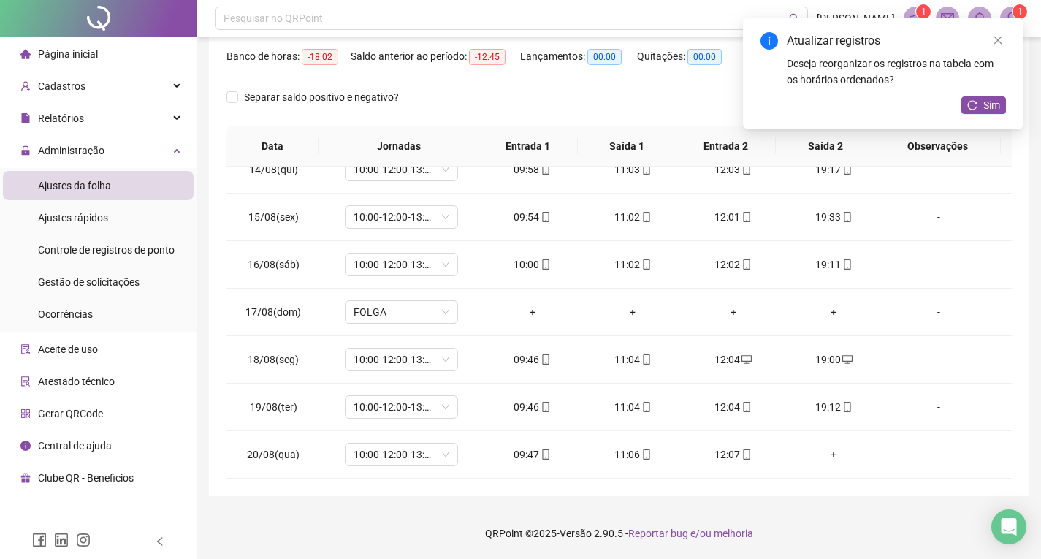
click at [988, 94] on div "Atualizar registros Deseja reorganizar os registros na tabela com os horários o…" at bounding box center [883, 74] width 281 height 112
click at [987, 107] on span "Sim" at bounding box center [992, 105] width 17 height 16
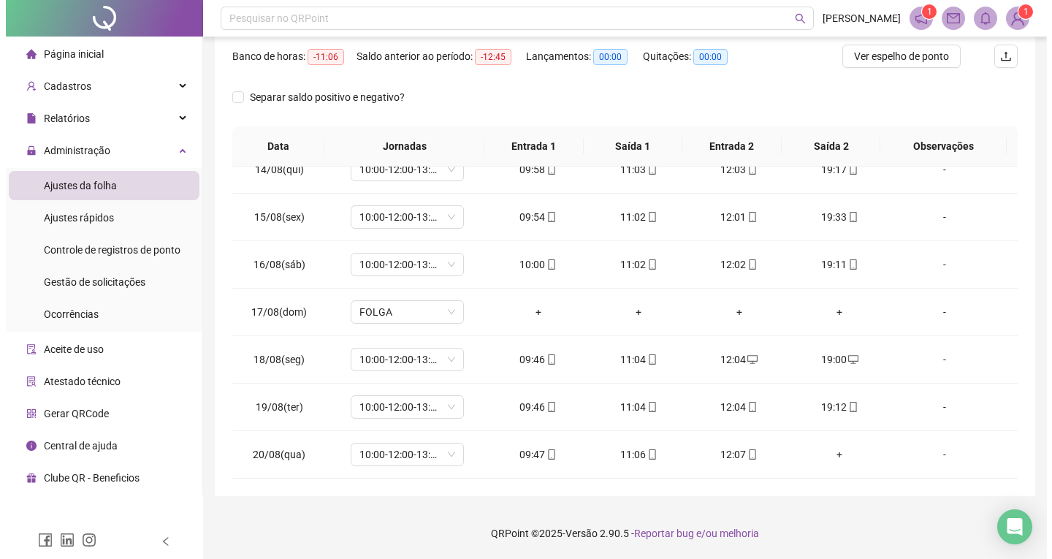
scroll to position [115, 0]
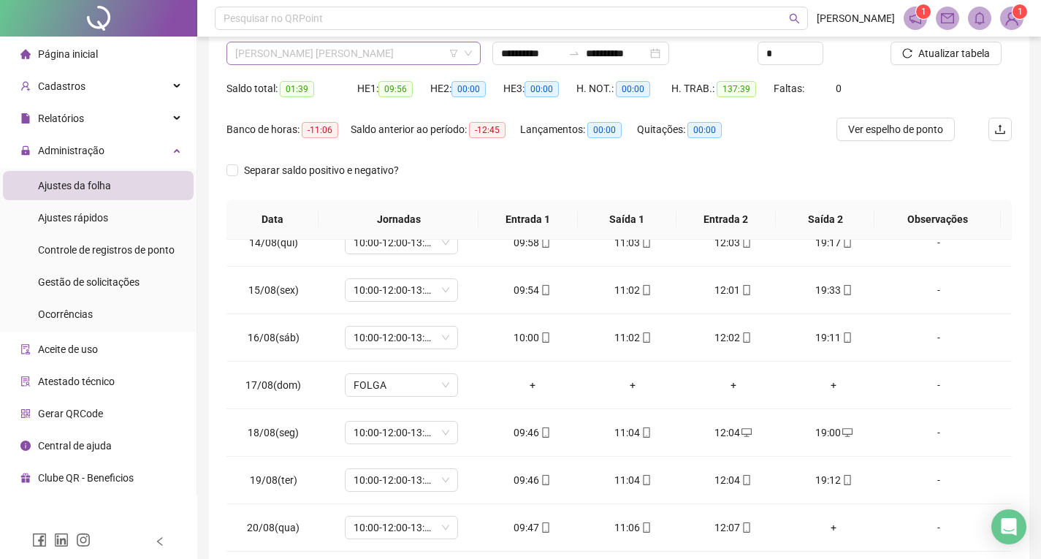
click at [303, 49] on span "[PERSON_NAME] [PERSON_NAME]" at bounding box center [353, 53] width 237 height 22
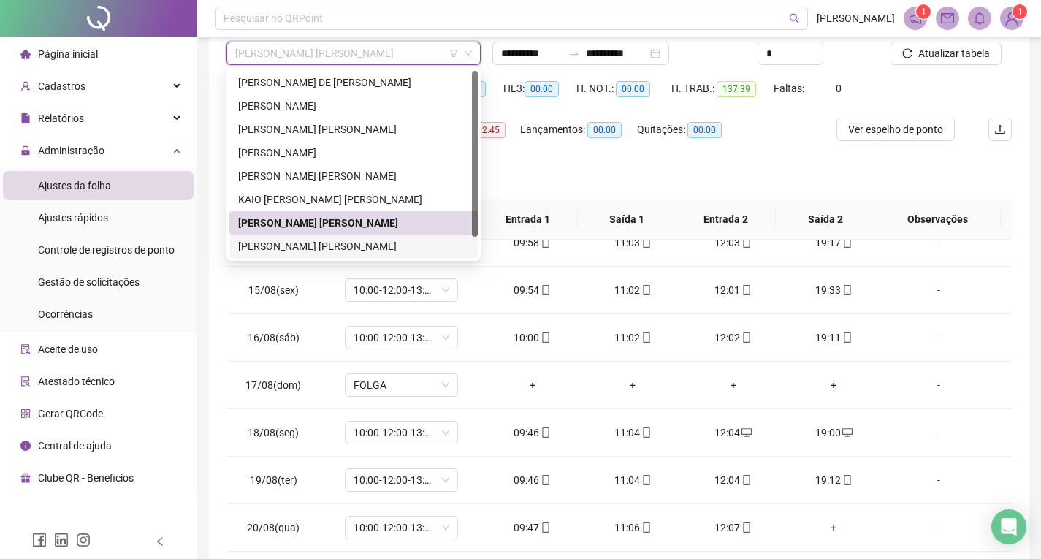
click at [291, 239] on div "[PERSON_NAME] [PERSON_NAME]" at bounding box center [353, 246] width 231 height 16
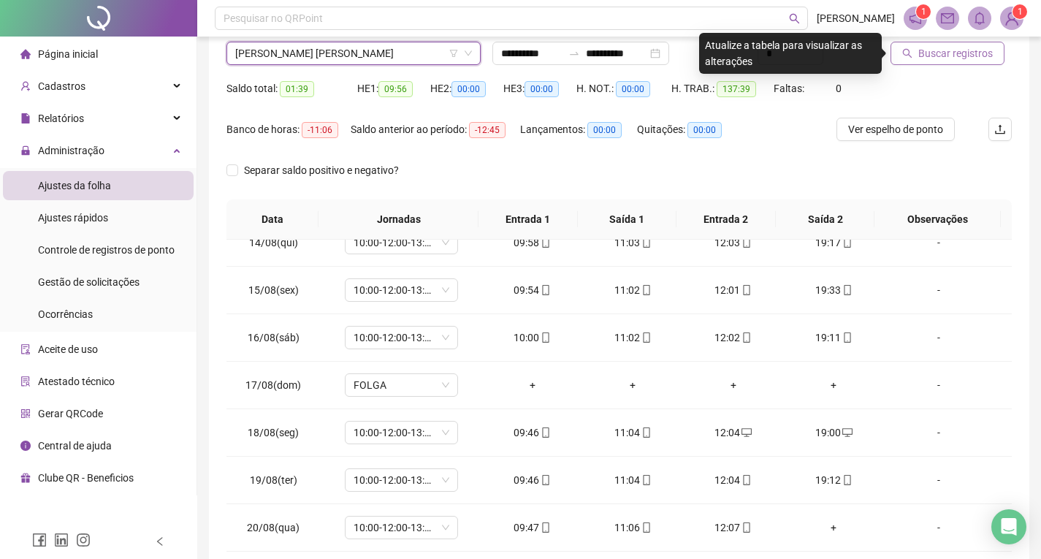
click at [976, 52] on span "Buscar registros" at bounding box center [956, 53] width 75 height 16
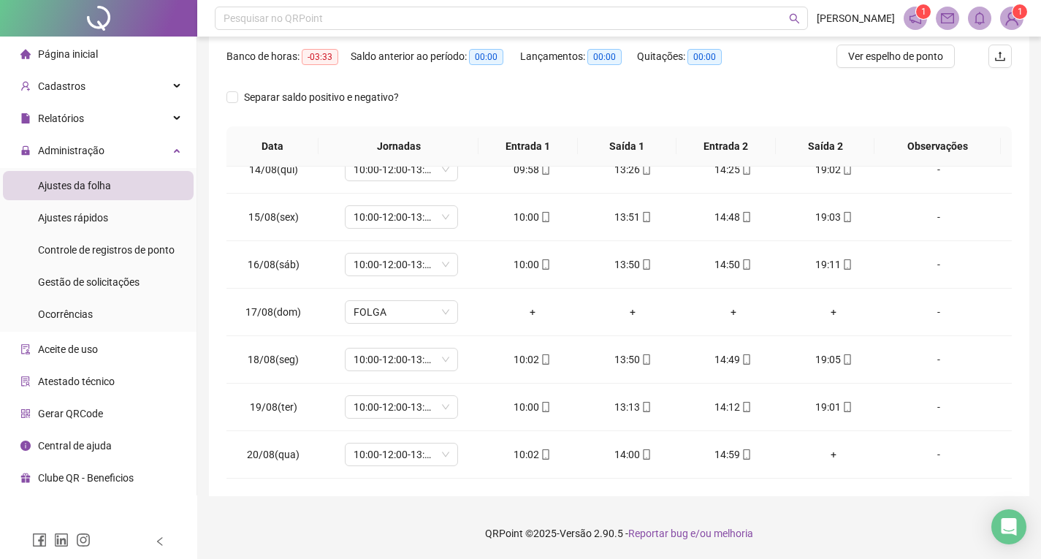
scroll to position [0, 0]
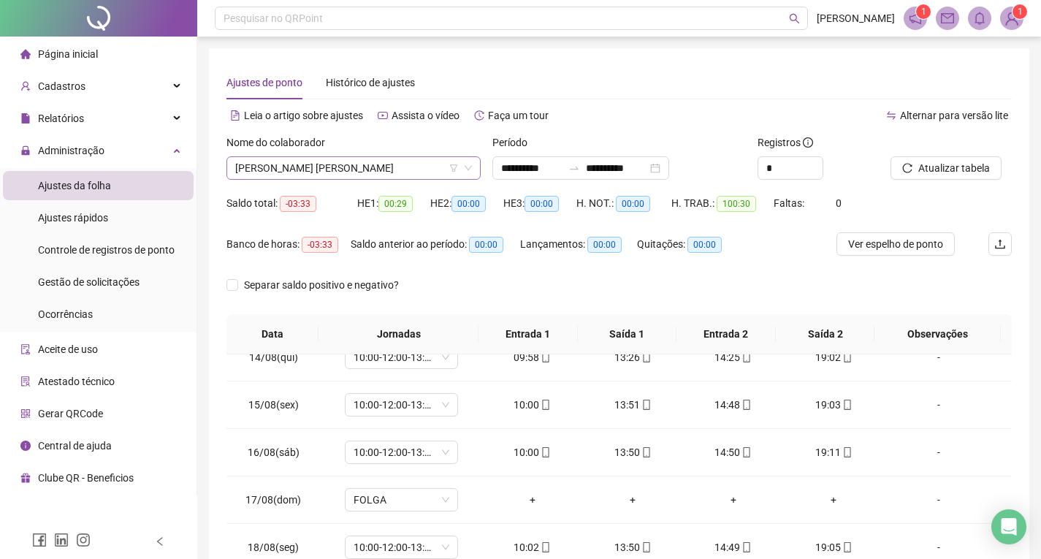
click at [355, 167] on span "[PERSON_NAME] [PERSON_NAME]" at bounding box center [353, 168] width 237 height 22
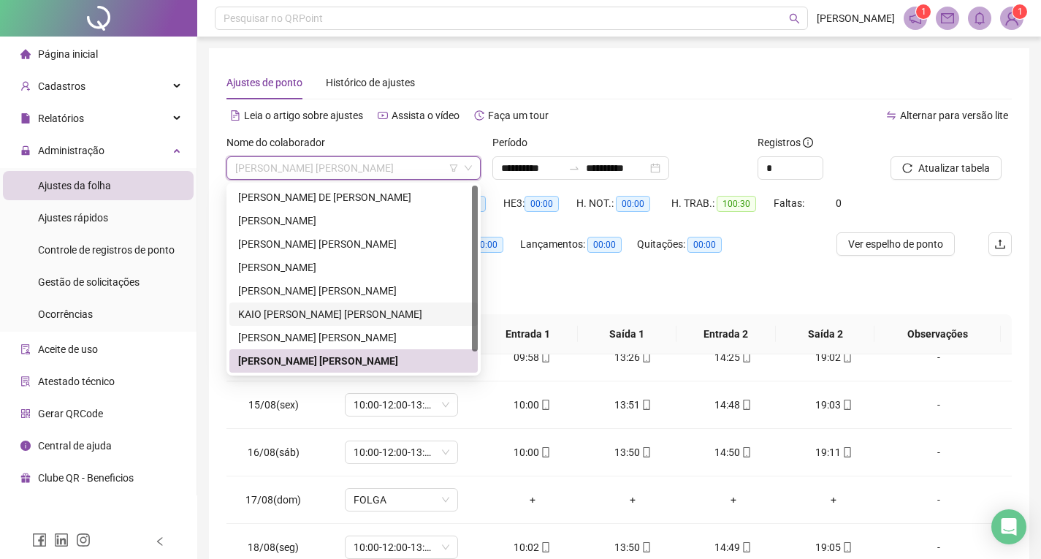
scroll to position [23, 0]
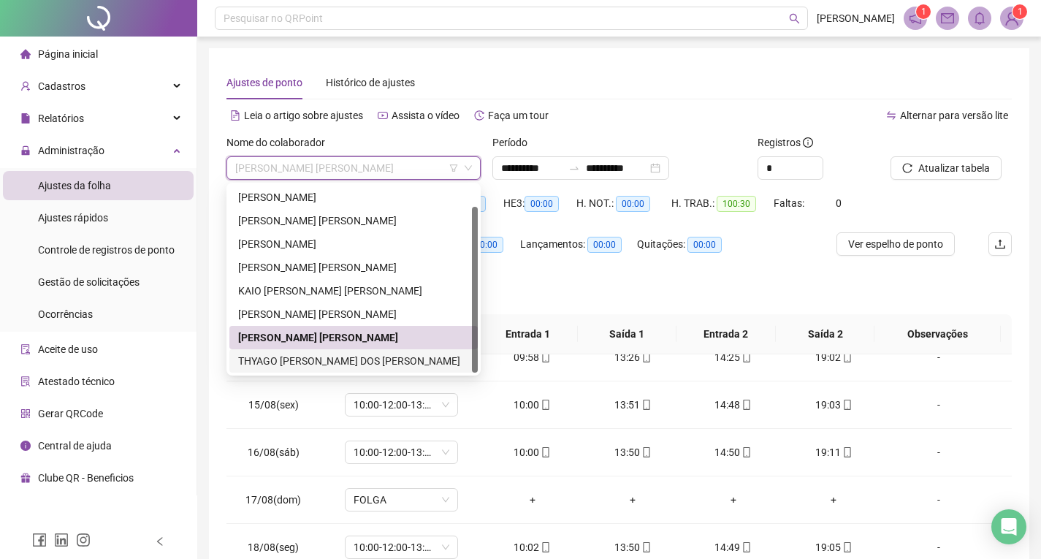
click at [328, 353] on div "THYAGO [PERSON_NAME] DOS [PERSON_NAME]" at bounding box center [353, 361] width 231 height 16
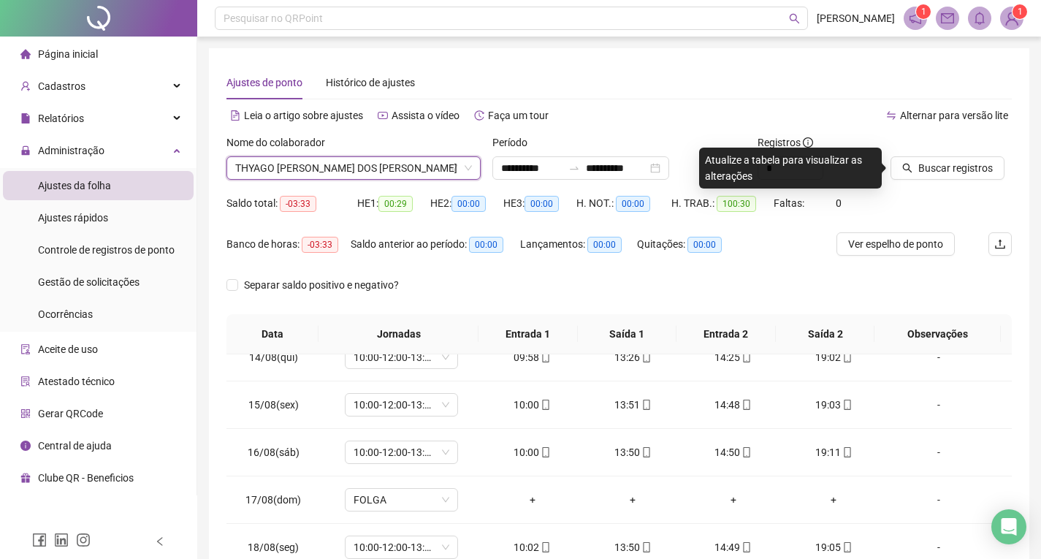
click at [916, 156] on div at bounding box center [933, 145] width 85 height 22
click at [922, 165] on span "Buscar registros" at bounding box center [956, 168] width 75 height 16
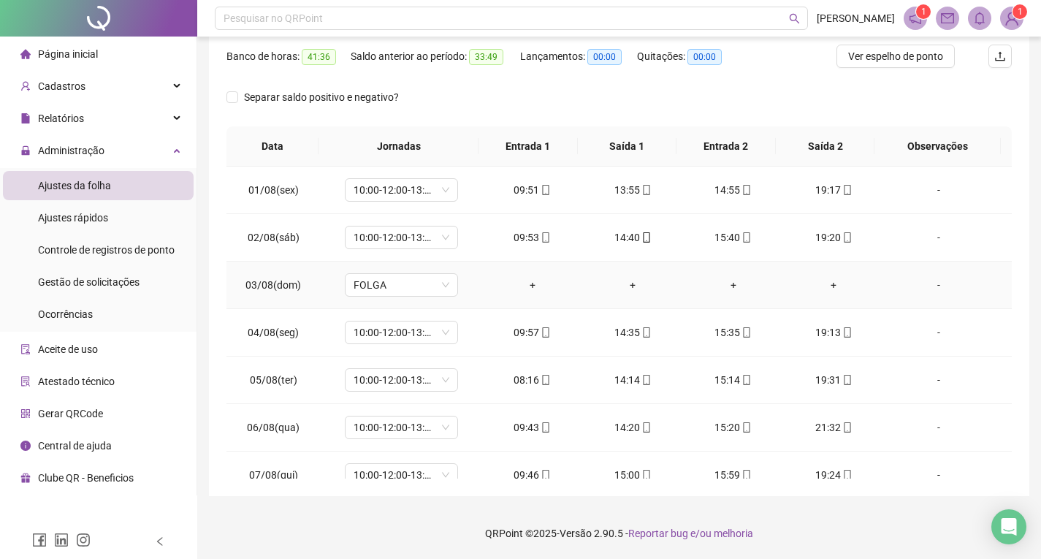
scroll to position [0, 0]
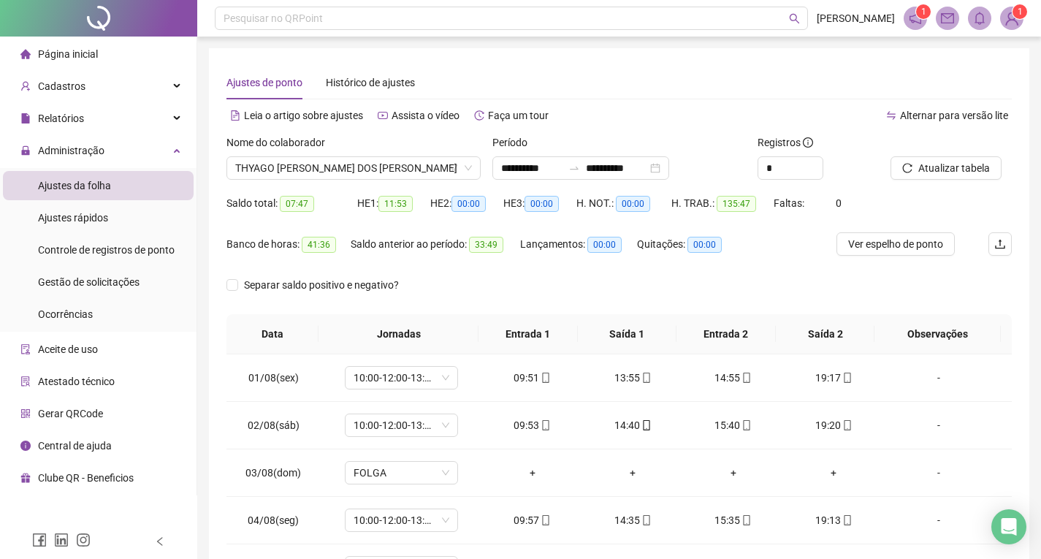
click at [618, 72] on div "Ajustes de ponto Histórico de ajustes" at bounding box center [620, 83] width 786 height 34
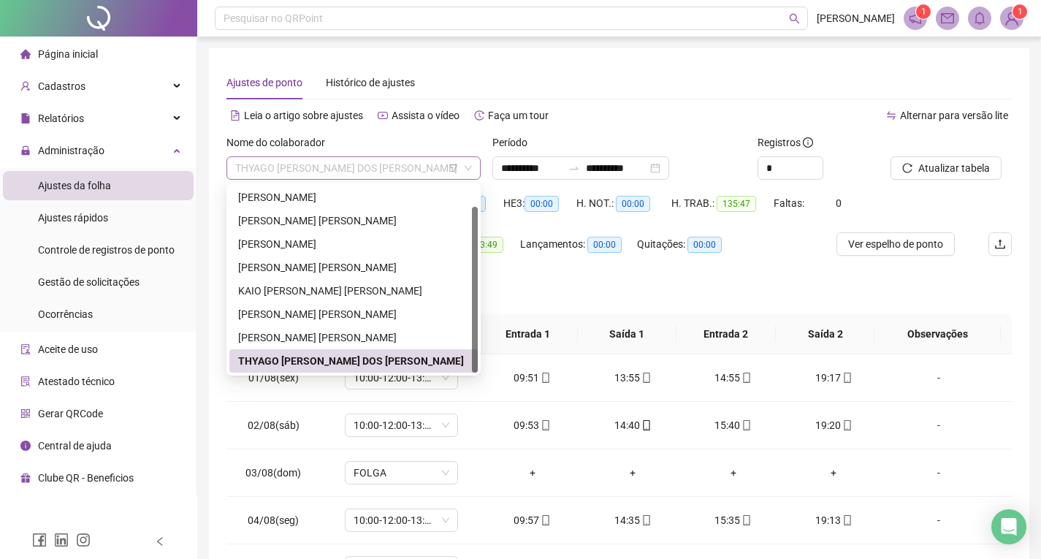
click at [322, 171] on span "THYAGO [PERSON_NAME] DOS [PERSON_NAME]" at bounding box center [353, 168] width 237 height 22
click at [104, 256] on span "Controle de registros de ponto" at bounding box center [106, 250] width 137 height 12
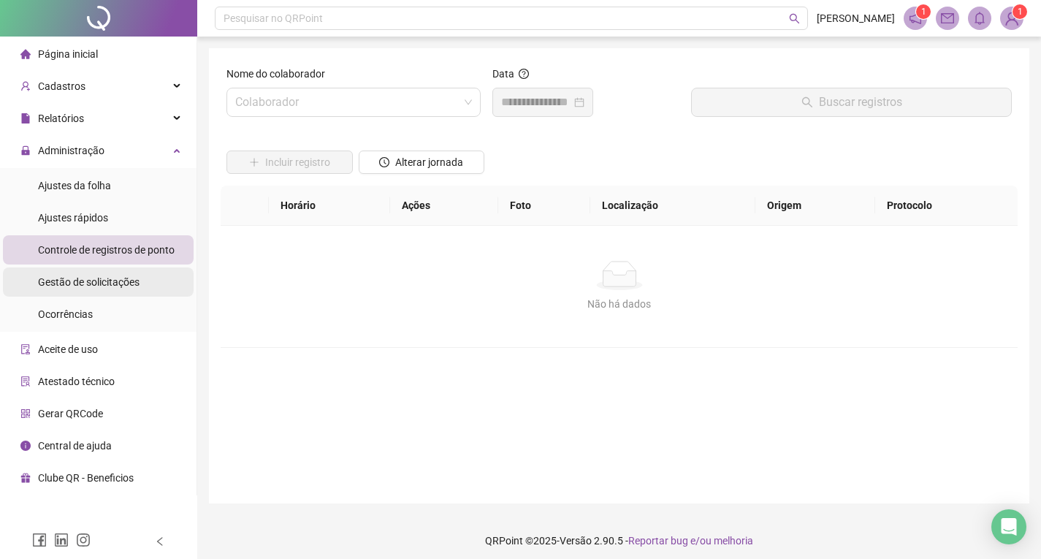
click at [126, 281] on span "Gestão de solicitações" at bounding box center [89, 282] width 102 height 12
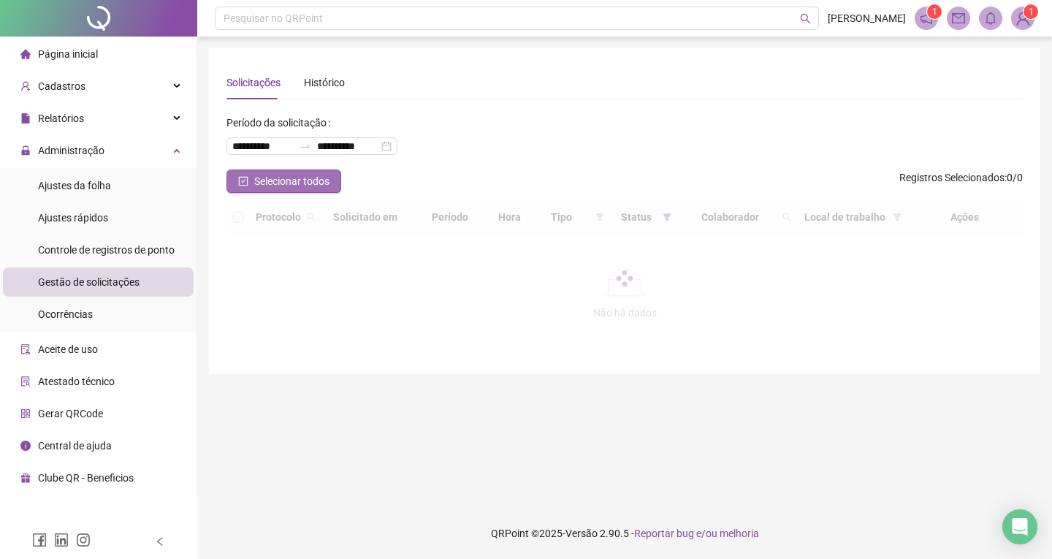
click at [302, 186] on span "Selecionar todos" at bounding box center [291, 181] width 75 height 16
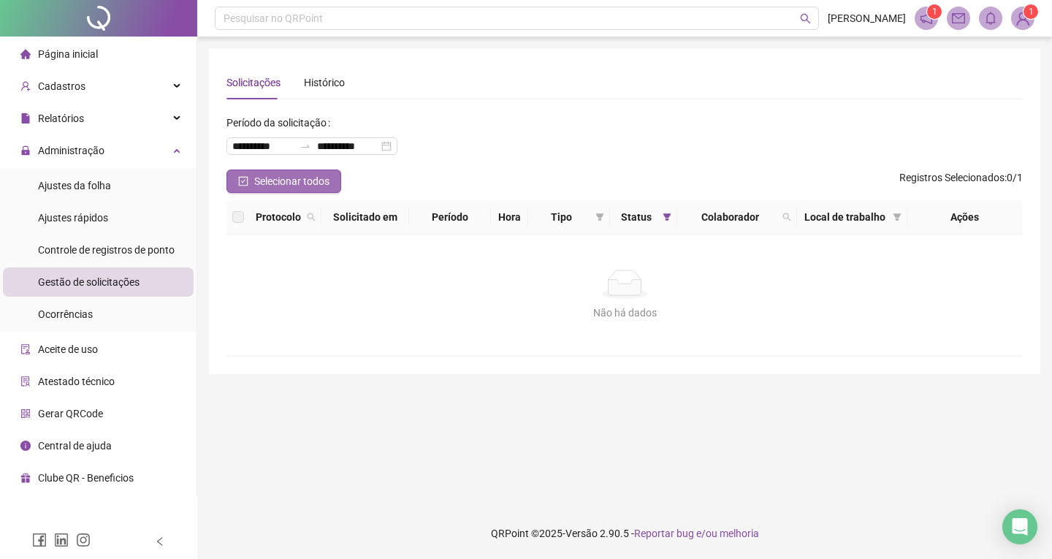
click at [316, 177] on span "Selecionar todos" at bounding box center [291, 181] width 75 height 16
click at [317, 89] on div "Histórico" at bounding box center [324, 83] width 41 height 16
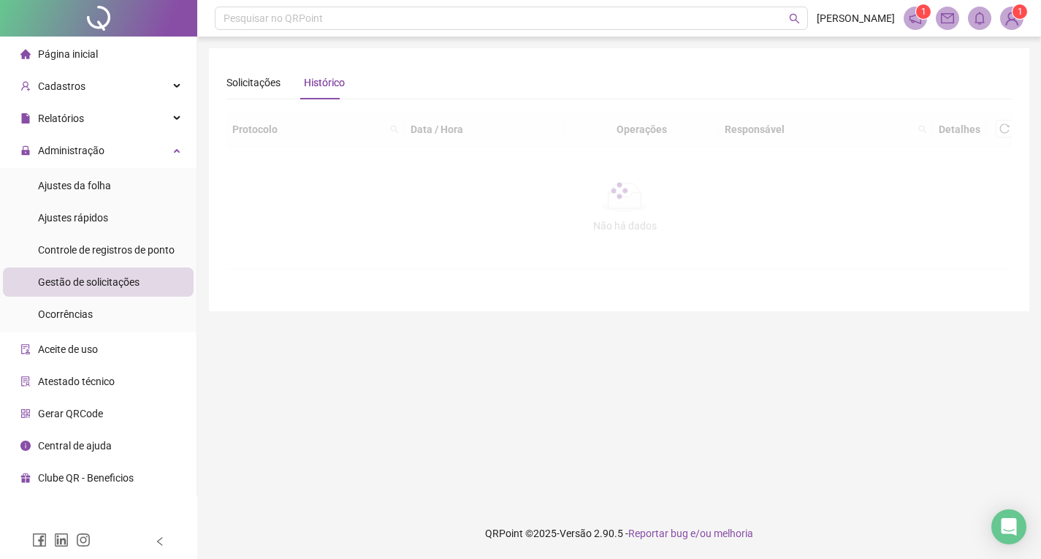
click at [926, 20] on span at bounding box center [915, 18] width 23 height 23
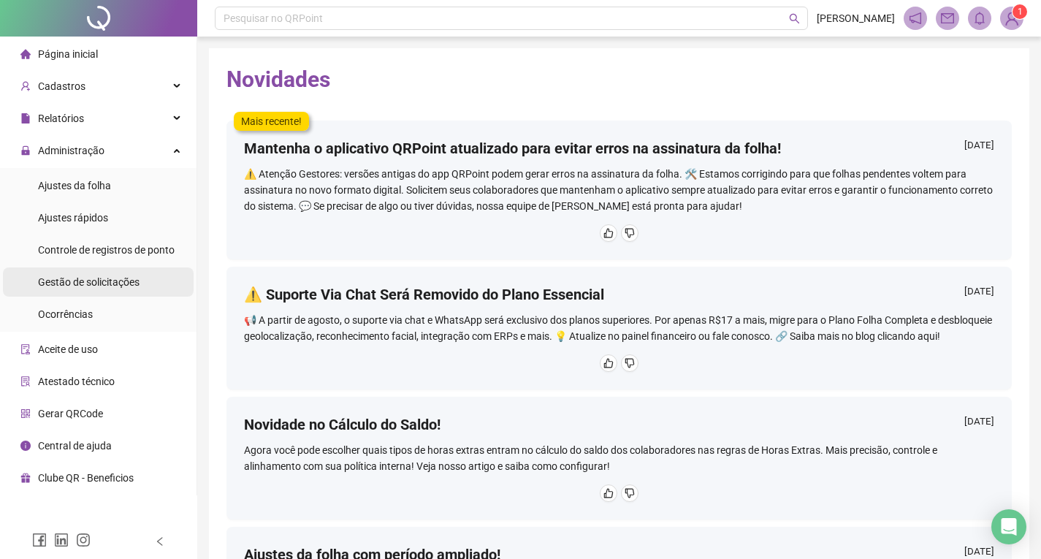
click at [82, 285] on span "Gestão de solicitações" at bounding box center [89, 282] width 102 height 12
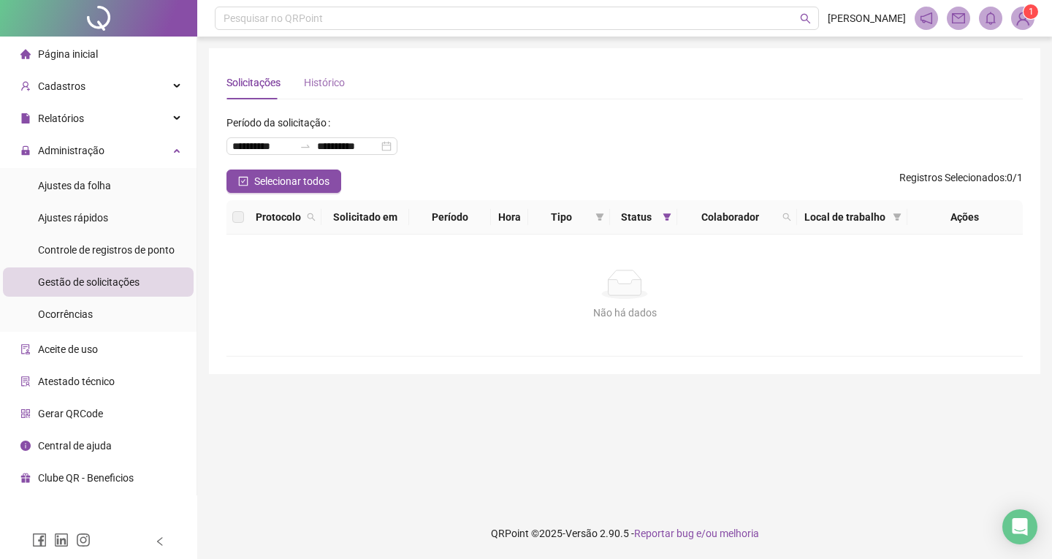
click at [318, 93] on div "Histórico" at bounding box center [324, 83] width 41 height 34
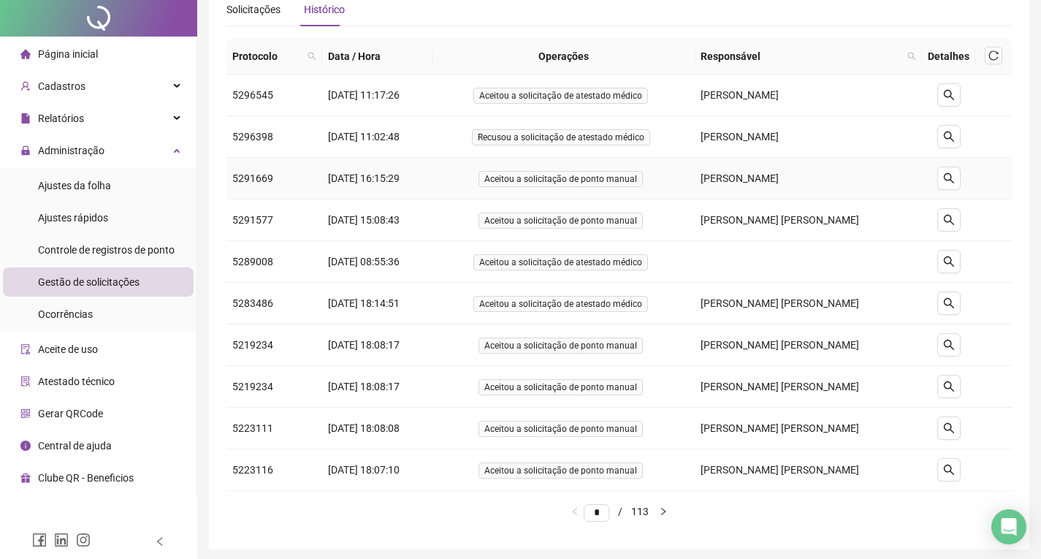
scroll to position [126, 0]
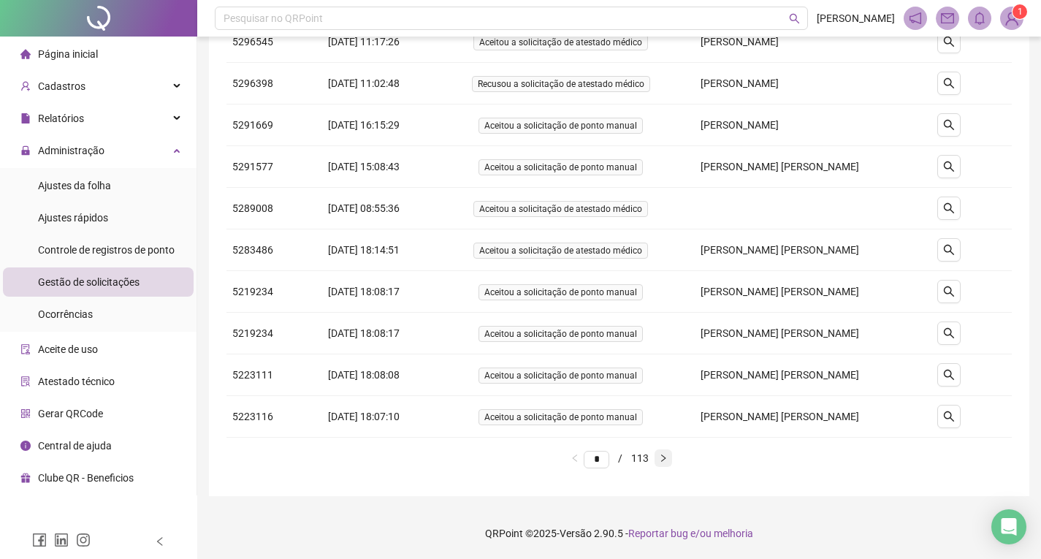
click at [668, 459] on icon "right" at bounding box center [663, 458] width 9 height 9
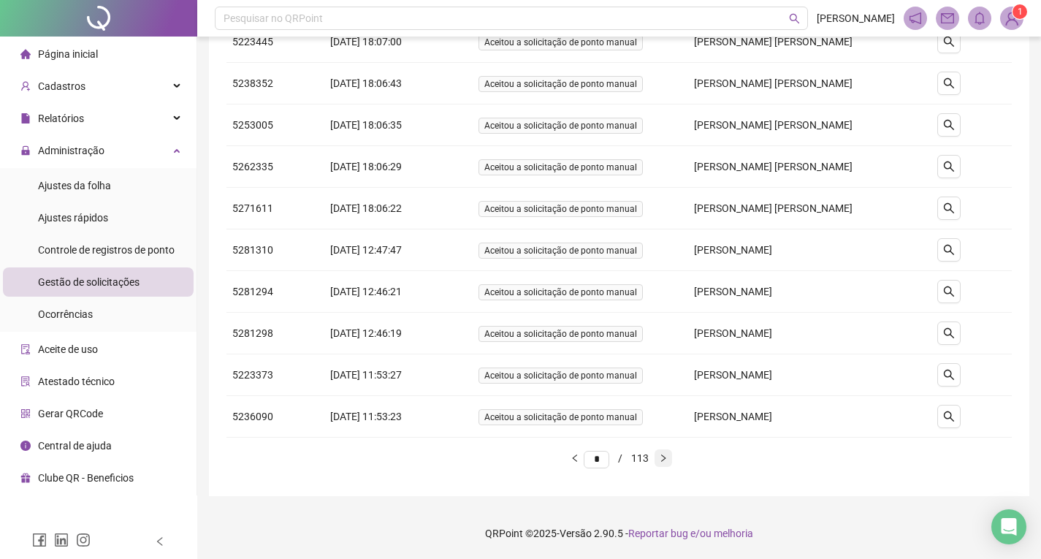
click at [668, 461] on icon "right" at bounding box center [663, 458] width 9 height 9
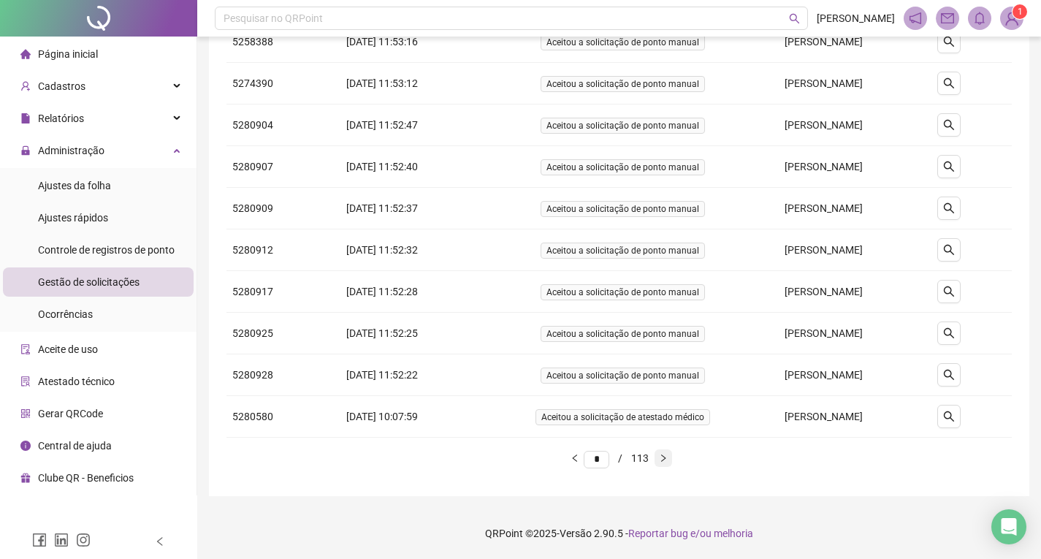
click at [666, 458] on icon "right" at bounding box center [663, 457] width 4 height 7
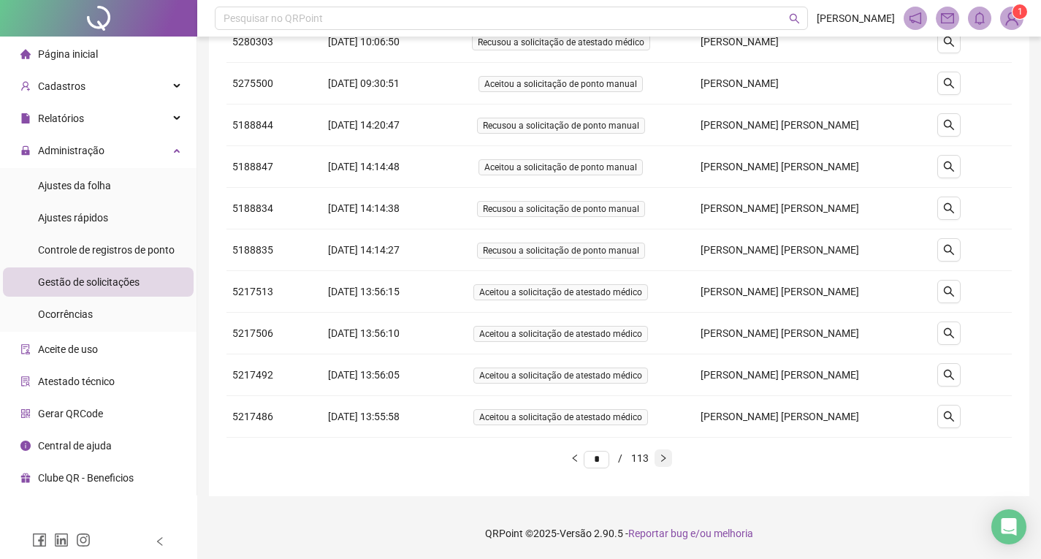
click at [666, 458] on icon "right" at bounding box center [663, 457] width 4 height 7
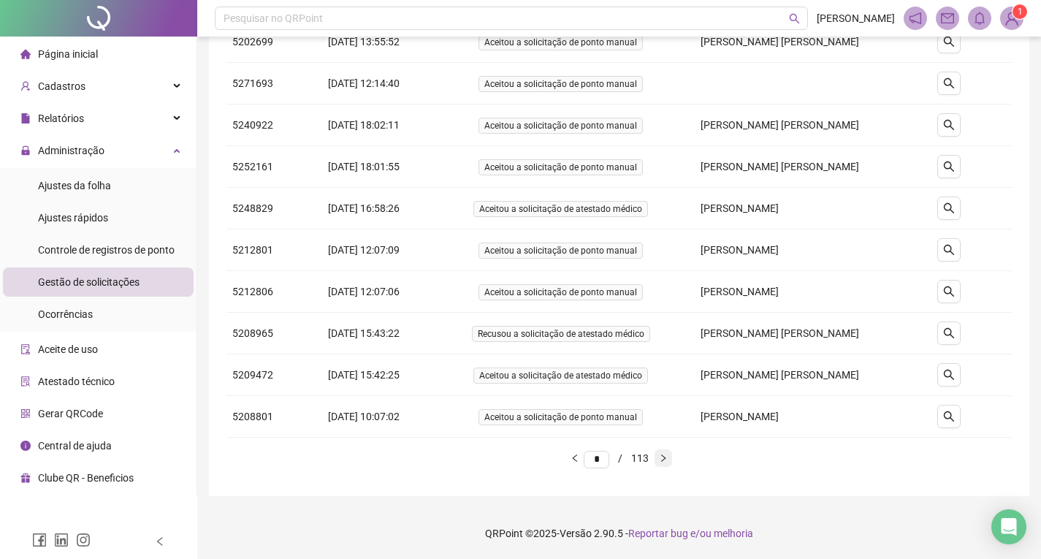
click at [666, 458] on icon "right" at bounding box center [663, 457] width 4 height 7
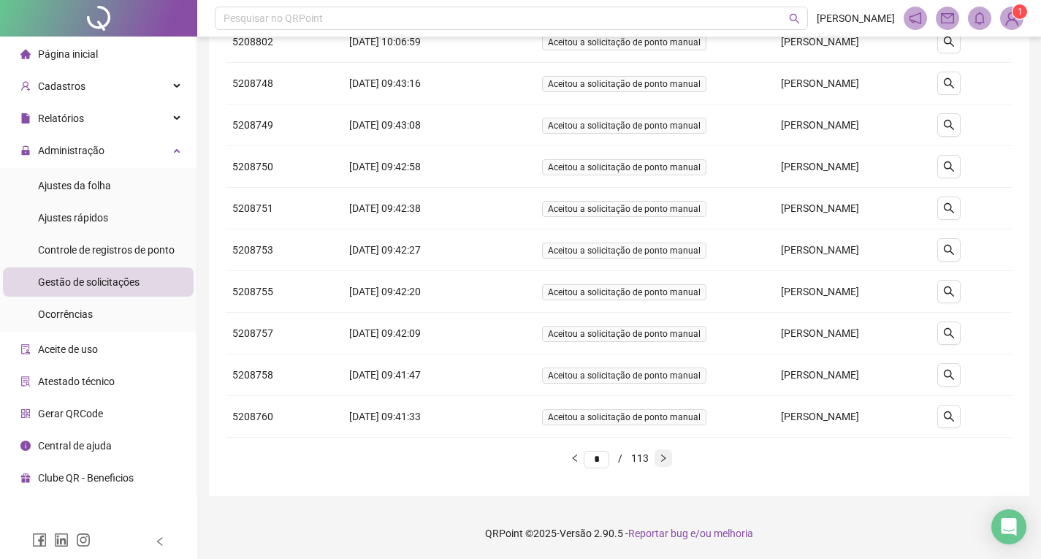
click at [666, 458] on icon "right" at bounding box center [663, 457] width 4 height 7
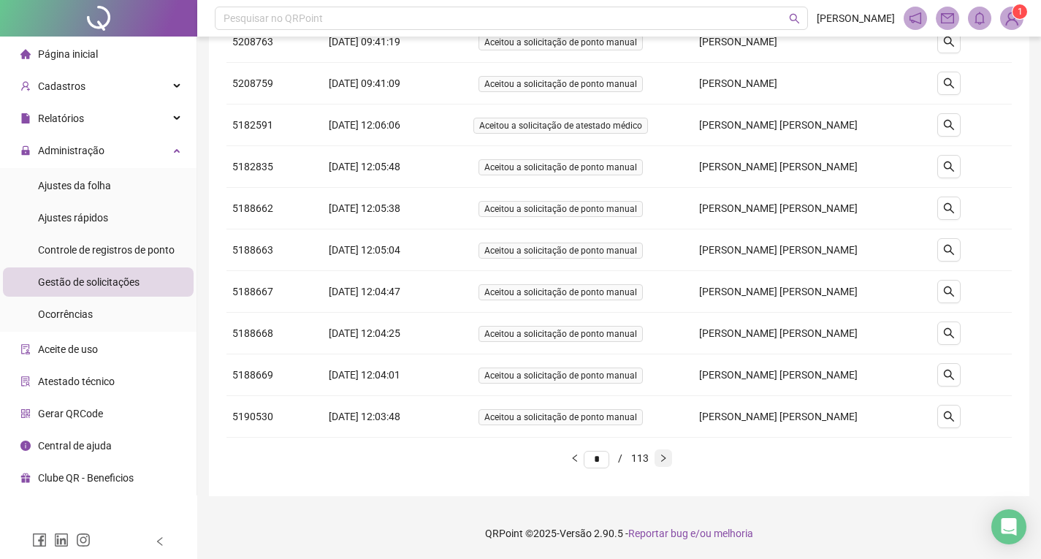
click at [666, 458] on icon "right" at bounding box center [663, 457] width 4 height 7
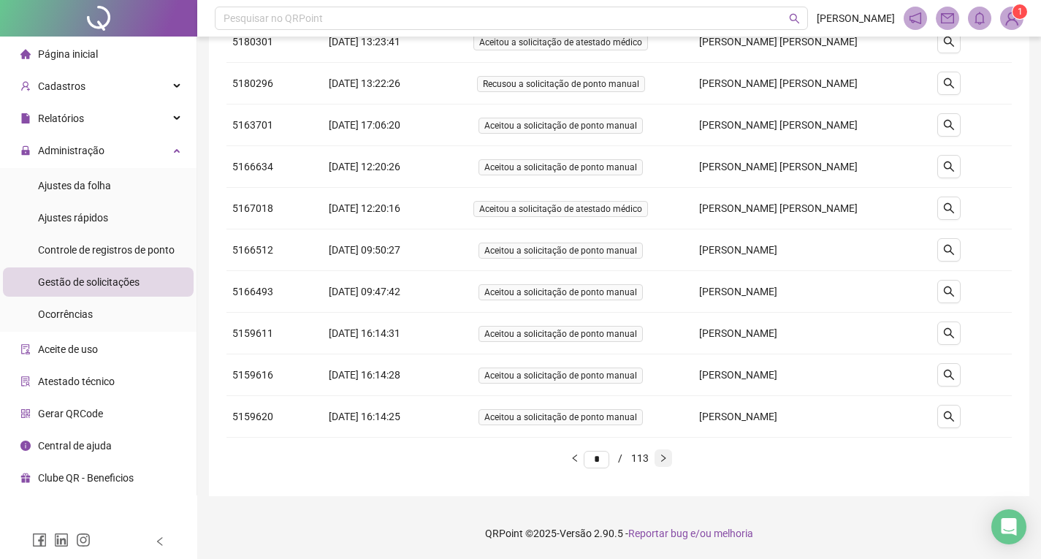
click at [666, 458] on icon "right" at bounding box center [663, 457] width 4 height 7
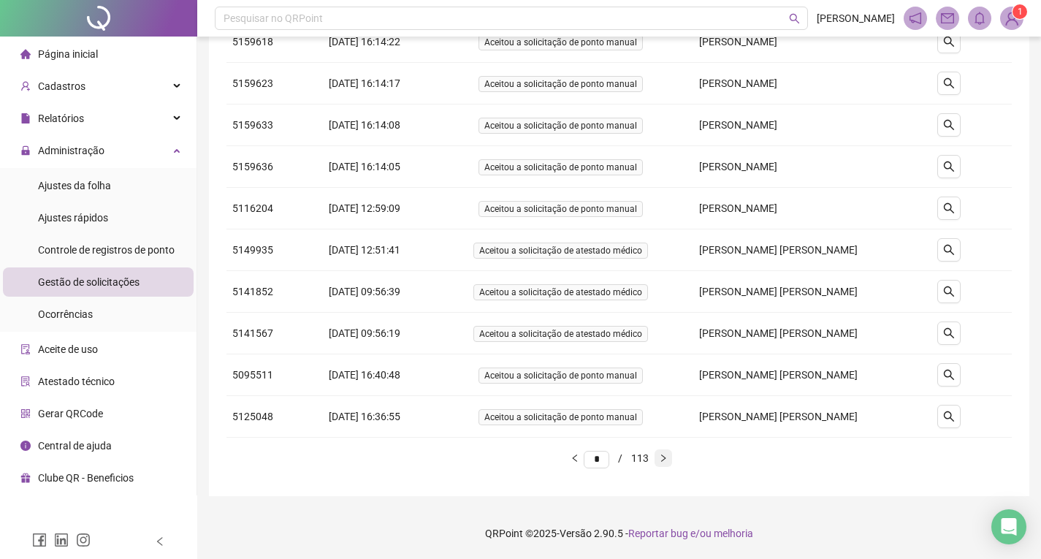
click at [666, 458] on icon "right" at bounding box center [663, 457] width 4 height 7
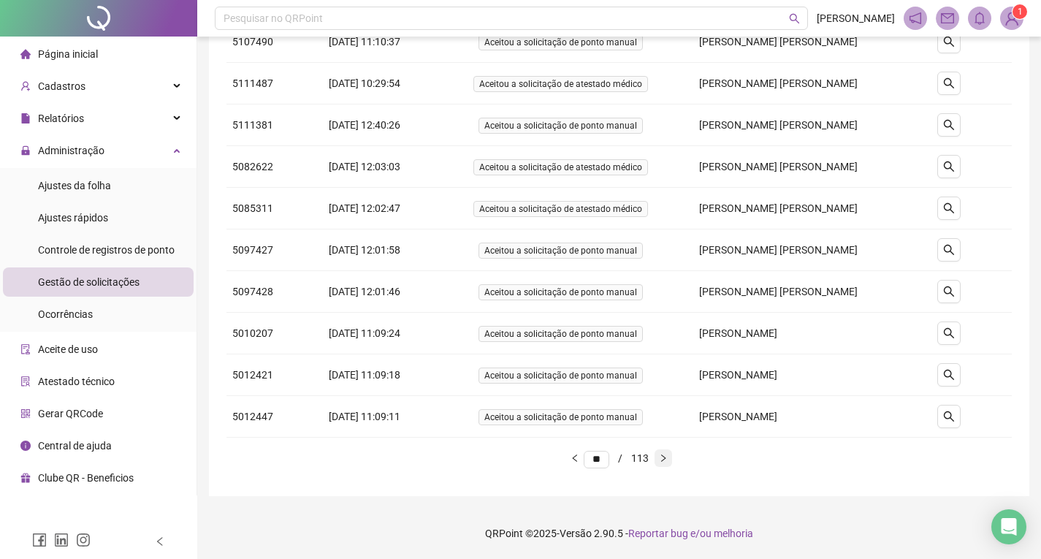
click at [666, 458] on icon "right" at bounding box center [663, 457] width 4 height 7
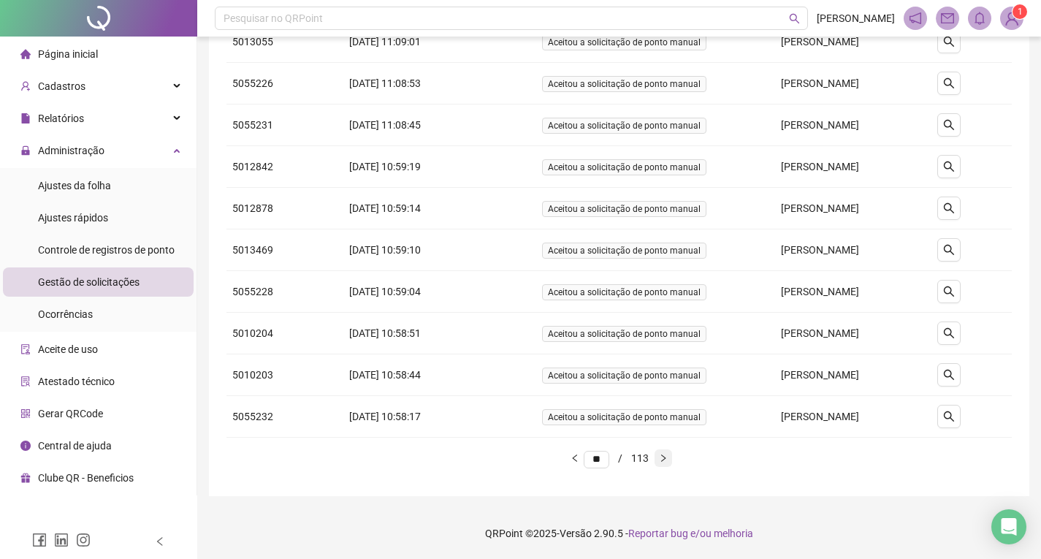
click at [666, 458] on icon "right" at bounding box center [663, 457] width 4 height 7
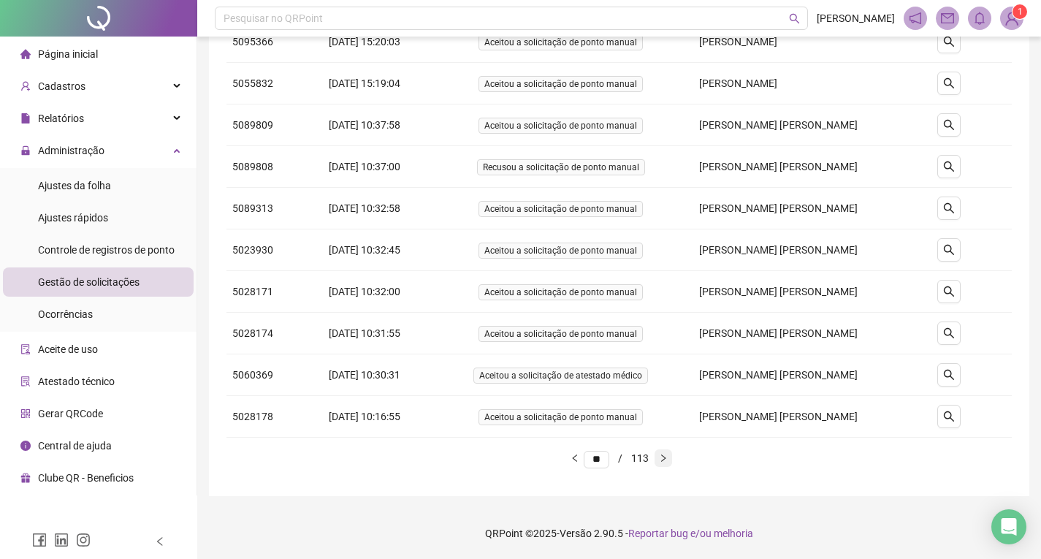
click at [666, 458] on icon "right" at bounding box center [663, 457] width 4 height 7
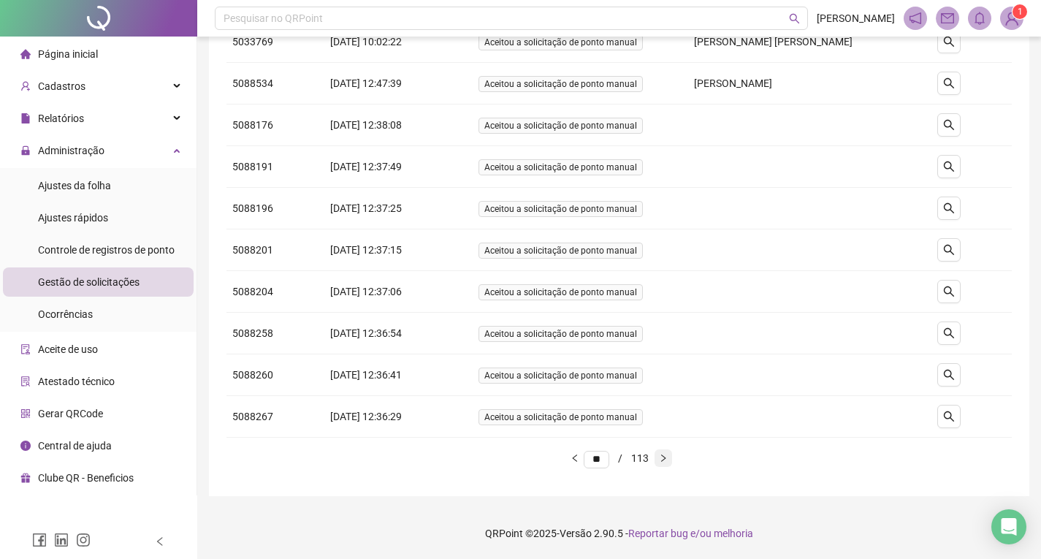
click at [666, 458] on icon "right" at bounding box center [663, 457] width 4 height 7
type input "**"
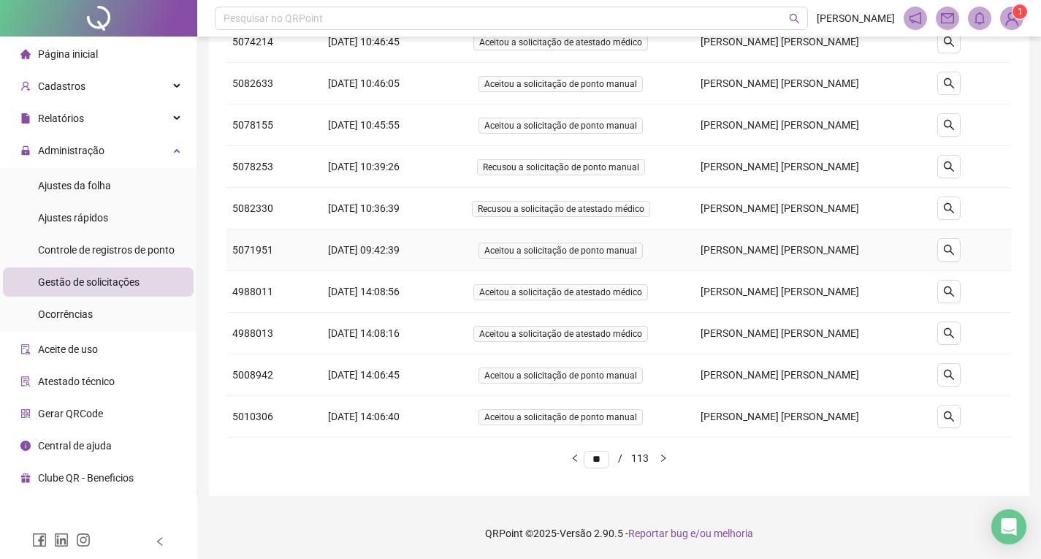
scroll to position [0, 0]
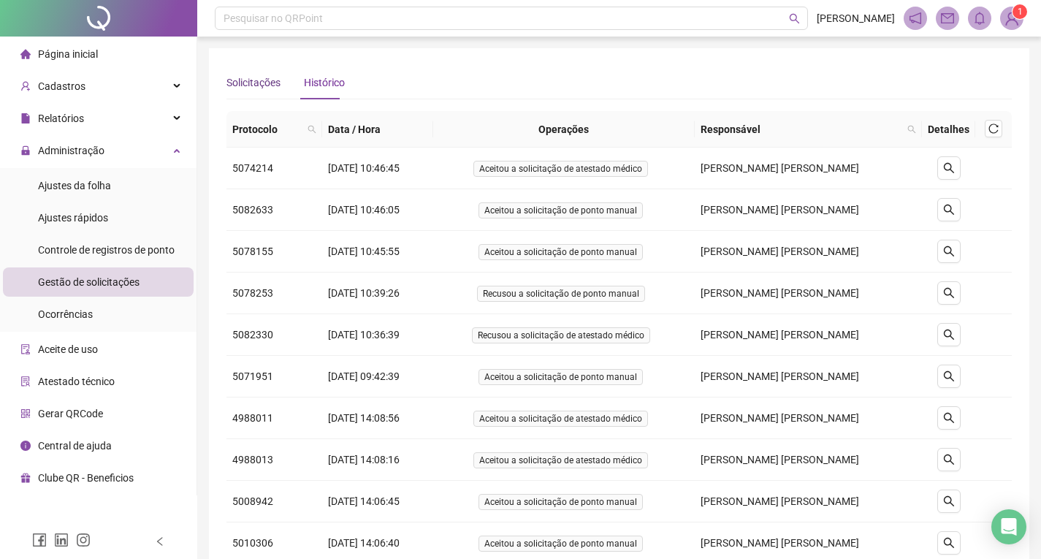
click at [273, 88] on div "Solicitações" at bounding box center [254, 83] width 54 height 16
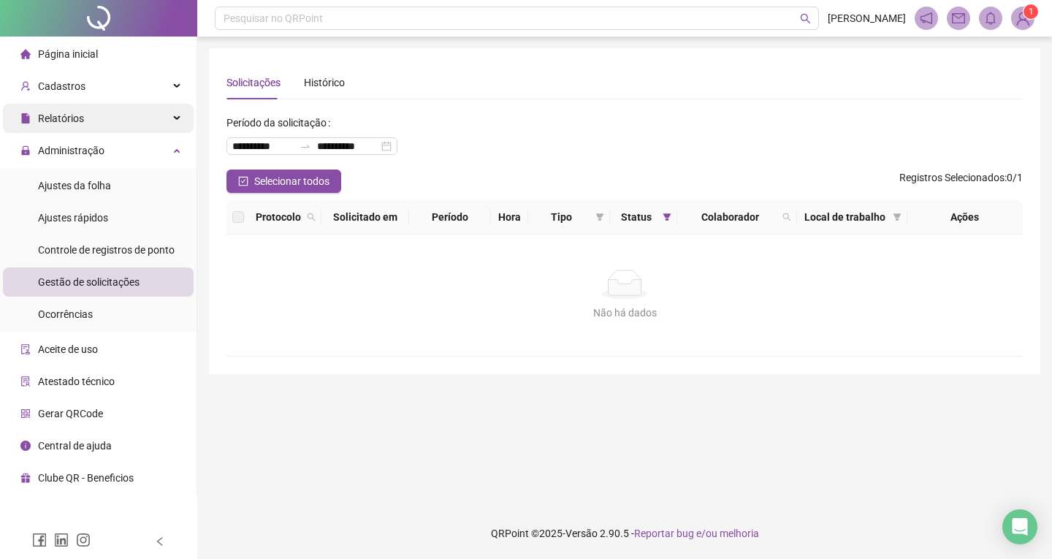
drag, startPoint x: 67, startPoint y: 111, endPoint x: 74, endPoint y: 115, distance: 7.5
click at [68, 110] on span "Relatórios" at bounding box center [52, 118] width 64 height 29
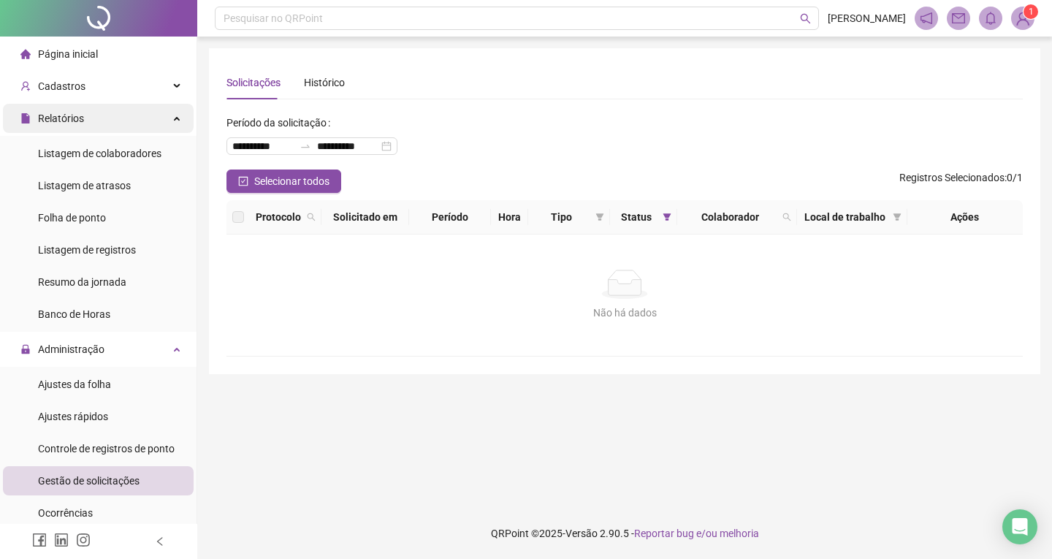
click at [105, 110] on div "Relatórios" at bounding box center [98, 118] width 191 height 29
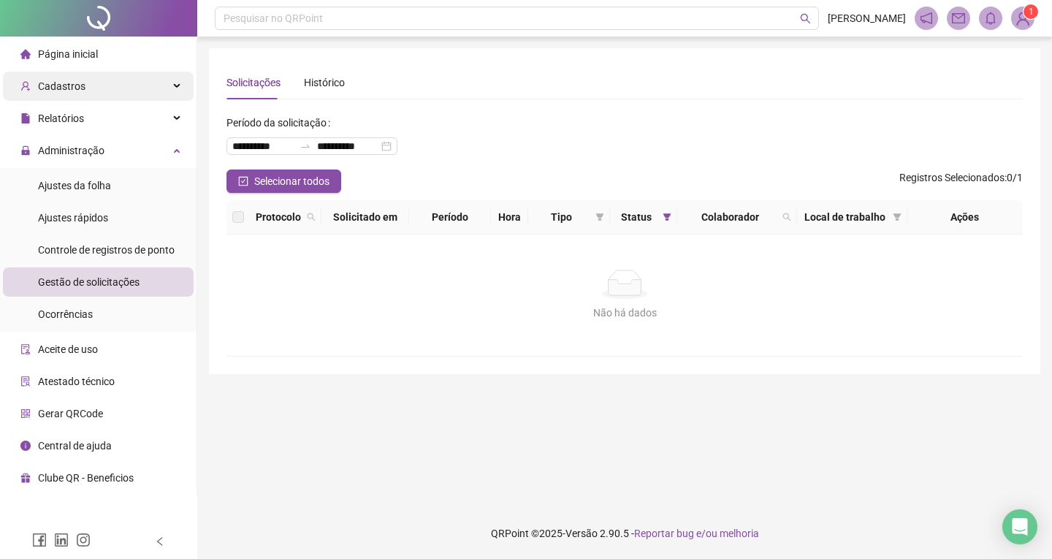
click at [107, 91] on div "Cadastros" at bounding box center [98, 86] width 191 height 29
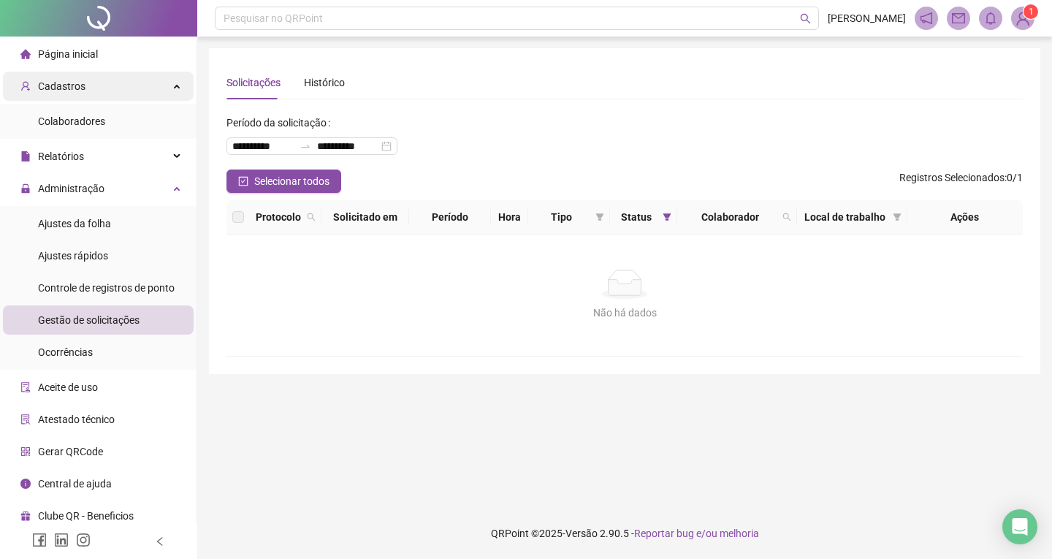
click at [102, 85] on div "Cadastros" at bounding box center [98, 86] width 191 height 29
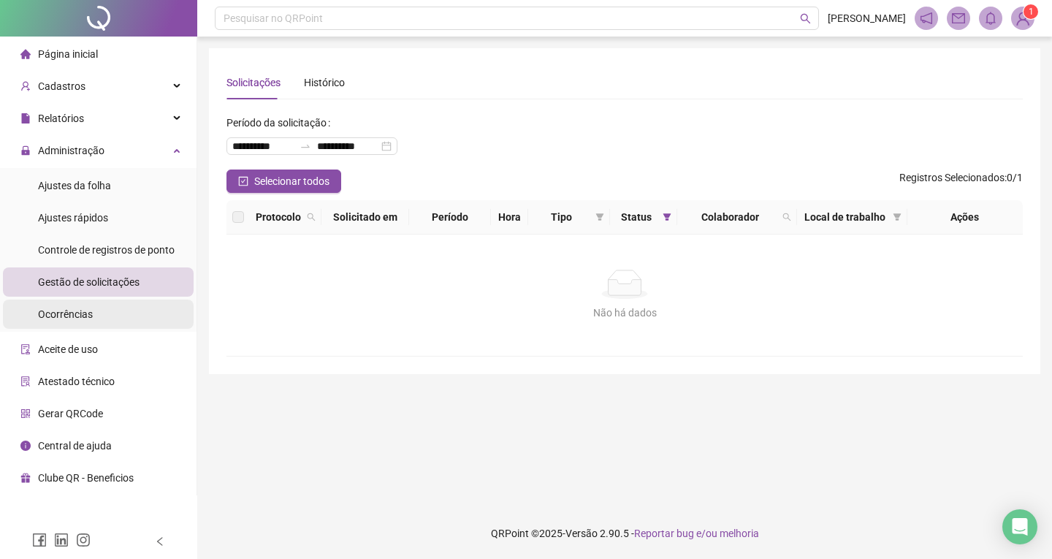
click at [97, 315] on li "Ocorrências" at bounding box center [98, 314] width 191 height 29
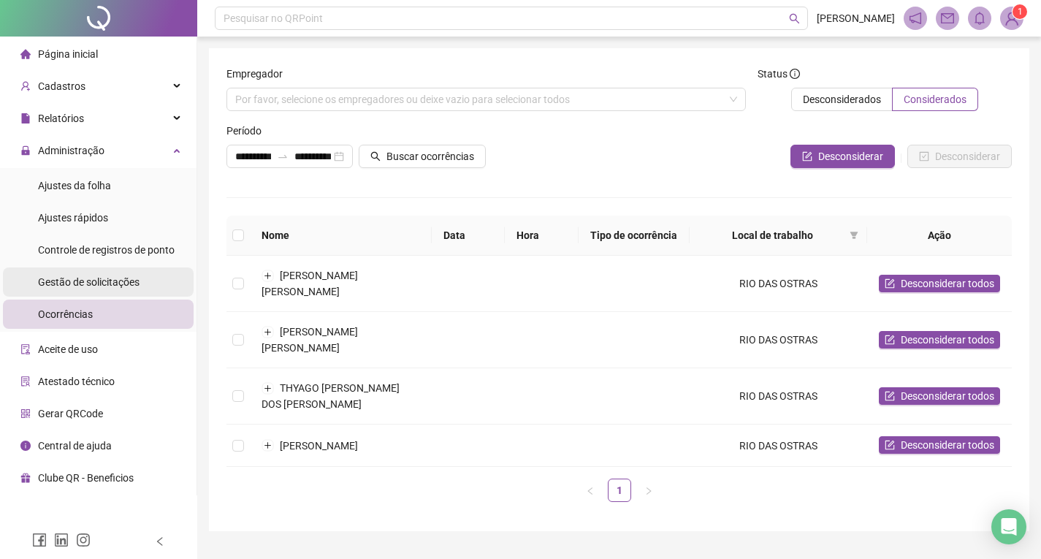
click at [91, 292] on div "Gestão de solicitações" at bounding box center [89, 281] width 102 height 29
